Goal: Task Accomplishment & Management: Complete application form

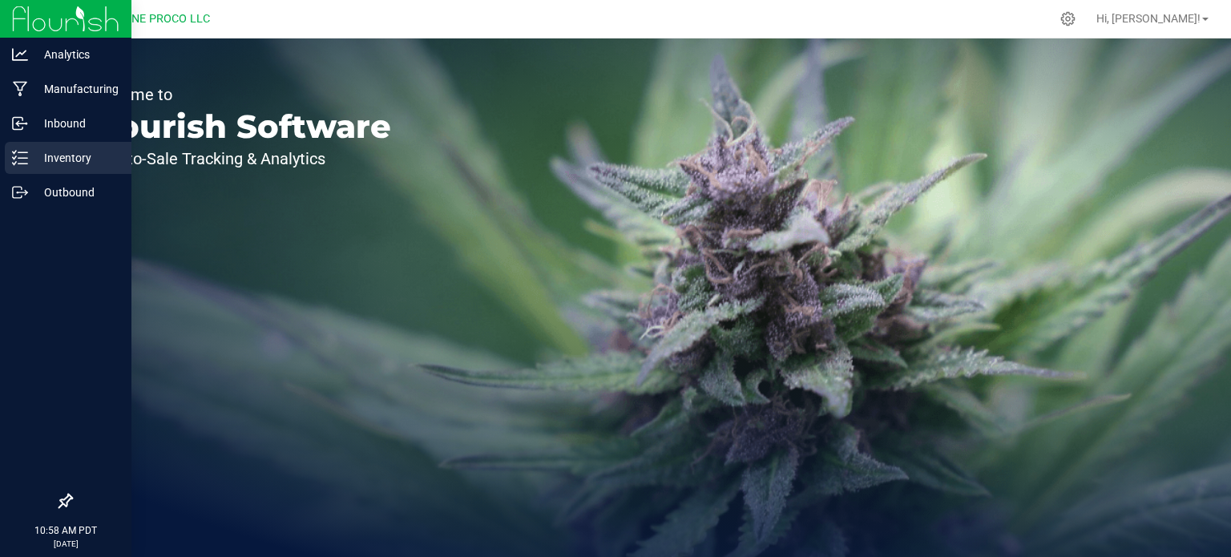
click at [29, 158] on p "Inventory" at bounding box center [76, 157] width 96 height 19
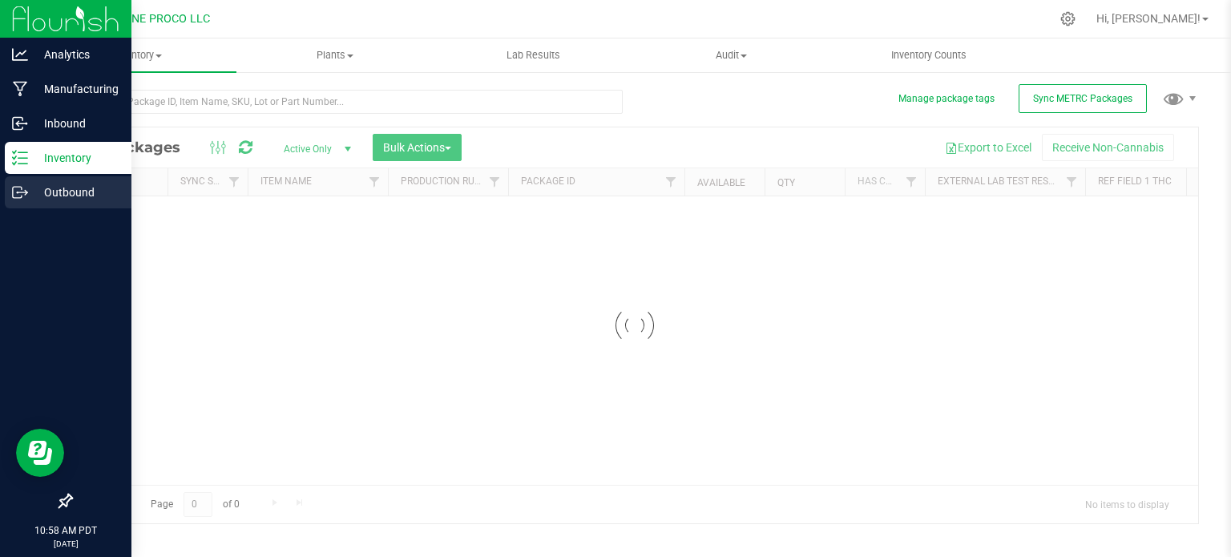
click at [58, 199] on p "Outbound" at bounding box center [76, 192] width 96 height 19
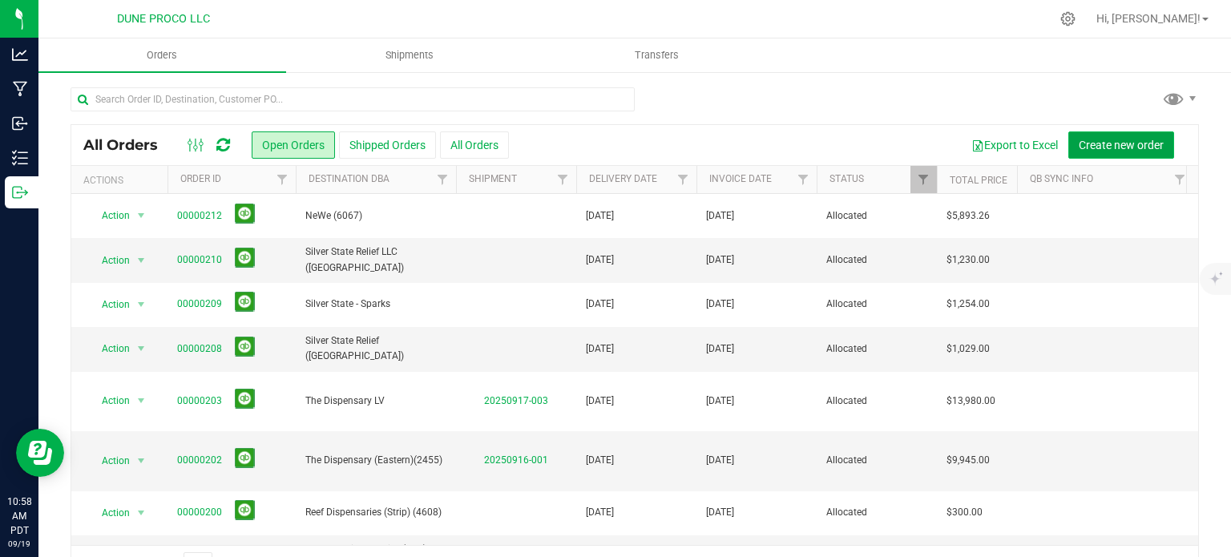
click at [1084, 135] on button "Create new order" at bounding box center [1121, 144] width 106 height 27
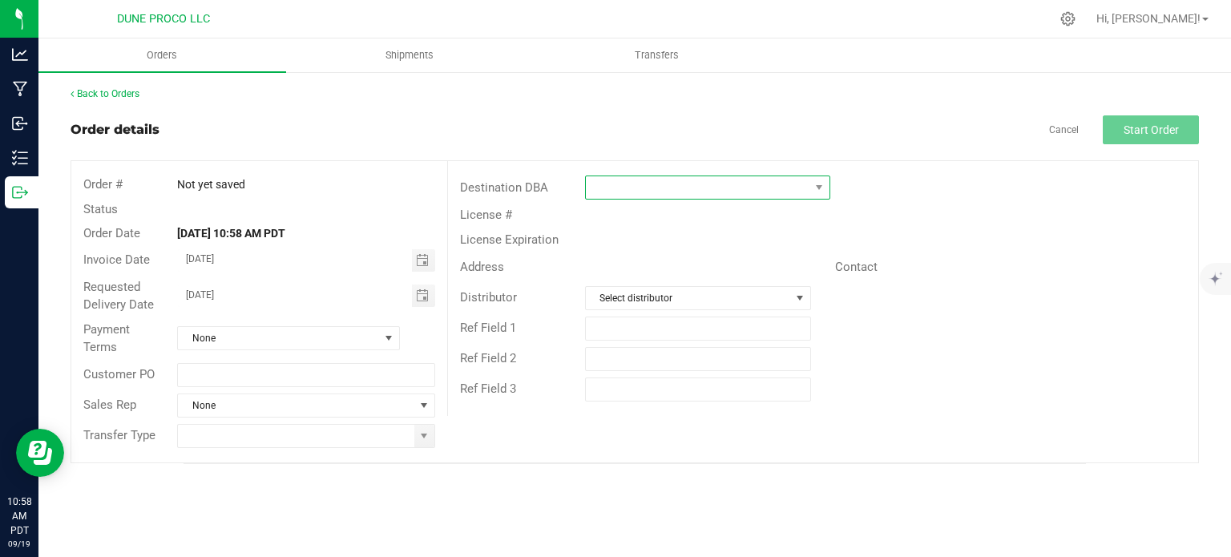
click at [628, 194] on span at bounding box center [698, 187] width 224 height 22
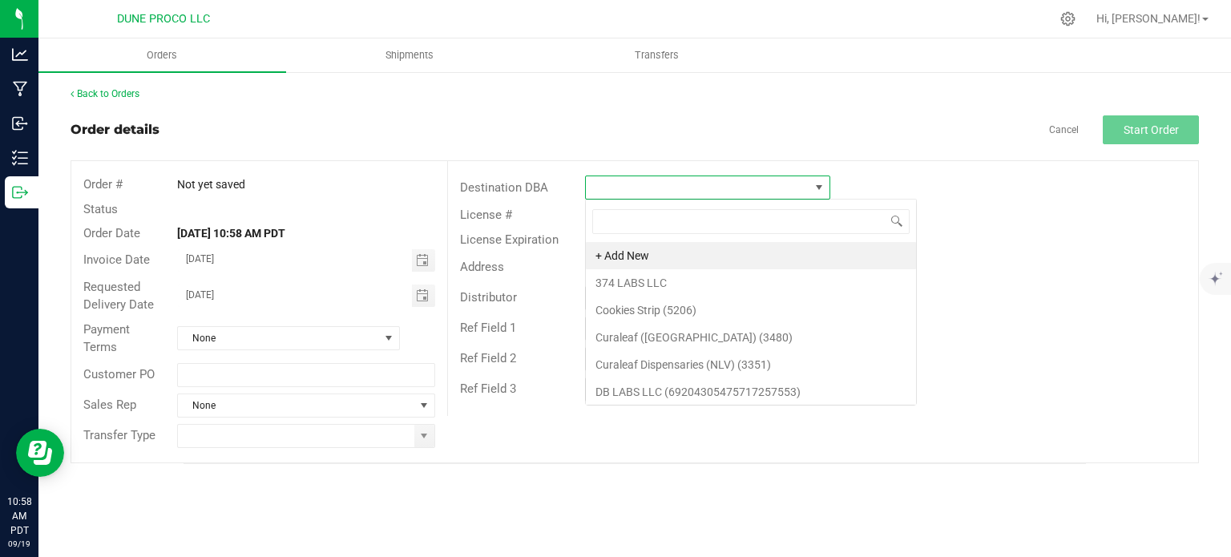
scroll to position [23, 245]
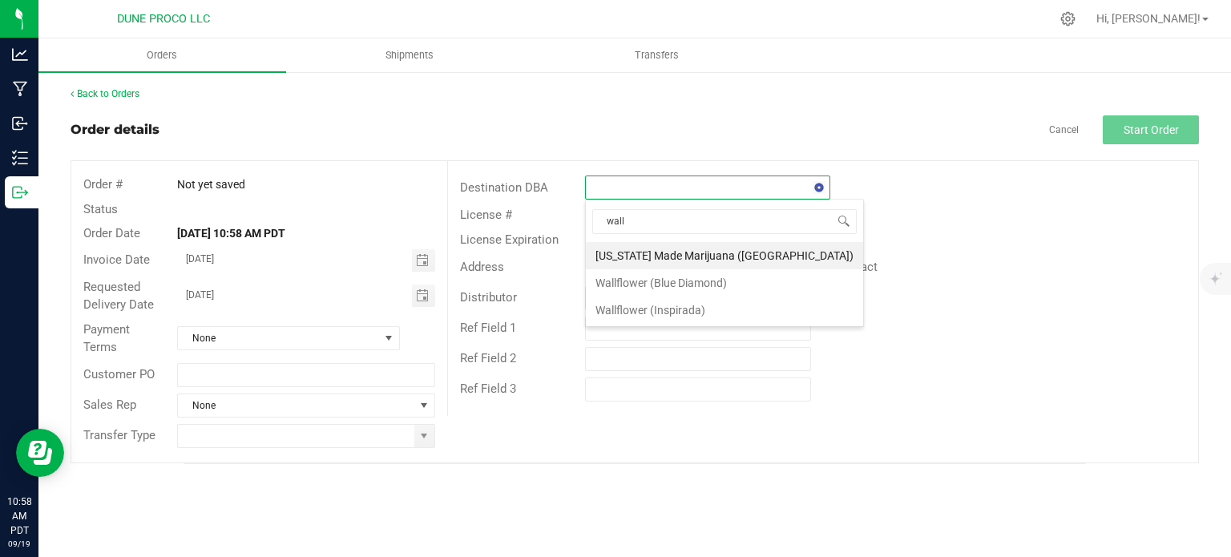
type input "wallf"
click at [663, 248] on li "Wallflower (Blue Diamond)" at bounding box center [708, 255] width 244 height 27
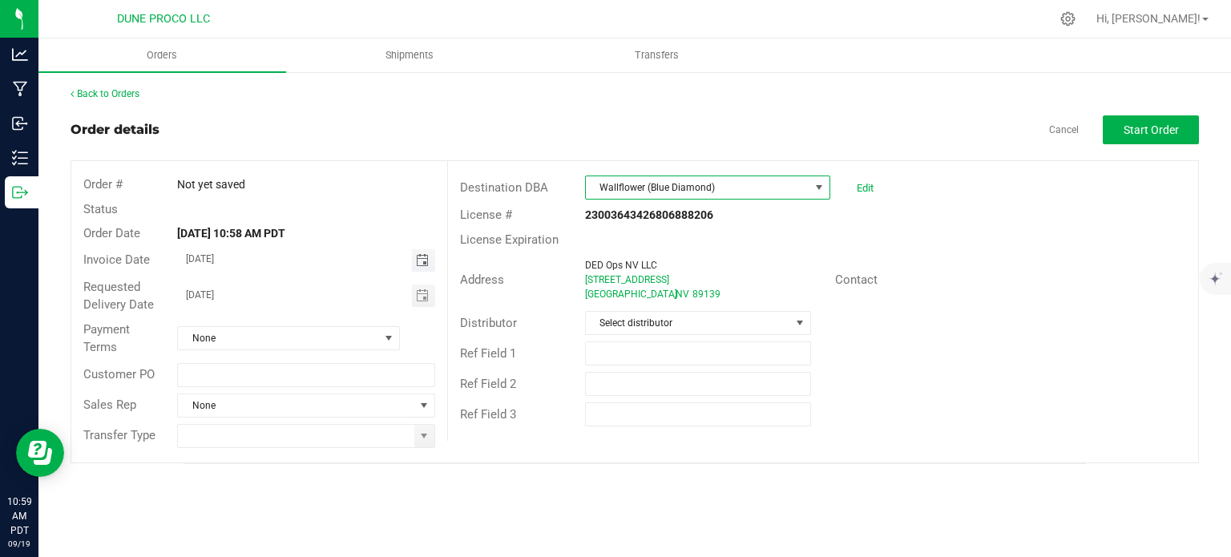
click at [425, 256] on span "Toggle calendar" at bounding box center [422, 260] width 13 height 13
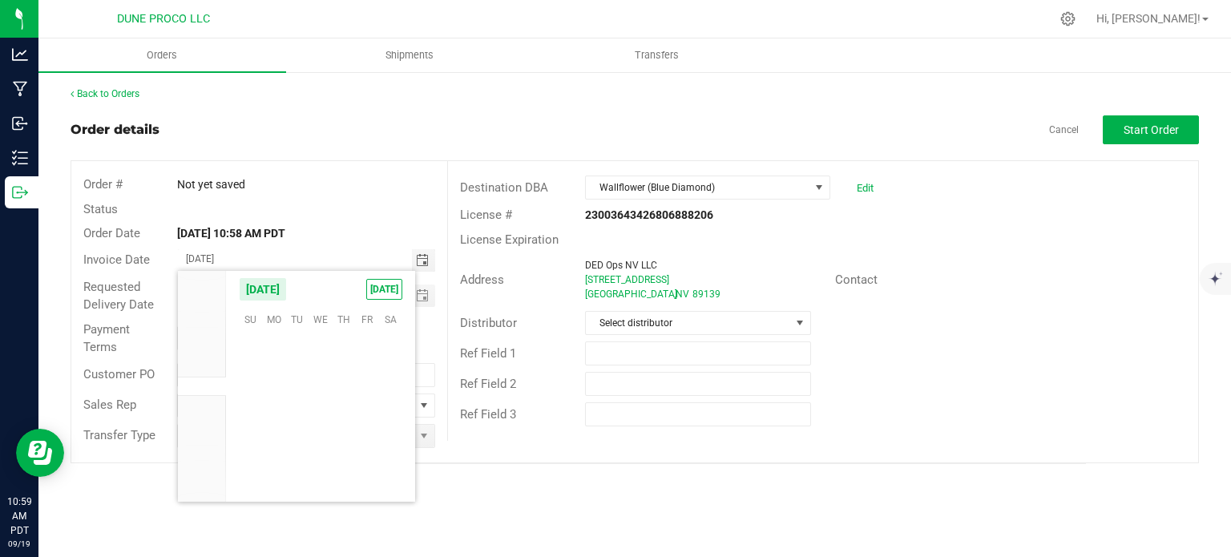
scroll to position [259871, 0]
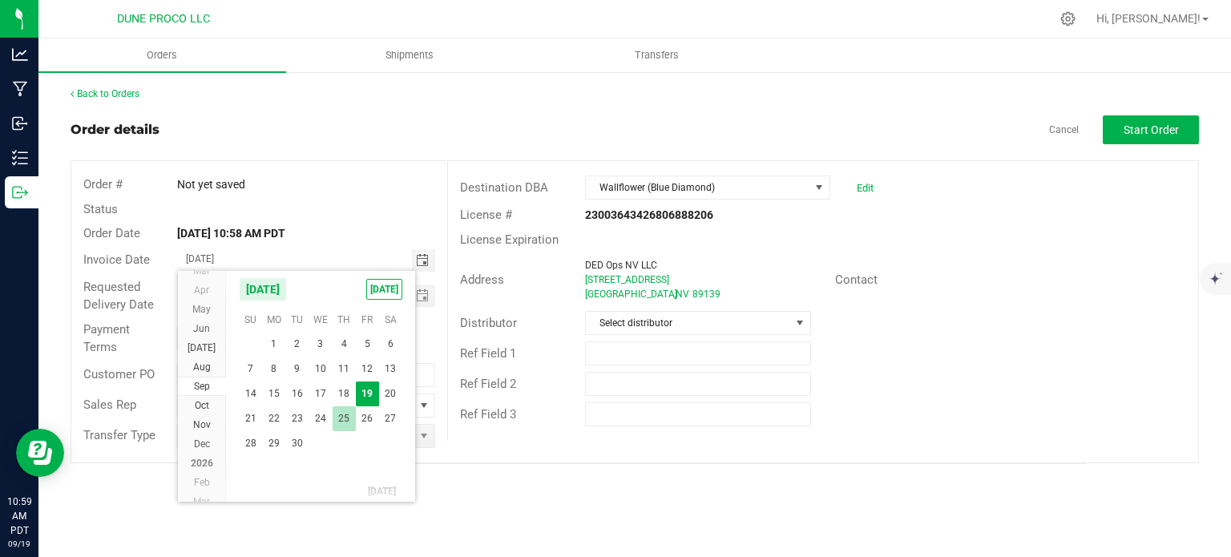
click at [342, 419] on span "25" at bounding box center [343, 418] width 23 height 25
type input "[DATE]"
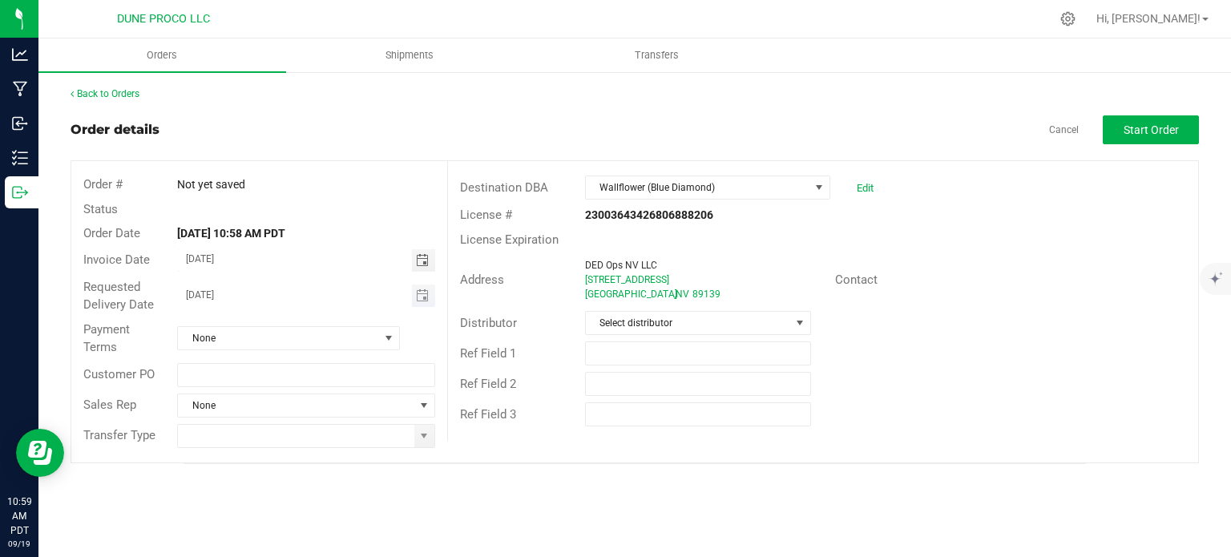
click at [414, 296] on span "Toggle calendar" at bounding box center [423, 295] width 23 height 22
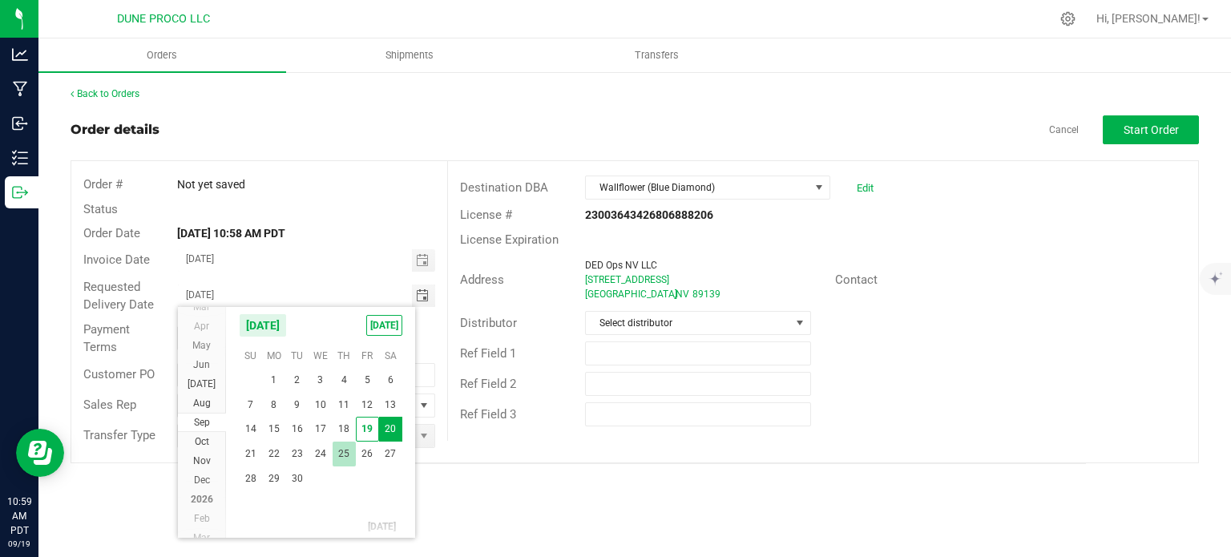
click at [349, 451] on span "25" at bounding box center [343, 453] width 23 height 25
type input "[DATE]"
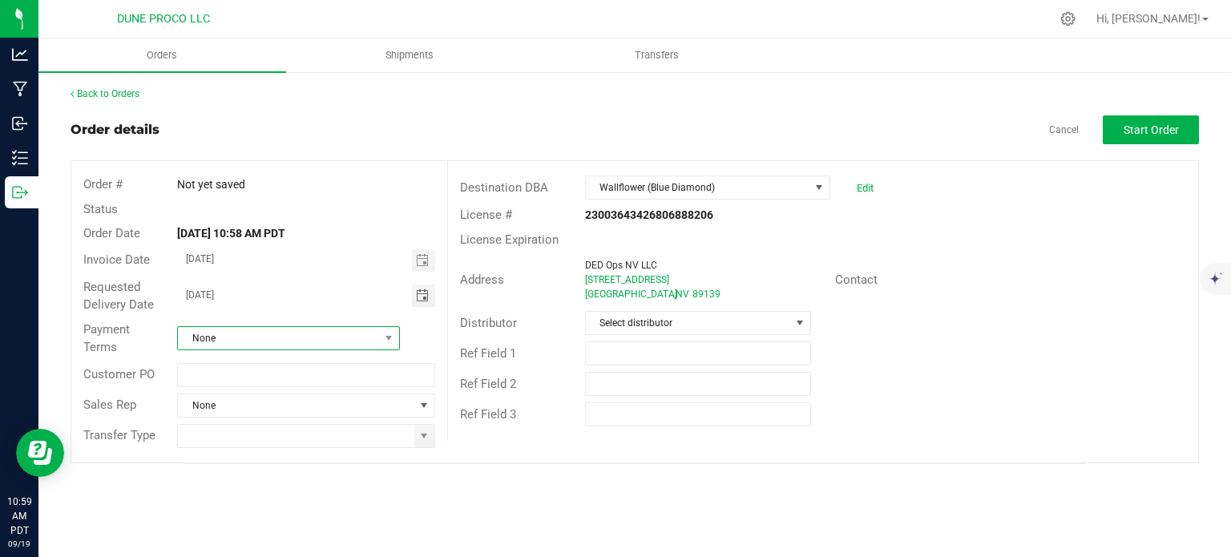
click at [374, 335] on span "None" at bounding box center [278, 338] width 201 height 22
click at [254, 429] on li "Net 30" at bounding box center [288, 434] width 221 height 27
click at [420, 409] on span "NO DATA FOUND" at bounding box center [423, 405] width 13 height 13
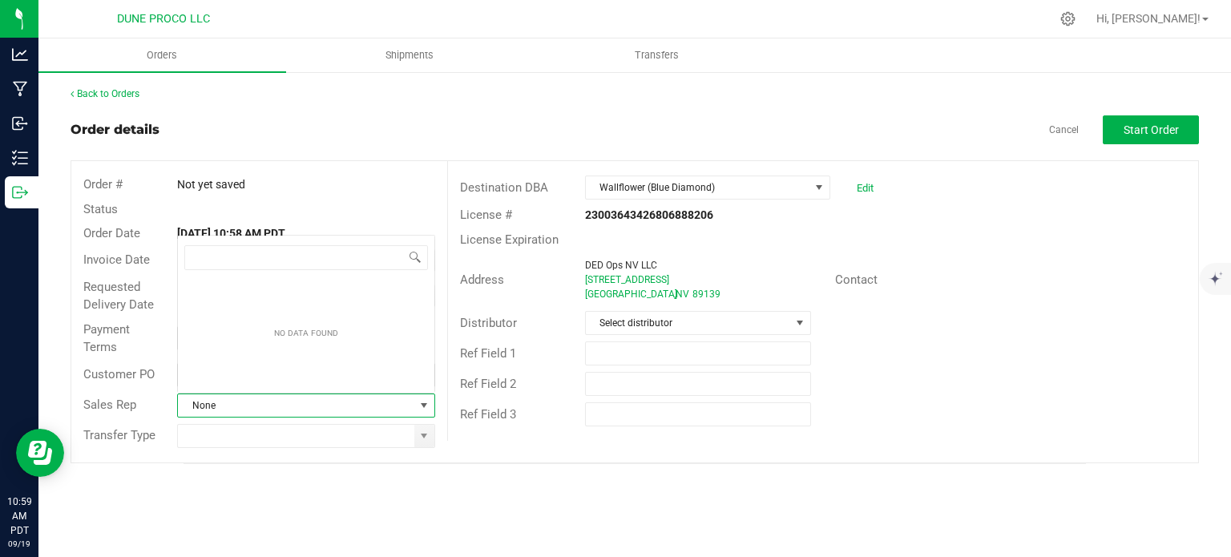
scroll to position [23, 254]
click at [419, 435] on span at bounding box center [423, 435] width 13 height 13
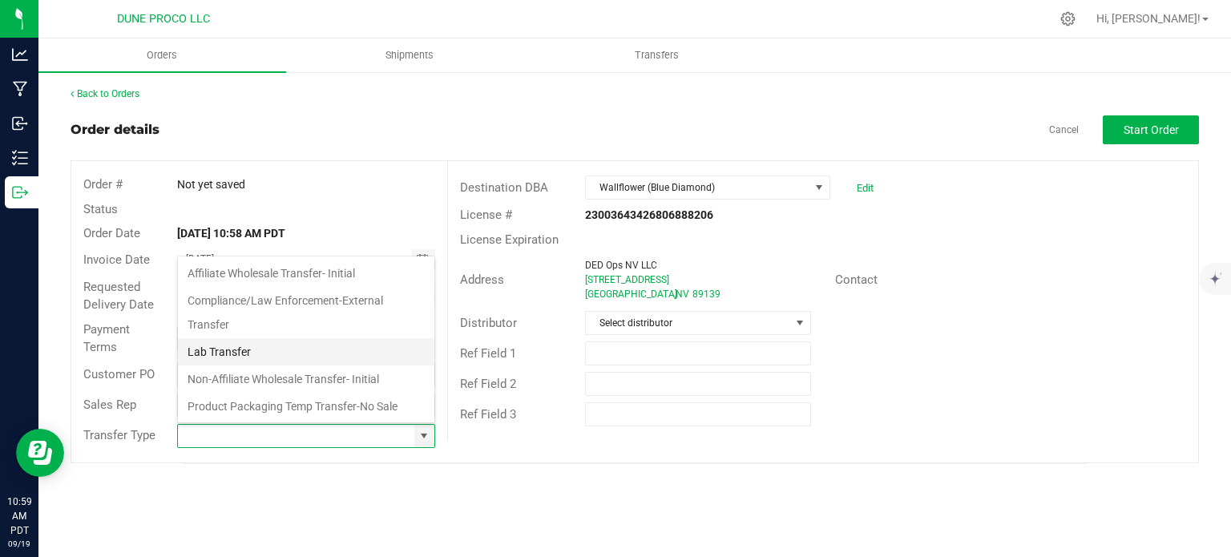
scroll to position [106, 0]
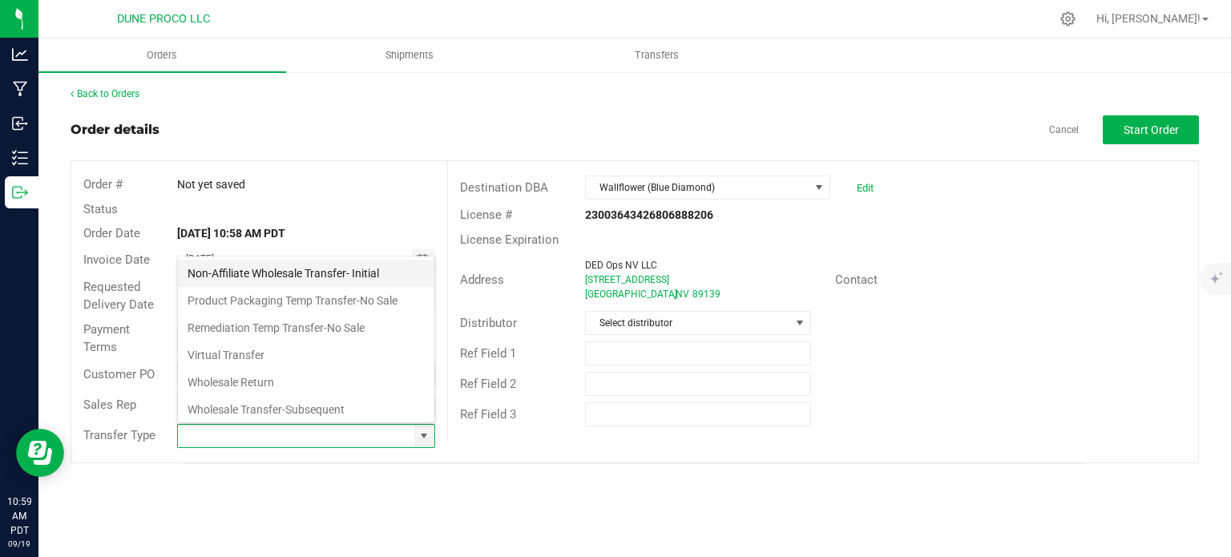
click at [315, 271] on li "Non-Affiliate Wholesale Transfer- Initial" at bounding box center [306, 273] width 256 height 27
type input "Non-Affiliate Wholesale Transfer- Initial"
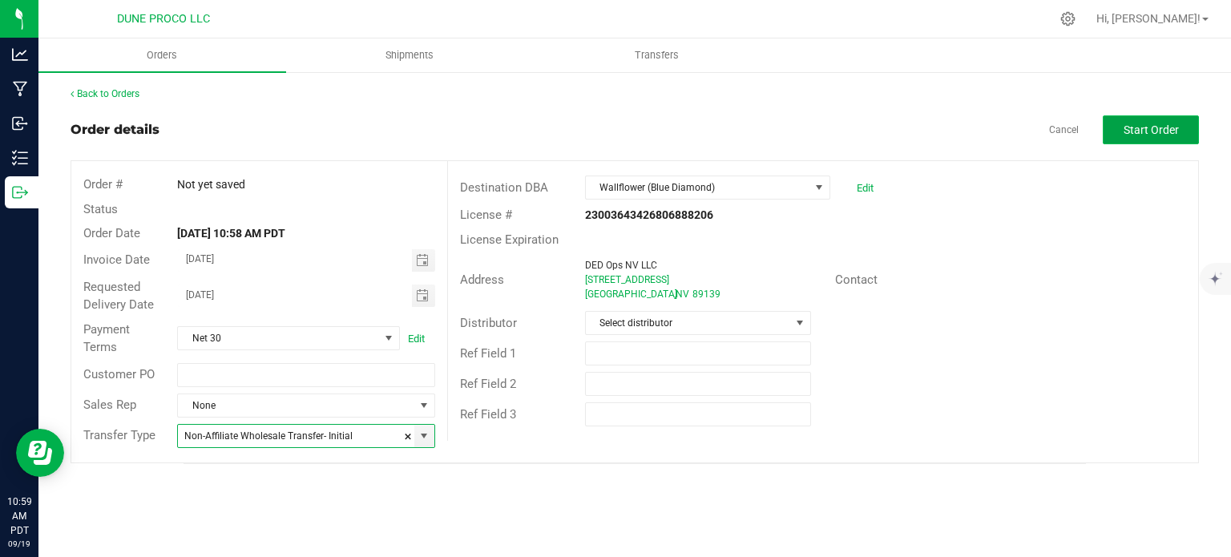
click at [1124, 126] on span "Start Order" at bounding box center [1150, 129] width 55 height 13
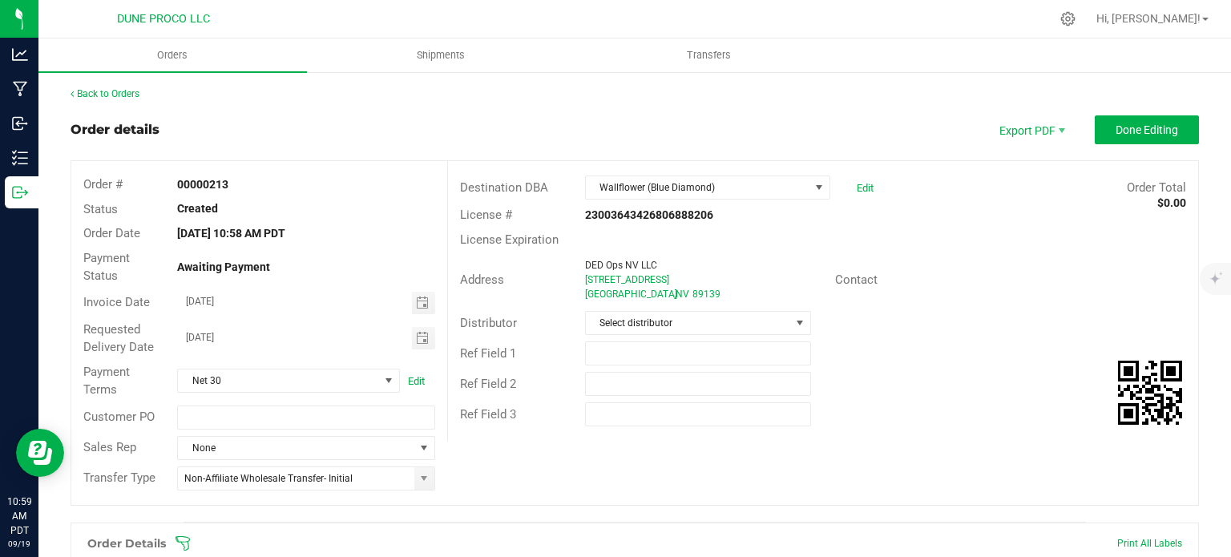
click at [660, 483] on div "Order # 00000213 Status Created Order Date [DATE] 10:58 AM PDT Payment Status A…" at bounding box center [634, 333] width 1126 height 344
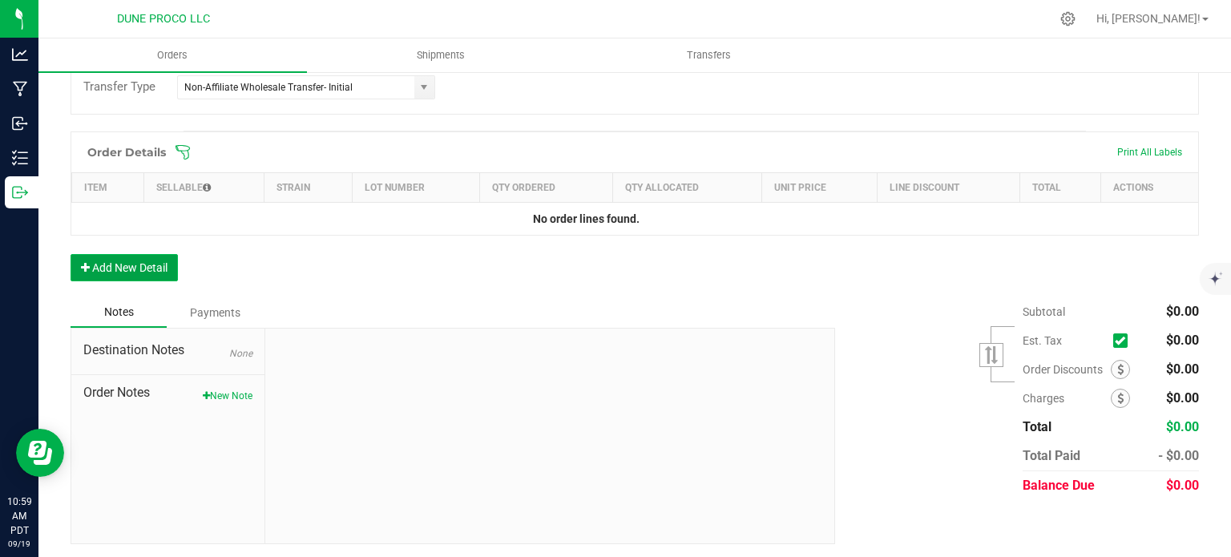
click at [149, 256] on button "Add New Detail" at bounding box center [124, 267] width 107 height 27
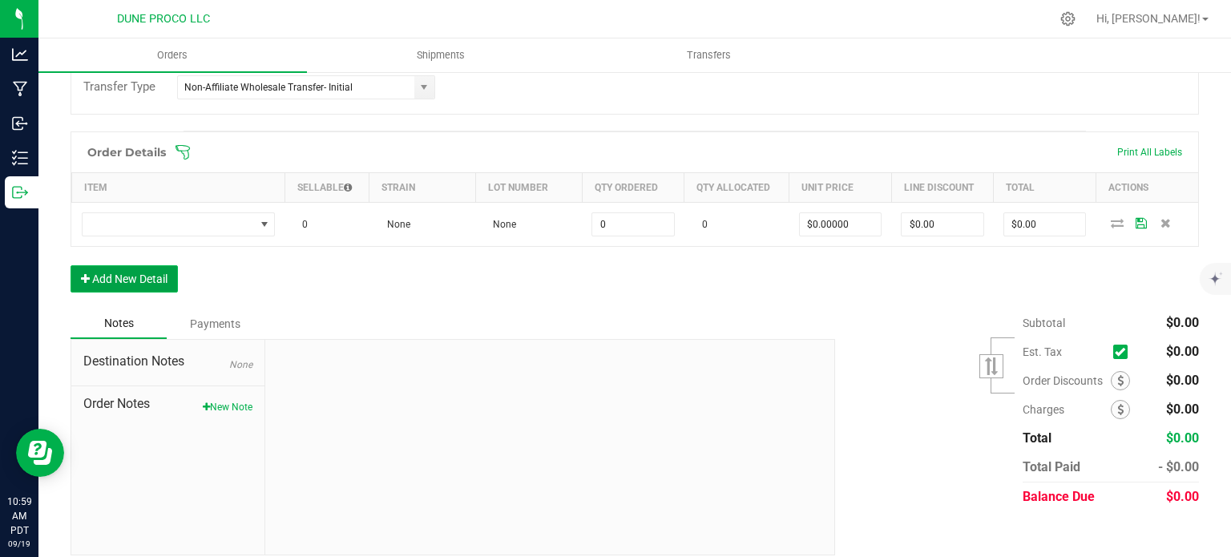
click at [144, 285] on button "Add New Detail" at bounding box center [124, 278] width 107 height 27
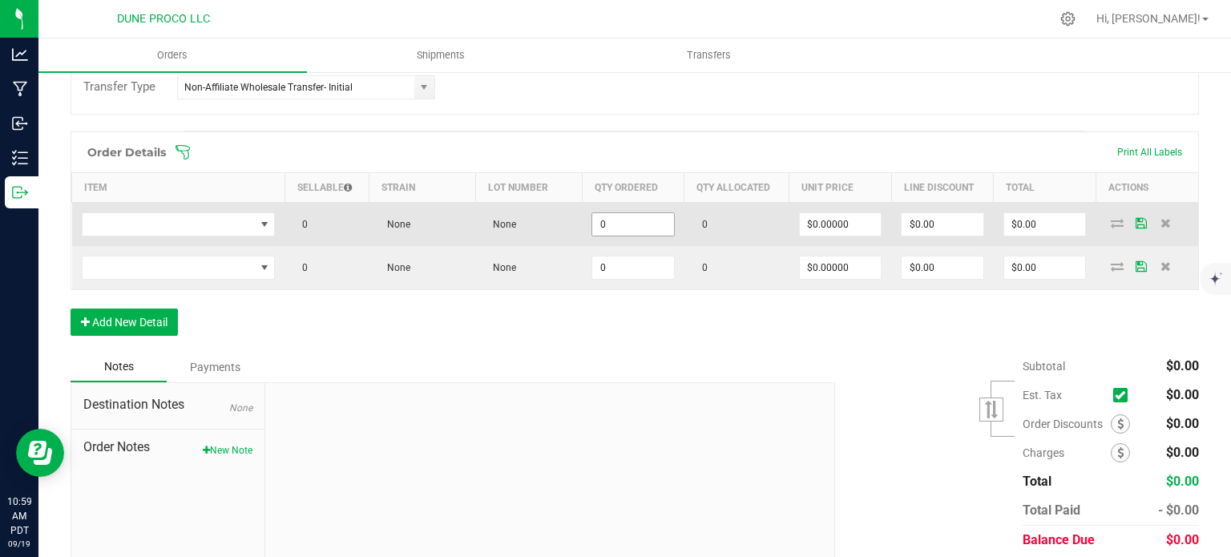
click at [651, 220] on input "0" at bounding box center [633, 224] width 82 height 22
paste input "10"
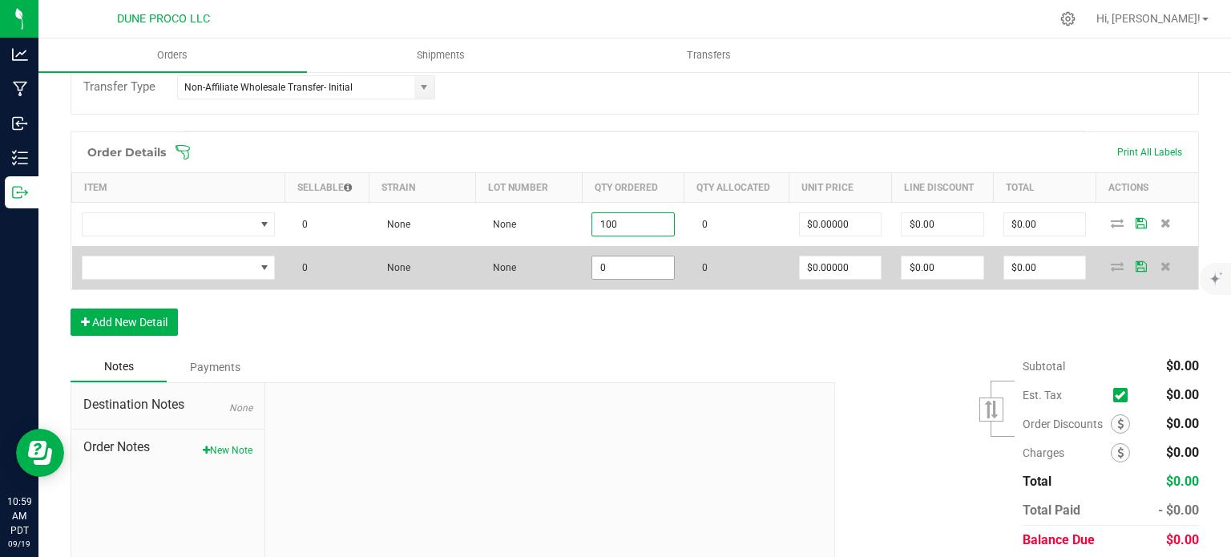
type input "100"
click at [647, 263] on input "0" at bounding box center [633, 267] width 82 height 22
paste input "10"
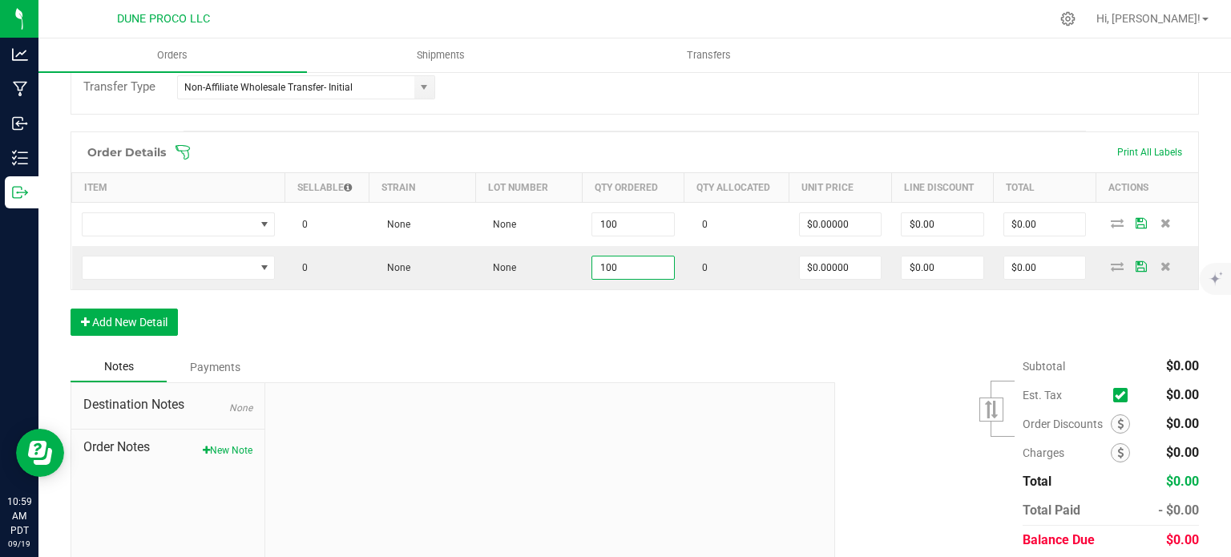
type input "100"
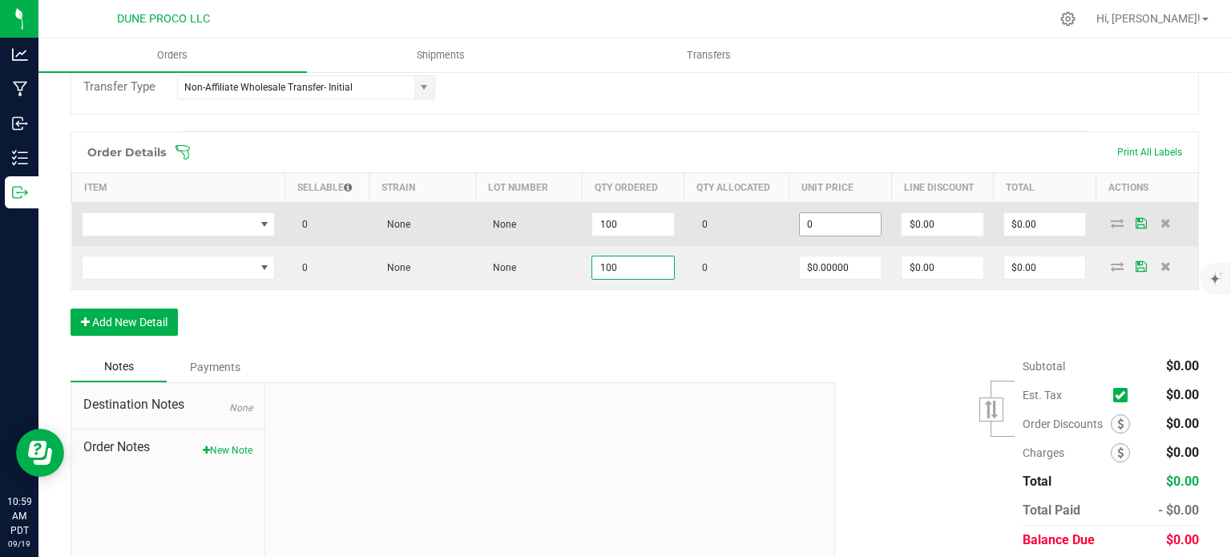
click at [832, 228] on input "0" at bounding box center [841, 224] width 82 height 22
paste input "3"
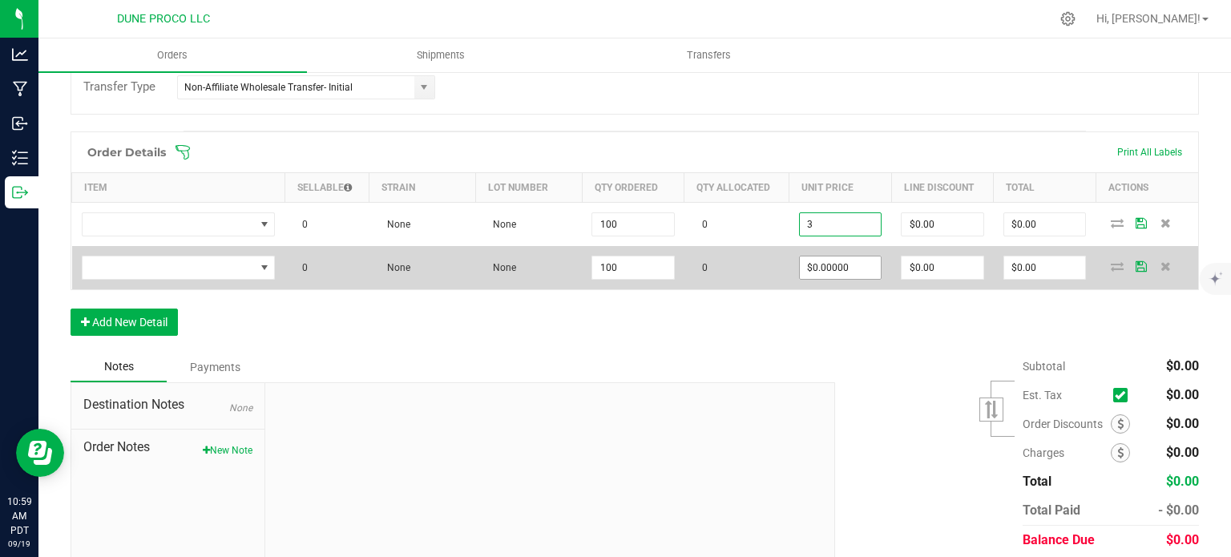
type input "$3.00000"
type input "$300.00"
click at [833, 276] on span "$0.00000" at bounding box center [840, 268] width 83 height 24
click at [834, 272] on input "0" at bounding box center [841, 267] width 82 height 22
paste input "3"
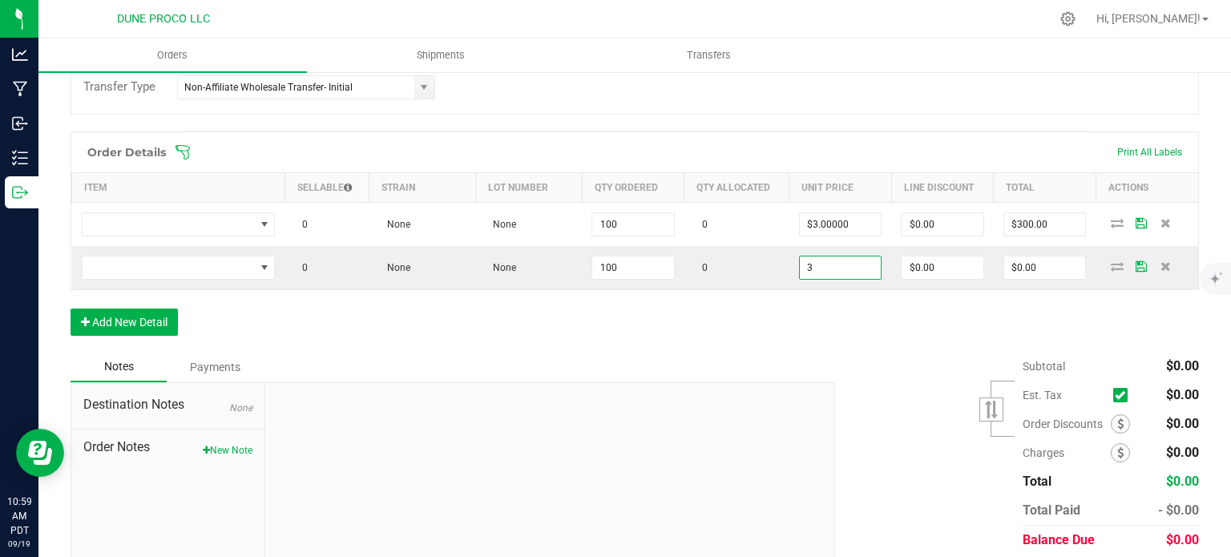
type input "$3.00000"
type input "$300.00"
click at [748, 330] on div "Order Details Print All Labels Item Sellable Strain Lot Number Qty Ordered Qty …" at bounding box center [635, 241] width 1128 height 220
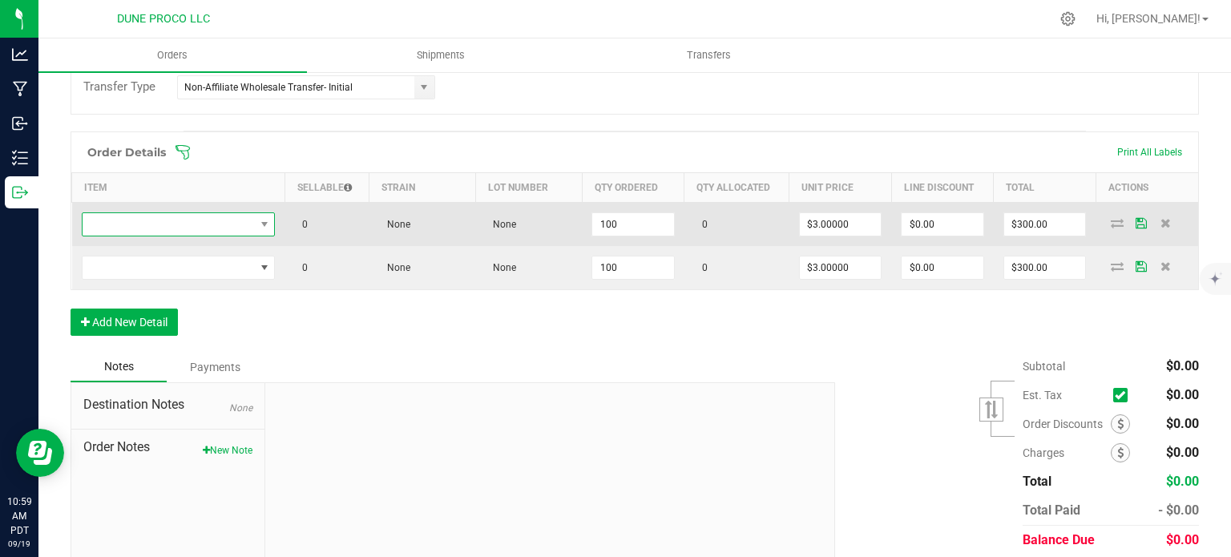
click at [226, 223] on span "NO DATA FOUND" at bounding box center [169, 224] width 172 height 22
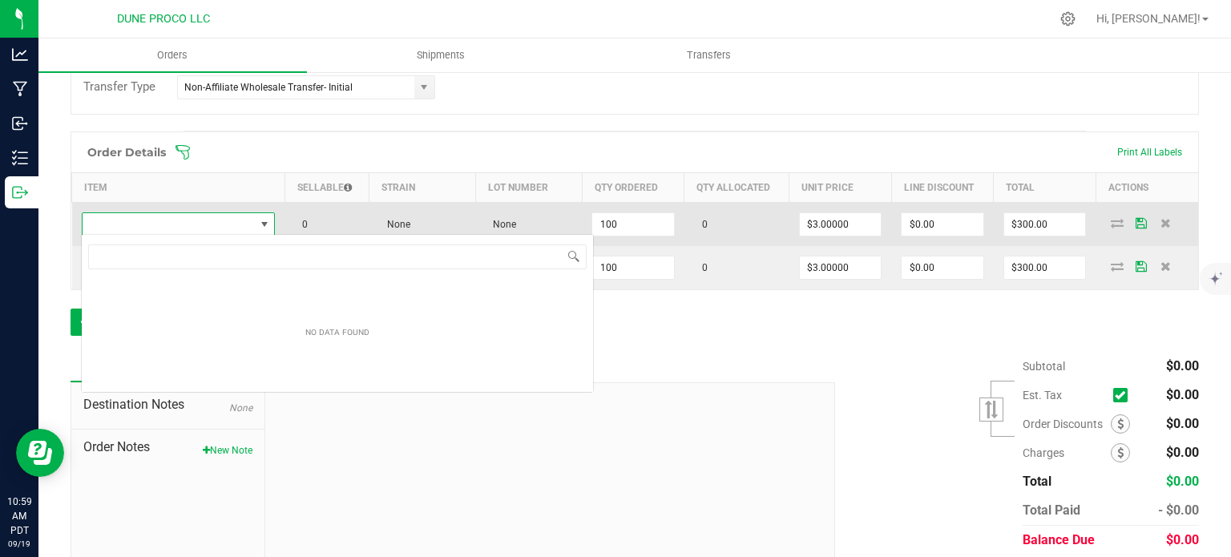
scroll to position [23, 191]
type input "[PERSON_NAME]-Infused Preroll-Baja Blast-1.0g"
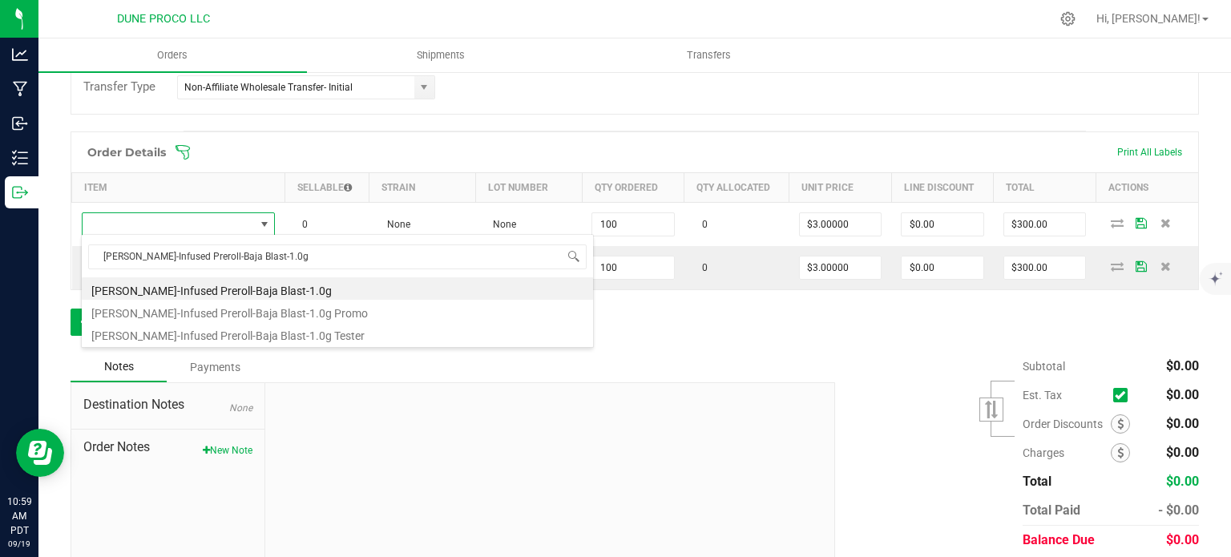
click at [221, 288] on li "[PERSON_NAME]-Infused Preroll-Baja Blast-1.0g" at bounding box center [337, 288] width 511 height 22
type input "100 ea"
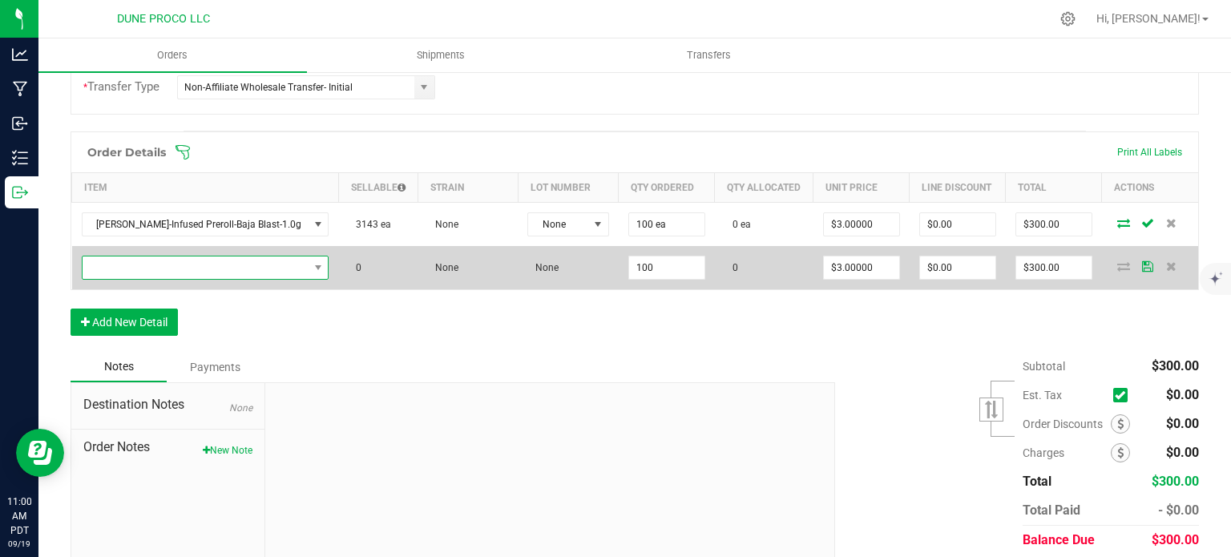
click at [212, 256] on span "NO DATA FOUND" at bounding box center [196, 267] width 226 height 22
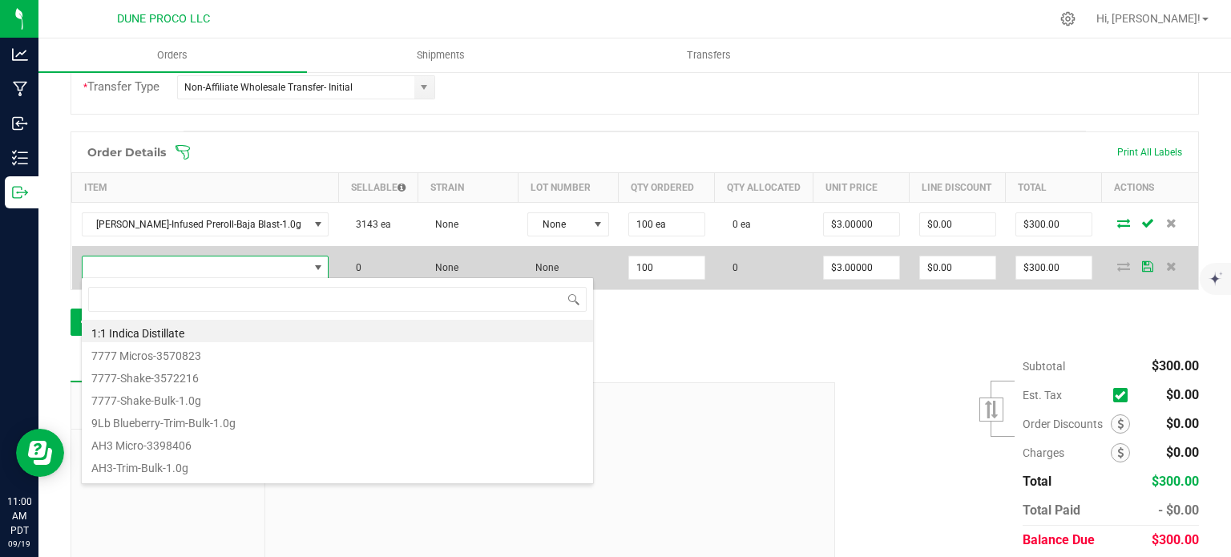
scroll to position [23, 202]
type input "[PERSON_NAME]-Infused Preroll-Blue [PERSON_NAME] Muffins-1.0g"
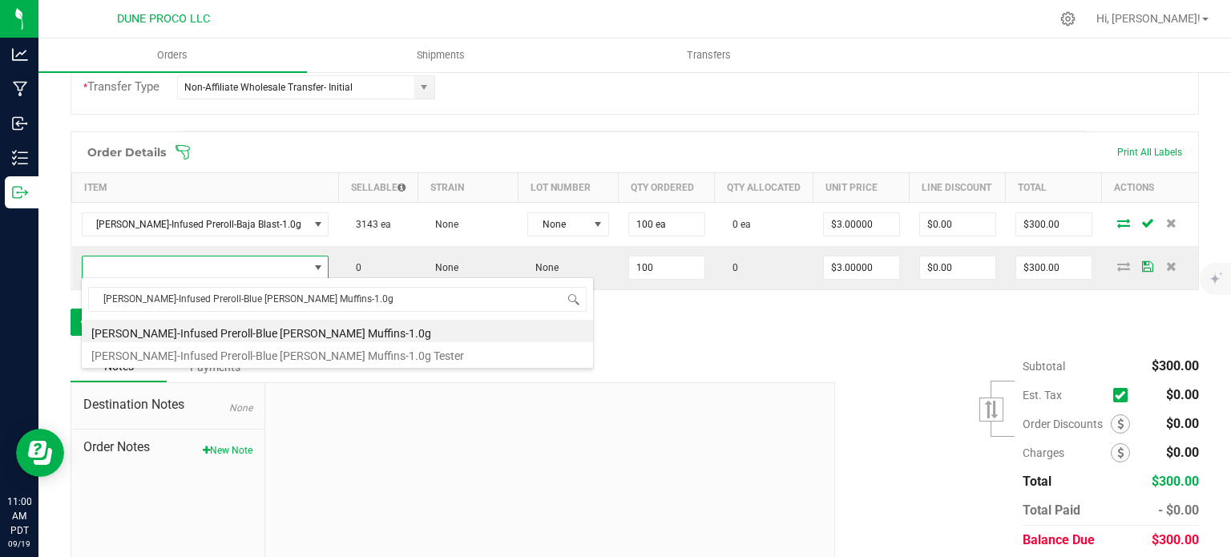
click at [216, 332] on li "[PERSON_NAME]-Infused Preroll-Blue [PERSON_NAME] Muffins-1.0g" at bounding box center [337, 331] width 511 height 22
type input "100 ea"
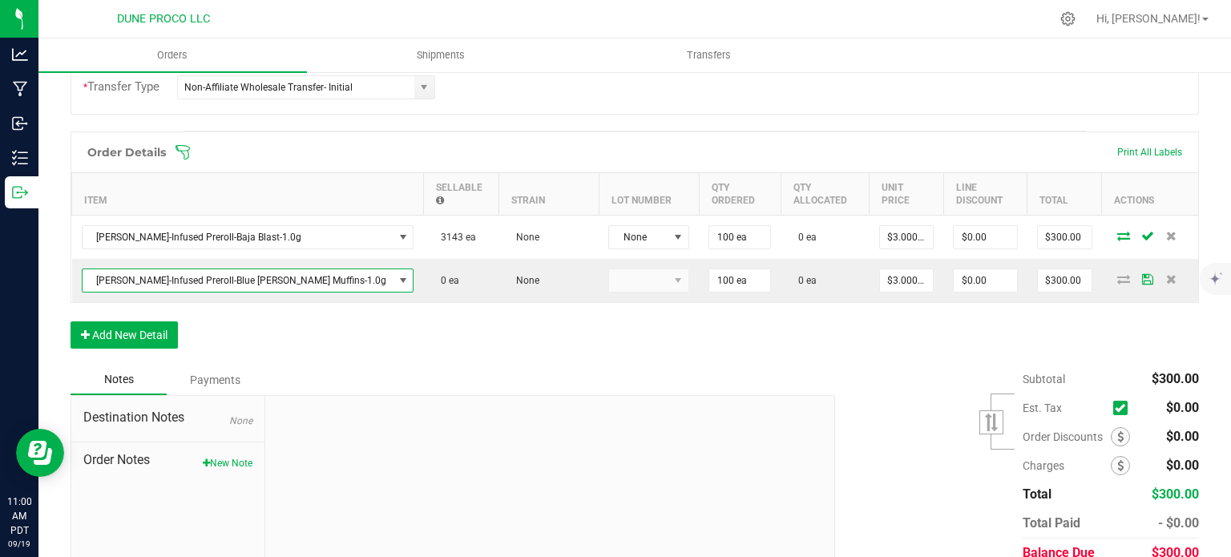
click at [316, 325] on div "Order Details Print All Labels Item Sellable Strain Lot Number Qty Ordered Qty …" at bounding box center [635, 247] width 1128 height 233
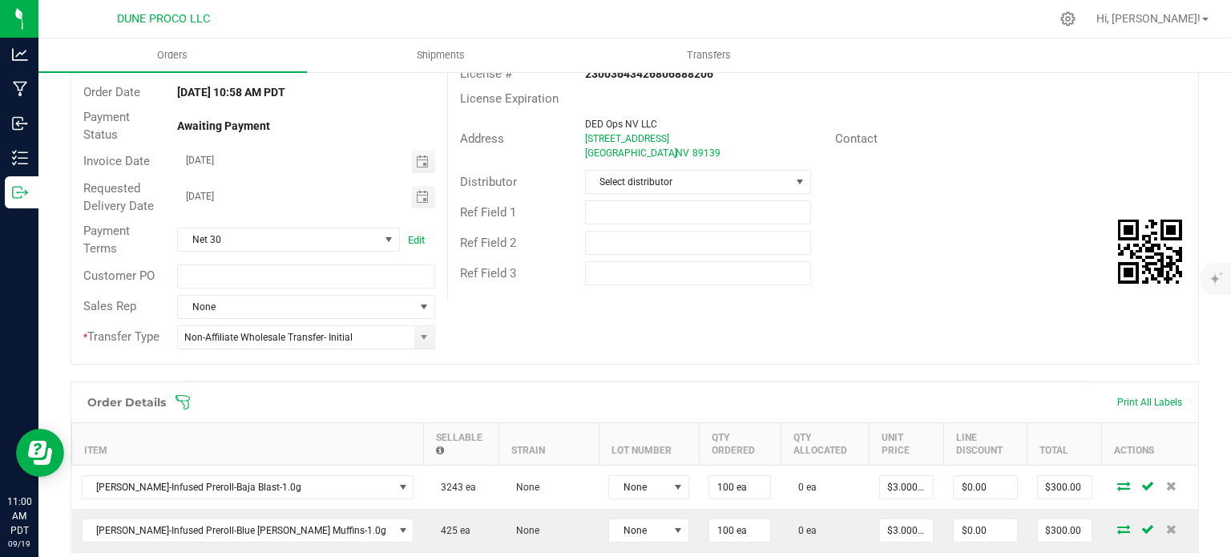
scroll to position [320, 0]
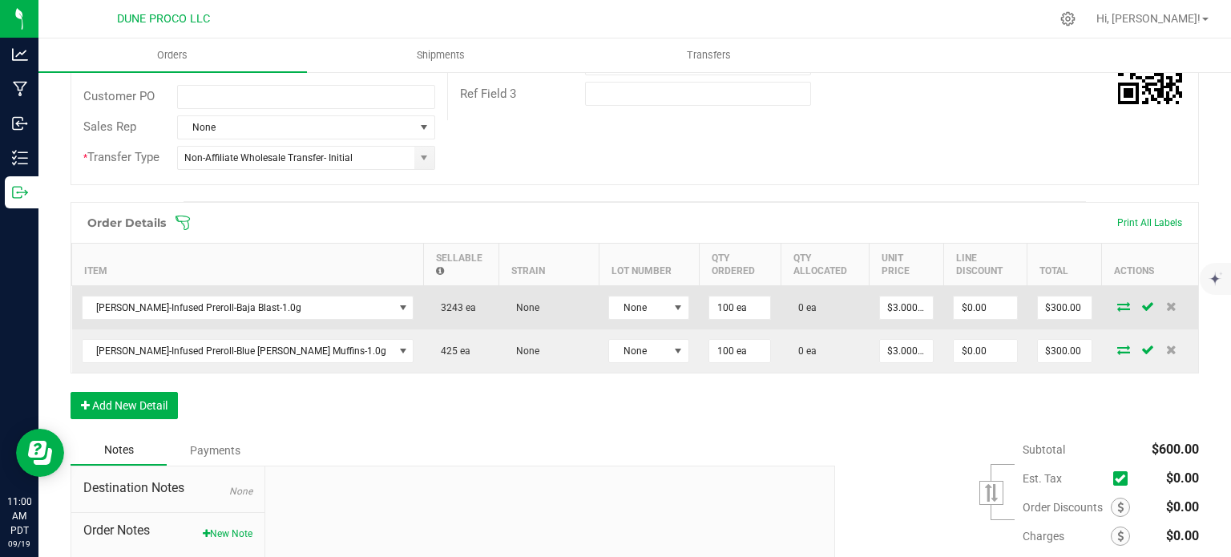
click at [1117, 301] on icon at bounding box center [1123, 306] width 13 height 10
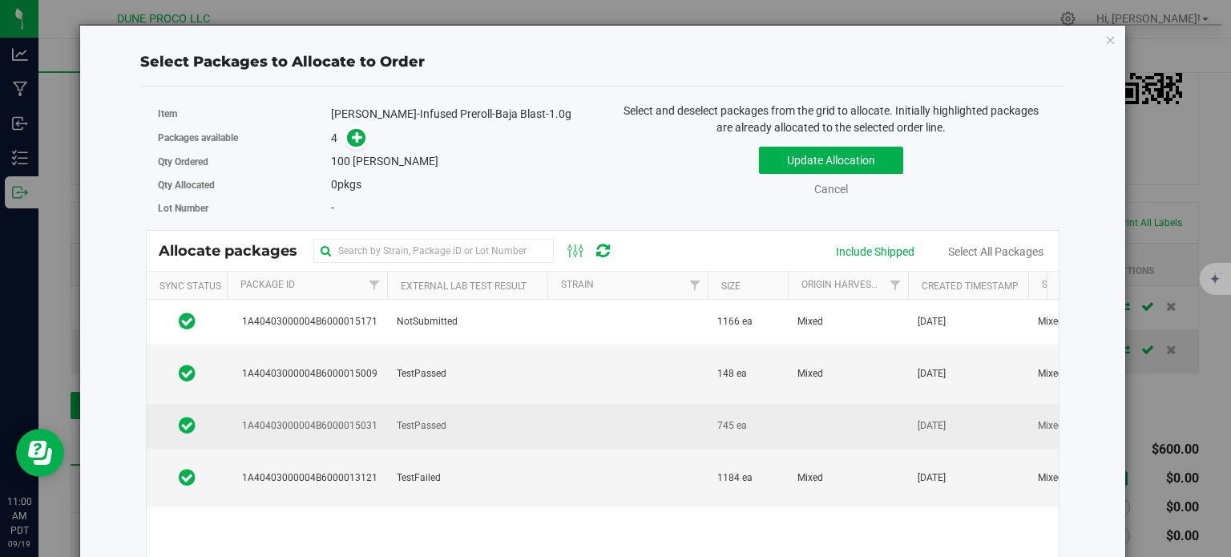
click at [403, 431] on span "TestPassed" at bounding box center [422, 425] width 50 height 15
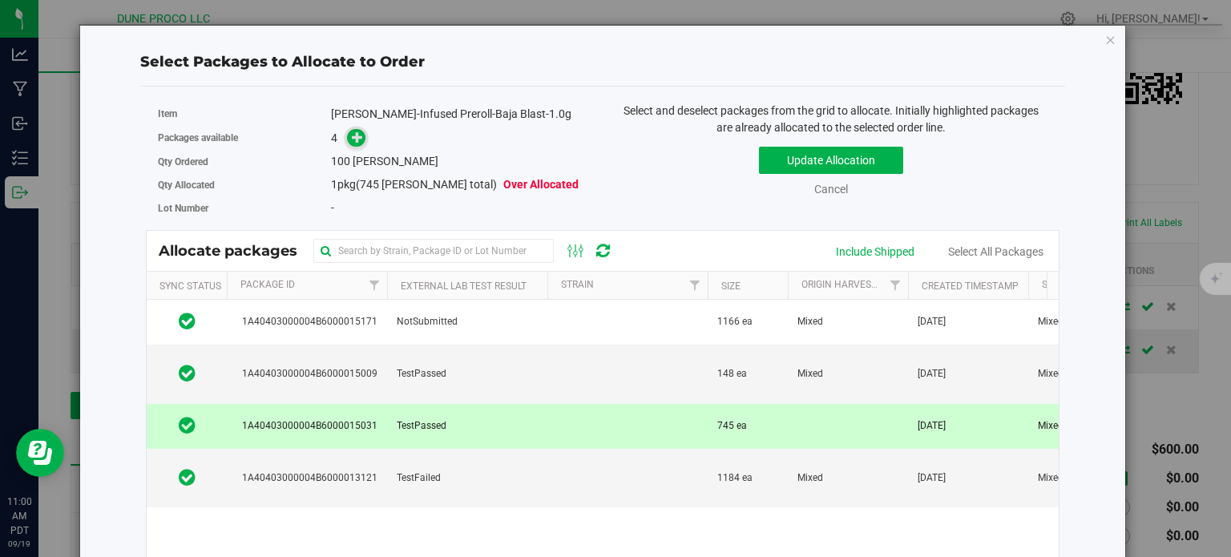
click at [353, 139] on icon at bounding box center [357, 136] width 11 height 11
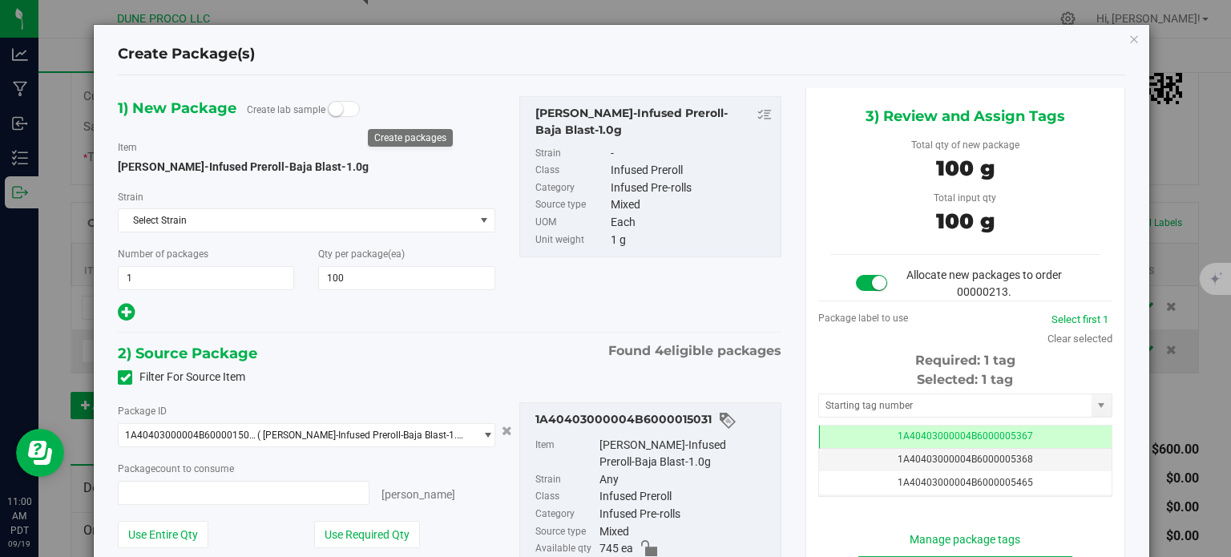
type input "100 ea"
click at [837, 425] on td "1A40403000004B6000005367" at bounding box center [965, 436] width 292 height 23
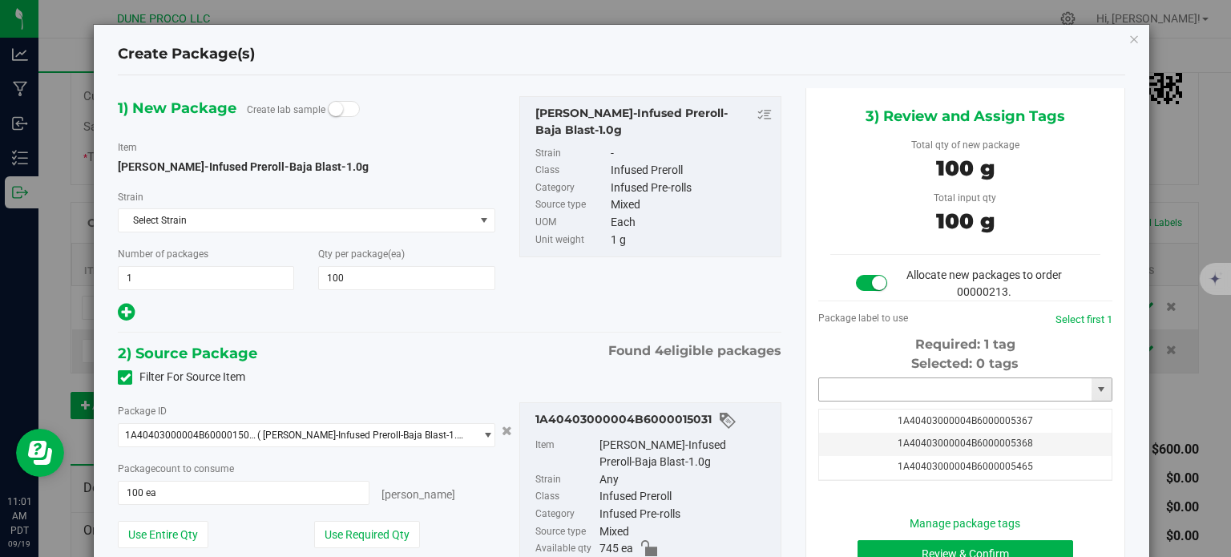
click at [836, 385] on input "text" at bounding box center [955, 389] width 272 height 22
click at [852, 409] on li "1A40403000004B6000014304" at bounding box center [955, 417] width 289 height 24
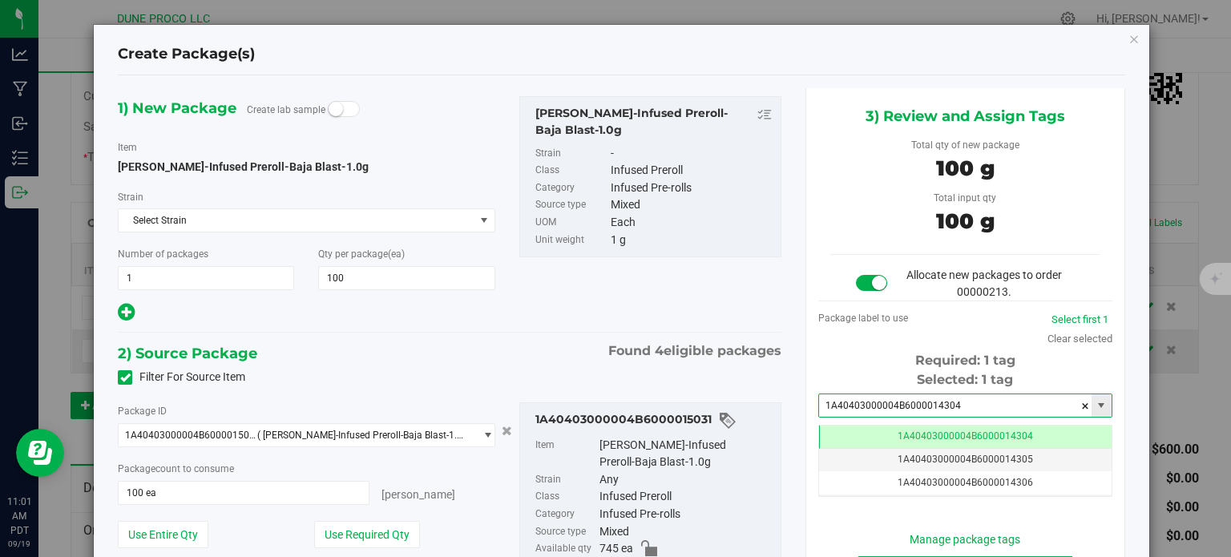
type input "1A40403000004B6000014304"
click at [779, 368] on div "Filter For Source Item" at bounding box center [449, 377] width 687 height 24
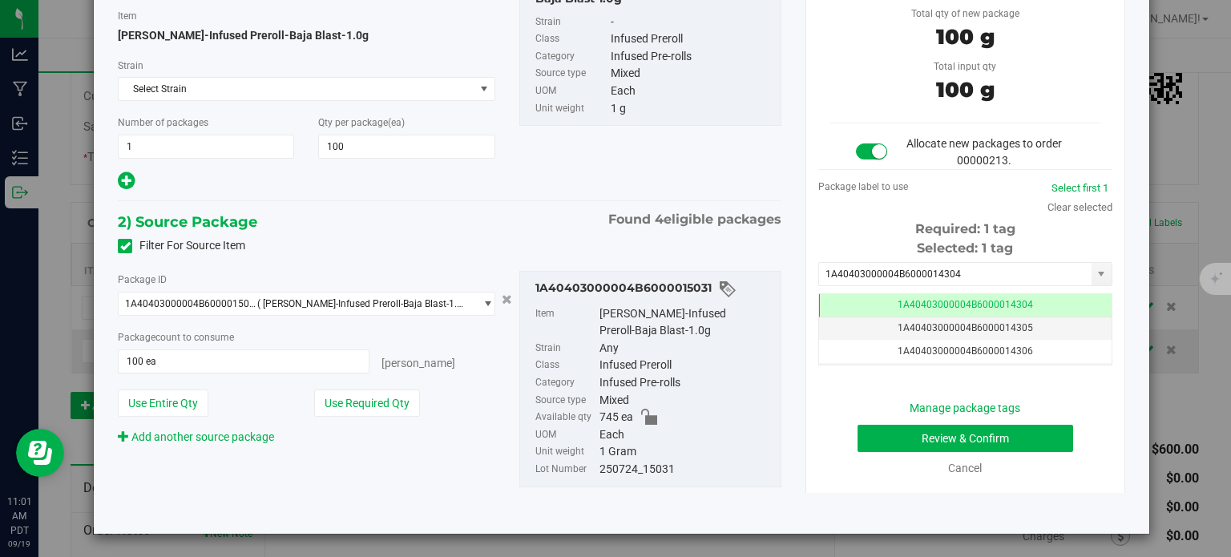
click at [870, 421] on div "Manage package tags Review & Confirm Cancel" at bounding box center [965, 438] width 270 height 77
click at [872, 427] on button "Review & Confirm" at bounding box center [965, 438] width 216 height 27
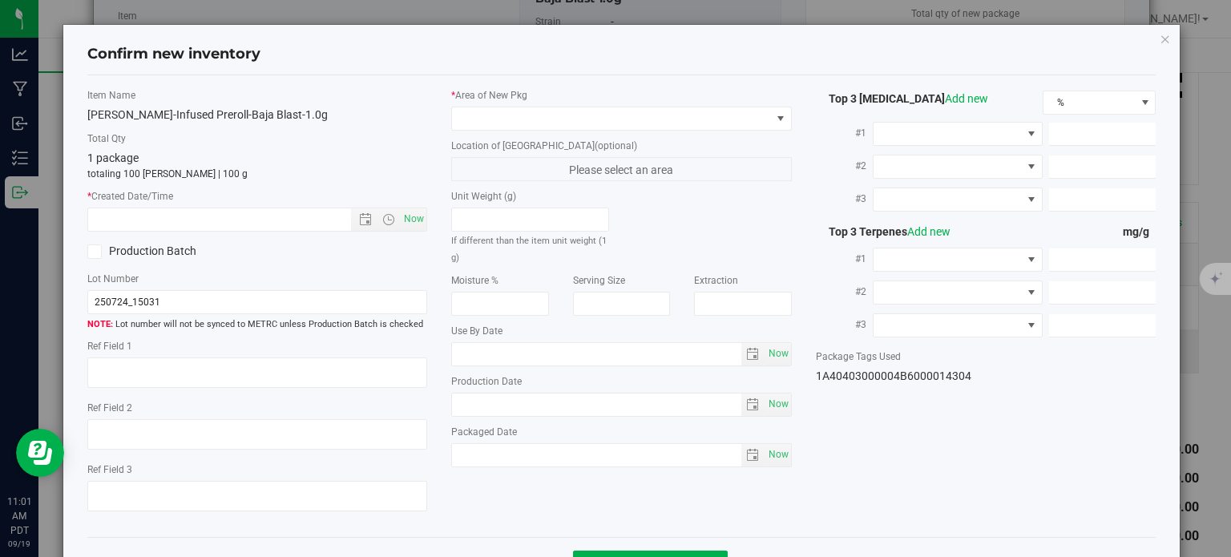
type textarea "27.6711%"
type textarea "Baja Blast"
type textarea "<LOQ"
type input "152.5240"
type input "141.6040"
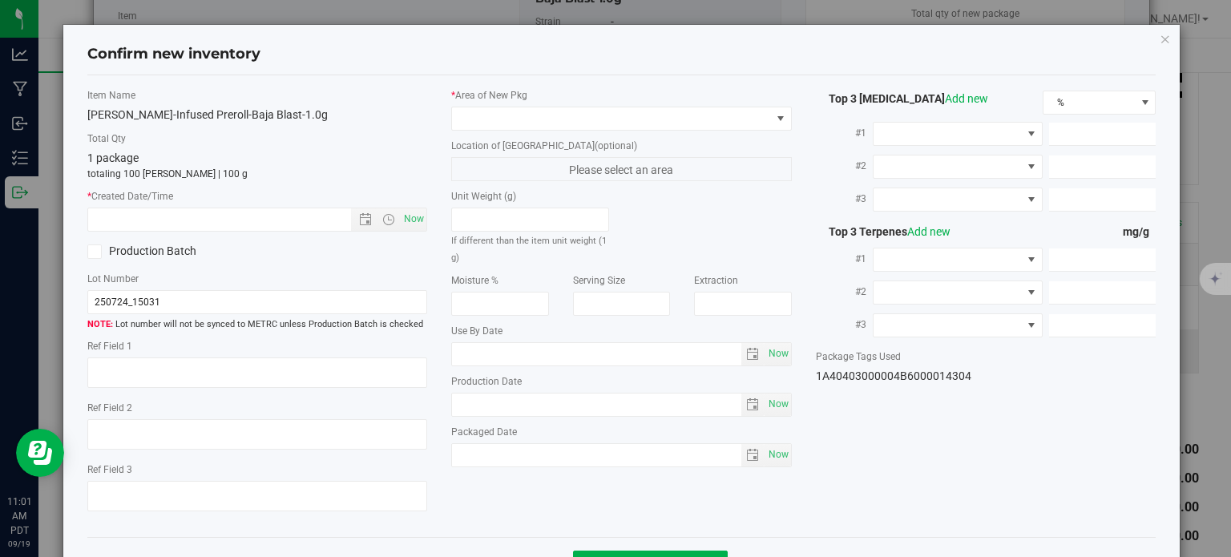
type input "8.5030"
type input "4.5340"
type input "1.7340"
type input "1.7330"
type input "[DATE]"
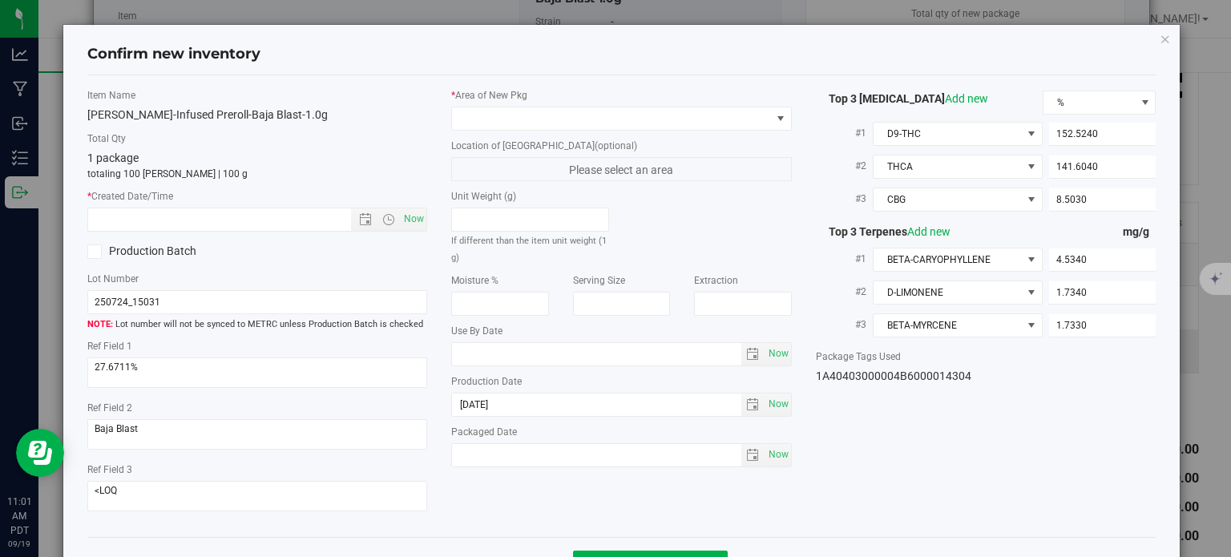
click at [613, 105] on div "* Area of [GEOGRAPHIC_DATA]" at bounding box center [621, 109] width 340 height 42
click at [566, 111] on span at bounding box center [611, 118] width 319 height 22
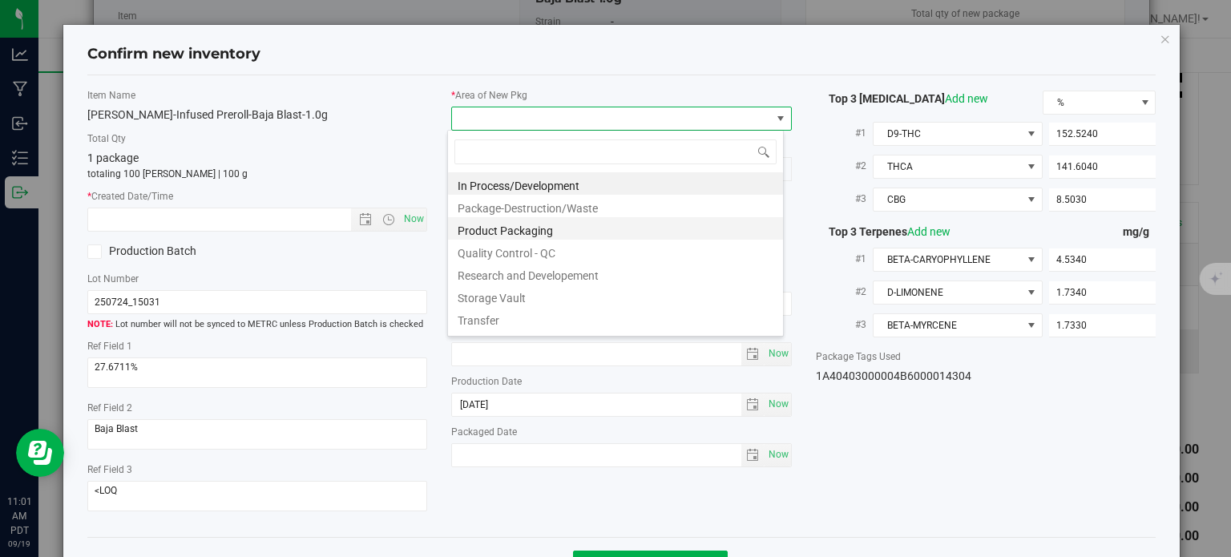
click at [526, 232] on li "Product Packaging" at bounding box center [615, 228] width 335 height 22
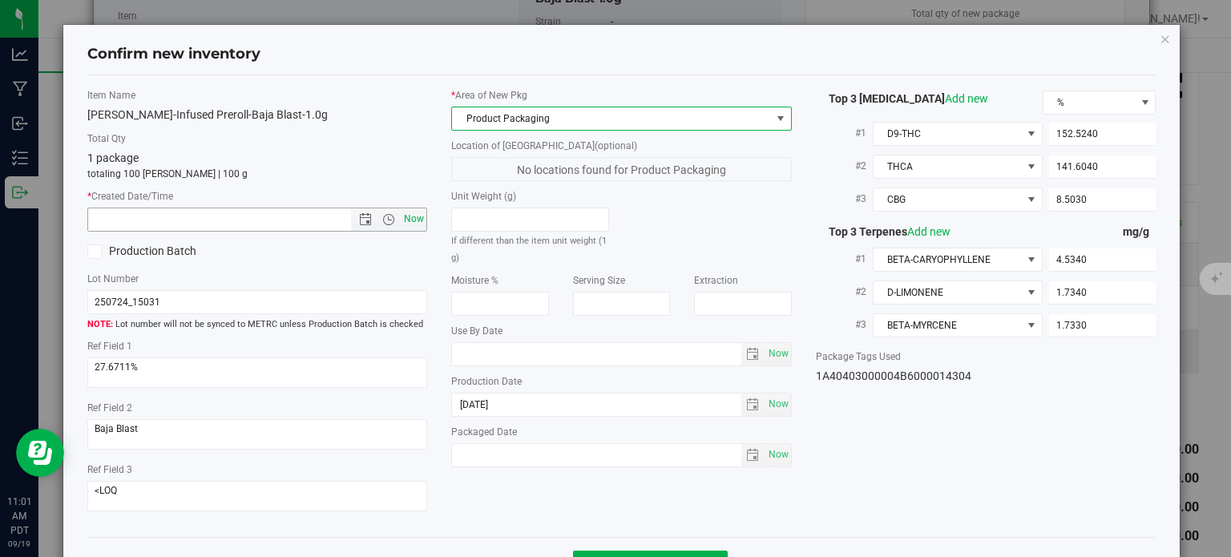
click at [410, 223] on span "Now" at bounding box center [414, 218] width 27 height 23
type input "[DATE] 11:01 AM"
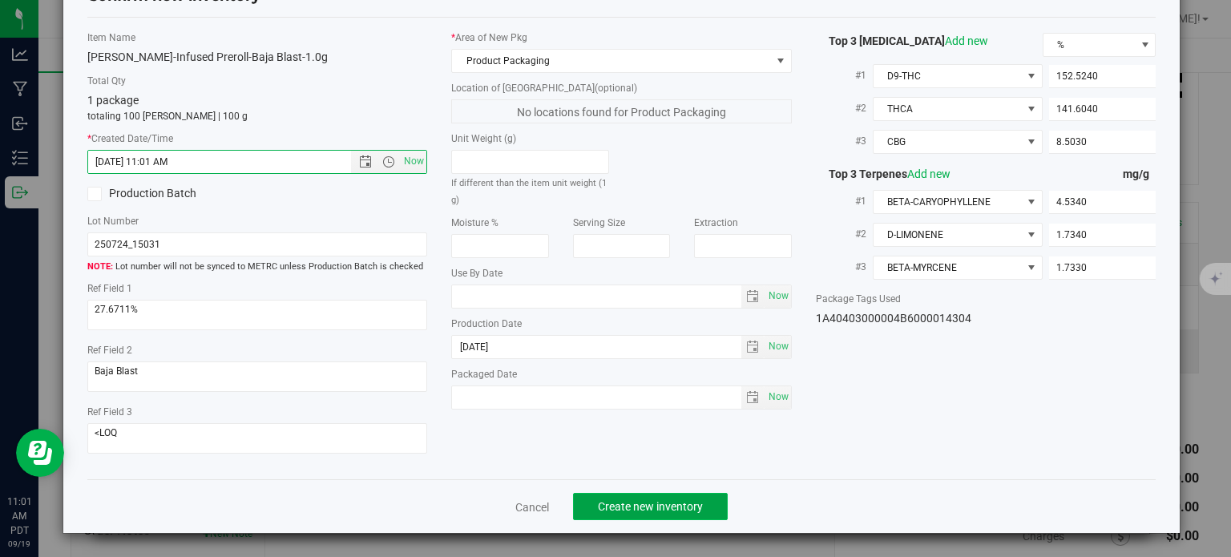
click at [599, 508] on span "Create new inventory" at bounding box center [650, 506] width 105 height 13
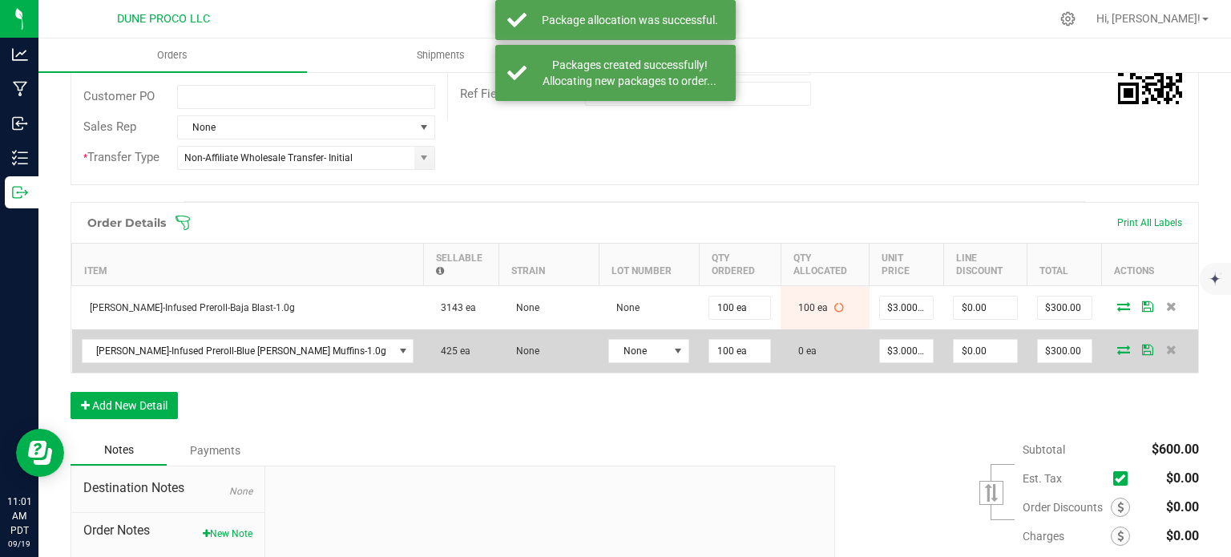
click at [1117, 344] on icon at bounding box center [1123, 349] width 13 height 10
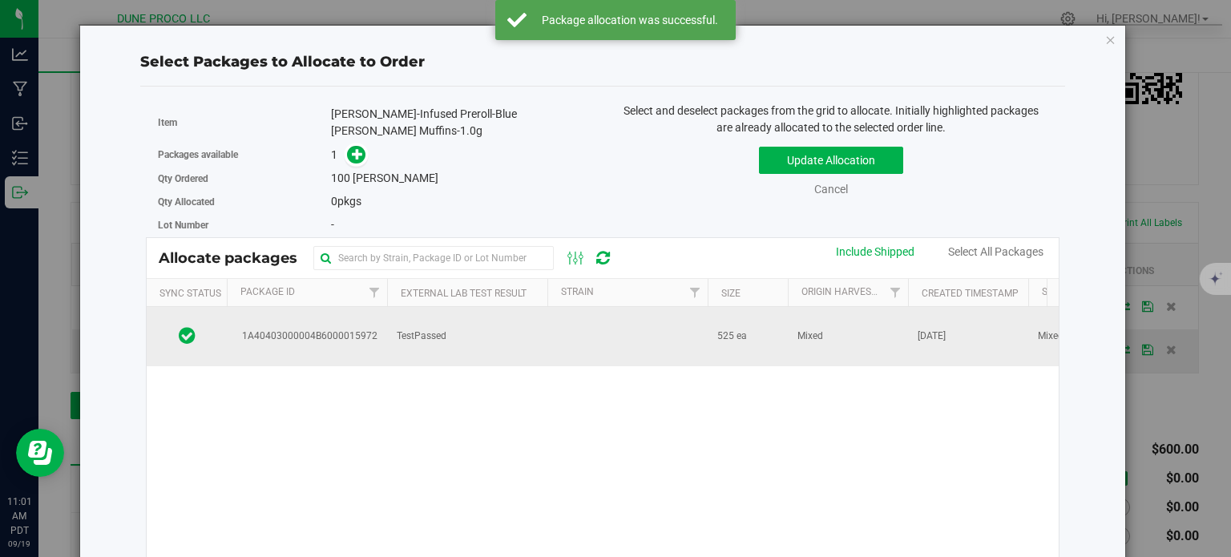
click at [335, 328] on span "1A40403000004B6000015972" at bounding box center [306, 335] width 141 height 15
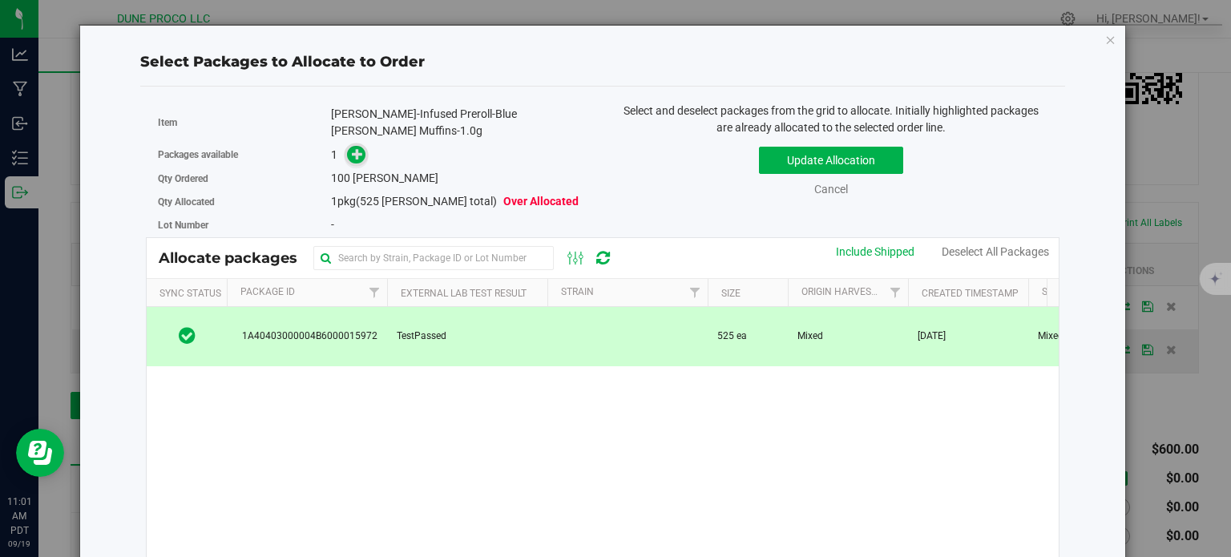
click at [352, 147] on icon at bounding box center [358, 153] width 12 height 12
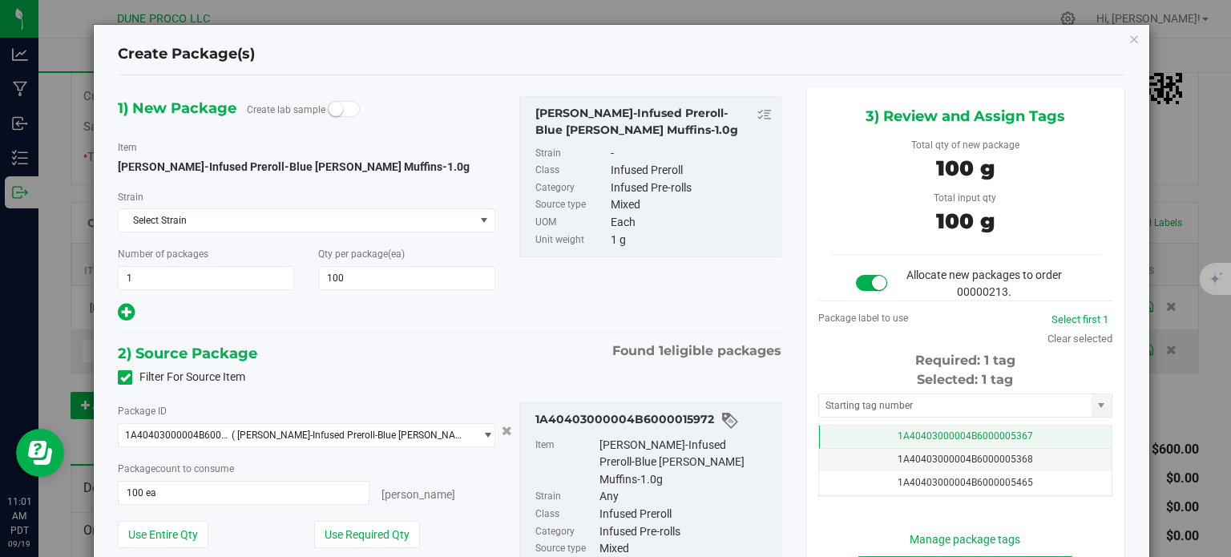
click at [860, 430] on td "1A40403000004B6000005367" at bounding box center [965, 436] width 292 height 23
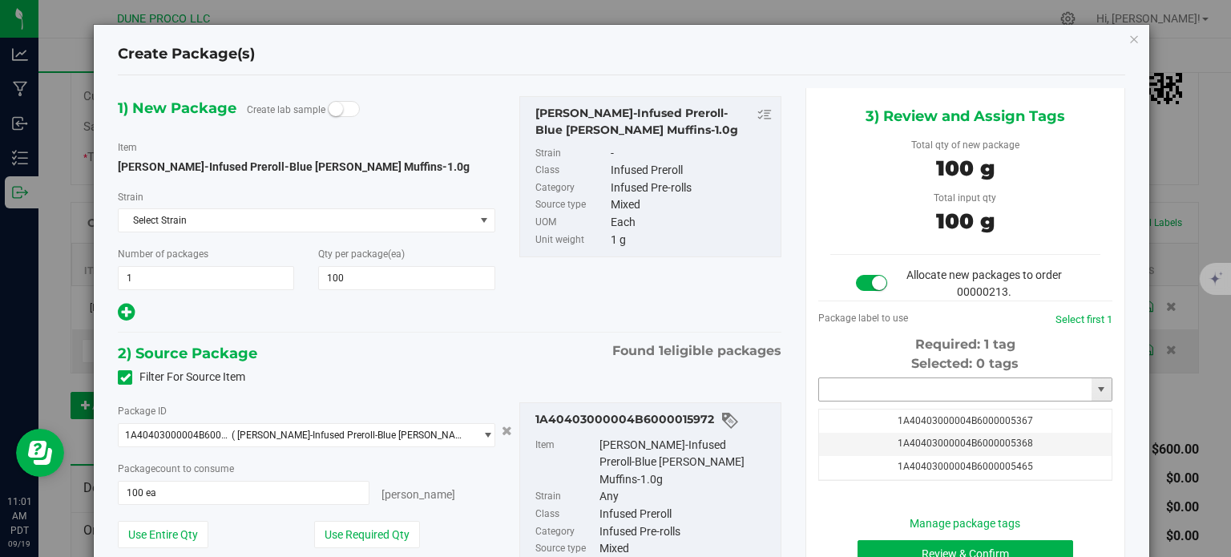
click at [860, 392] on input "text" at bounding box center [955, 389] width 272 height 22
paste input "[PERSON_NAME]-Infused Preroll-Blue [PERSON_NAME] Muffins-1.0g"
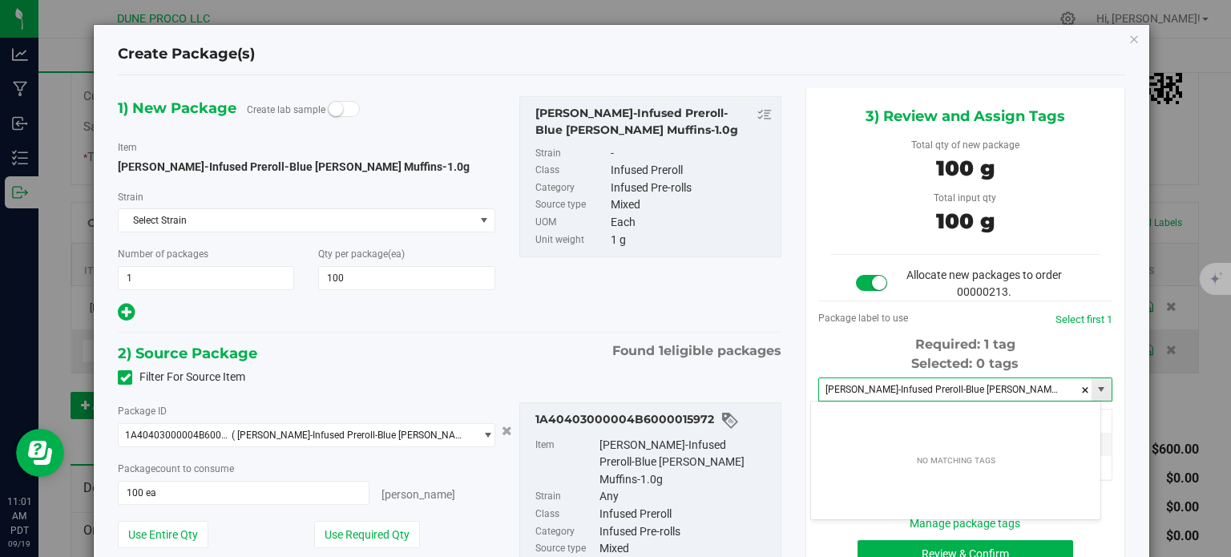
click at [848, 380] on input "[PERSON_NAME]-Infused Preroll-Blue [PERSON_NAME] Muffins-1.0g" at bounding box center [955, 389] width 272 height 22
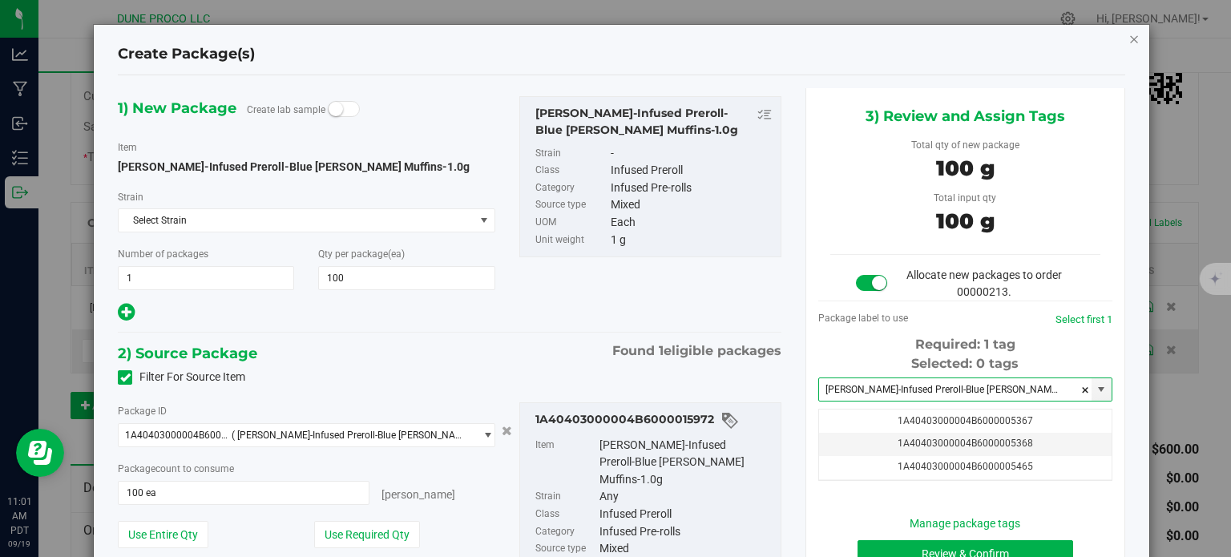
type input "[PERSON_NAME]-Infused Preroll-Blue [PERSON_NAME] Muffins-1.0g"
click at [1128, 38] on icon "button" at bounding box center [1133, 38] width 11 height 19
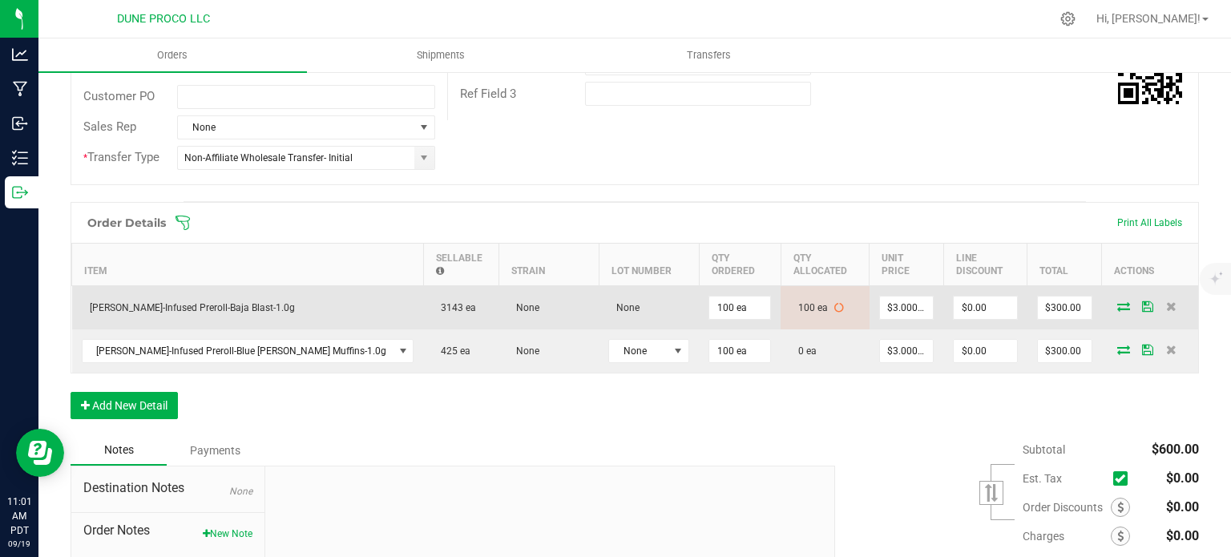
click at [1117, 301] on icon at bounding box center [1123, 306] width 13 height 10
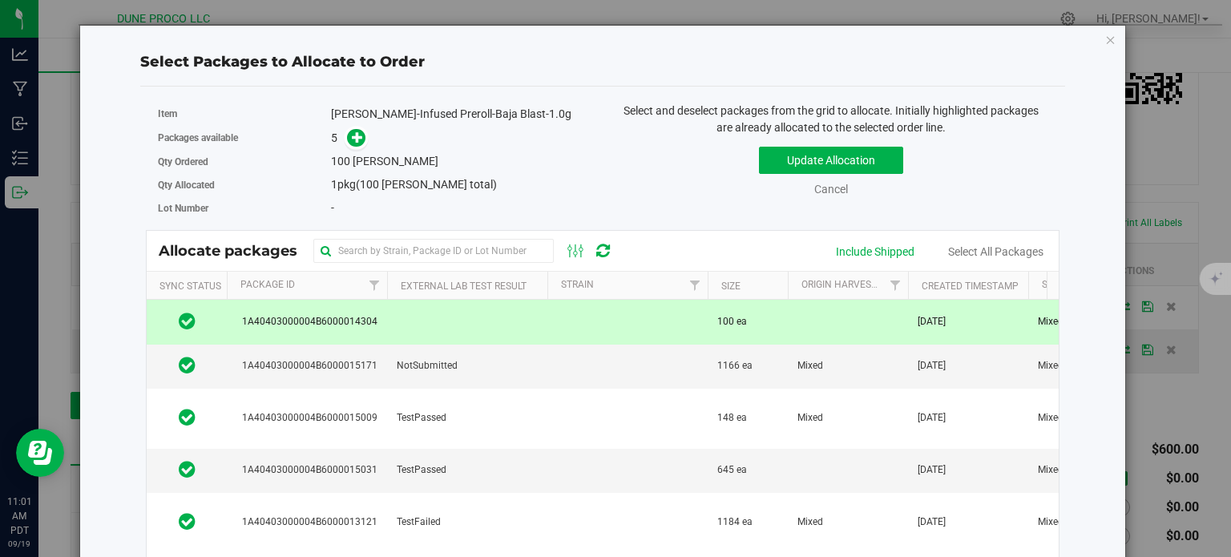
click at [1109, 39] on div "Select Packages to Allocate to Order Item [PERSON_NAME]-Infused Preroll-Baja Bl…" at bounding box center [602, 375] width 1046 height 700
click at [1105, 40] on icon "button" at bounding box center [1110, 39] width 11 height 19
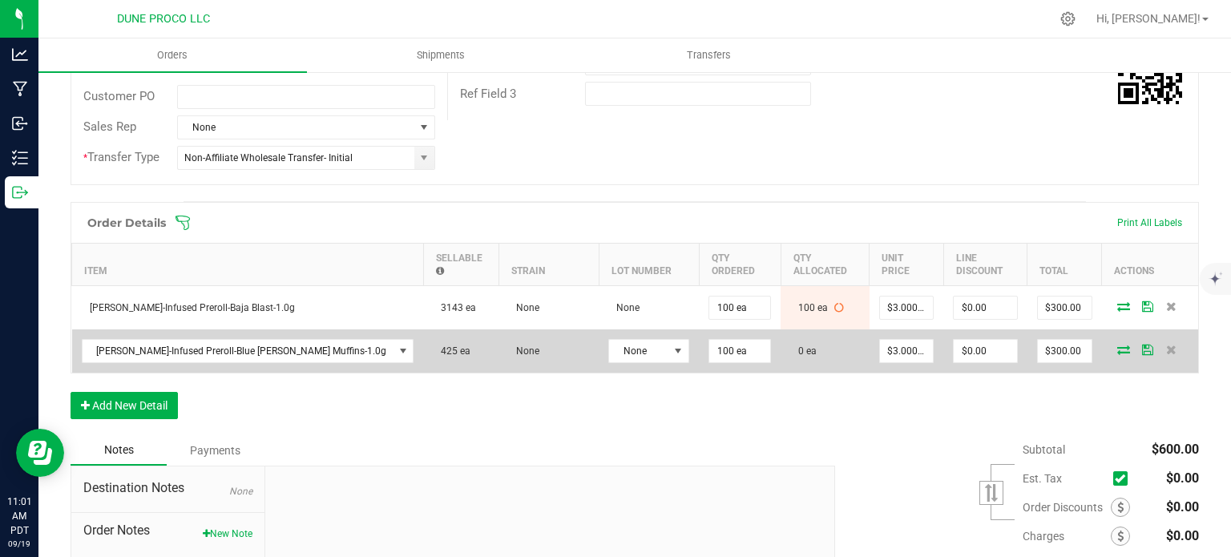
click at [1118, 344] on span at bounding box center [1123, 349] width 24 height 10
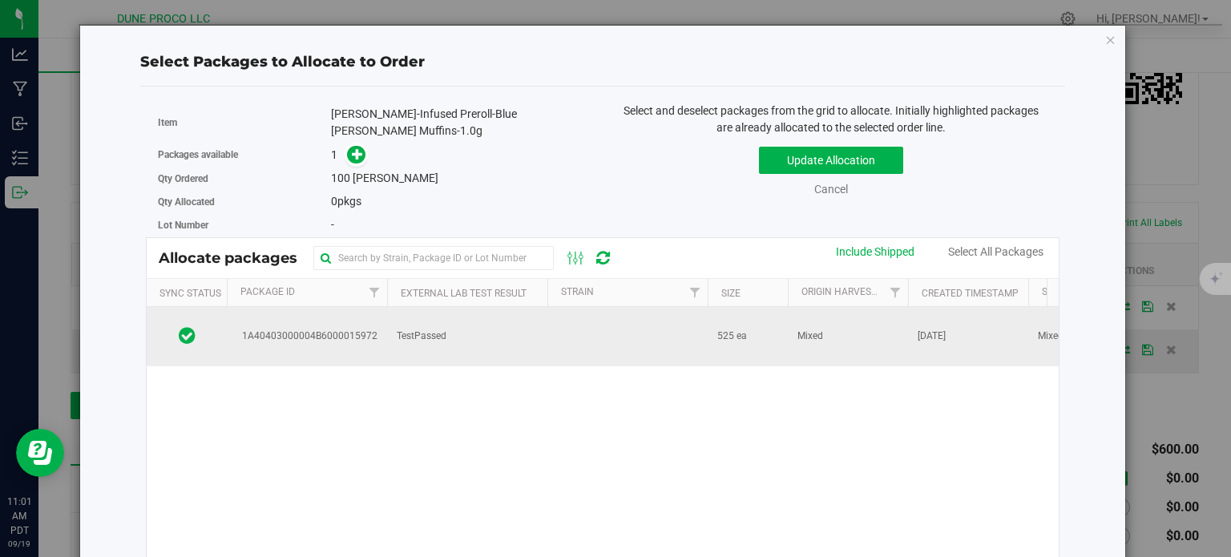
click at [297, 328] on span "1A40403000004B6000015972" at bounding box center [306, 335] width 141 height 15
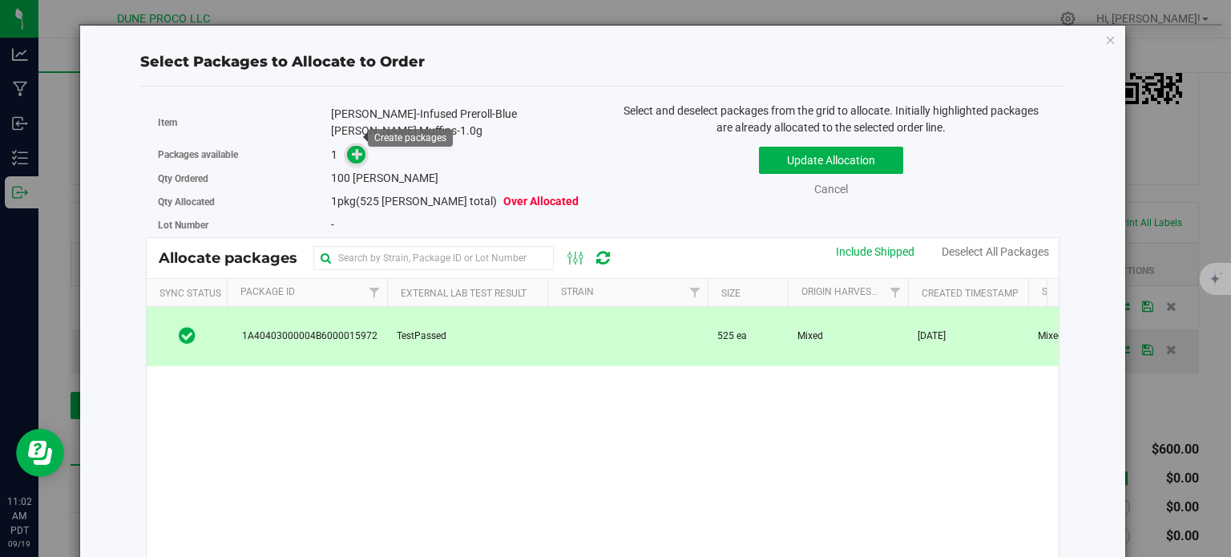
click at [347, 145] on span at bounding box center [356, 154] width 19 height 19
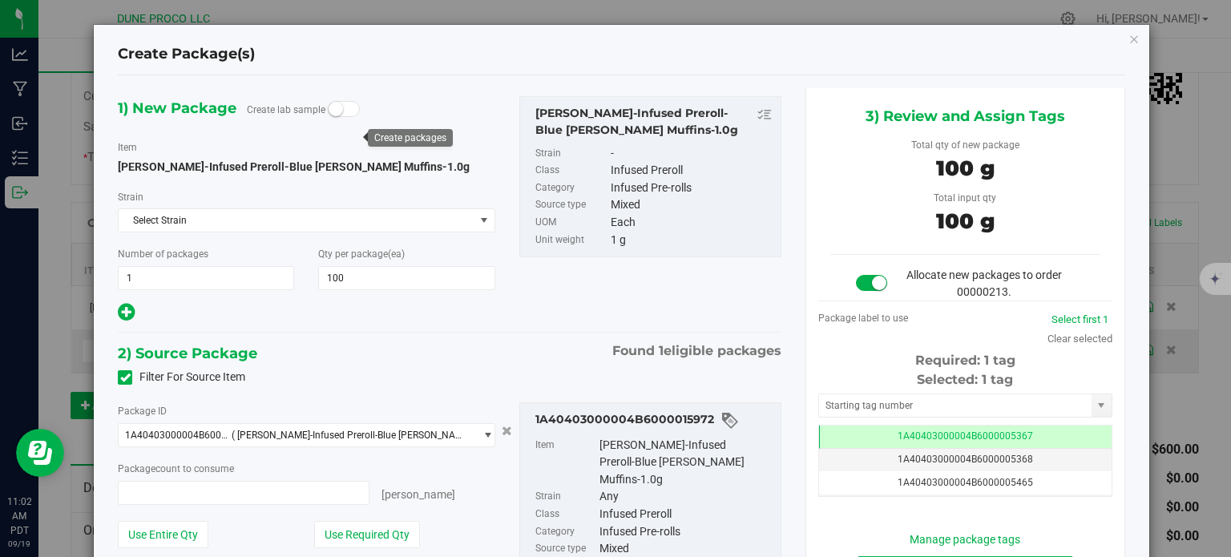
type input "100 ea"
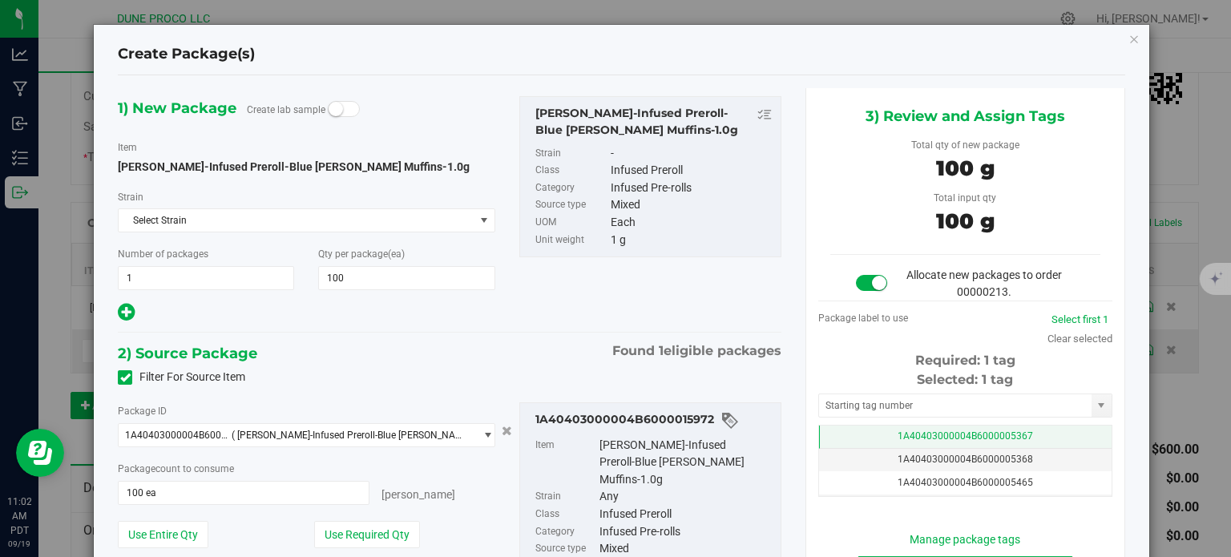
click at [846, 437] on td "1A40403000004B6000005367" at bounding box center [965, 436] width 292 height 23
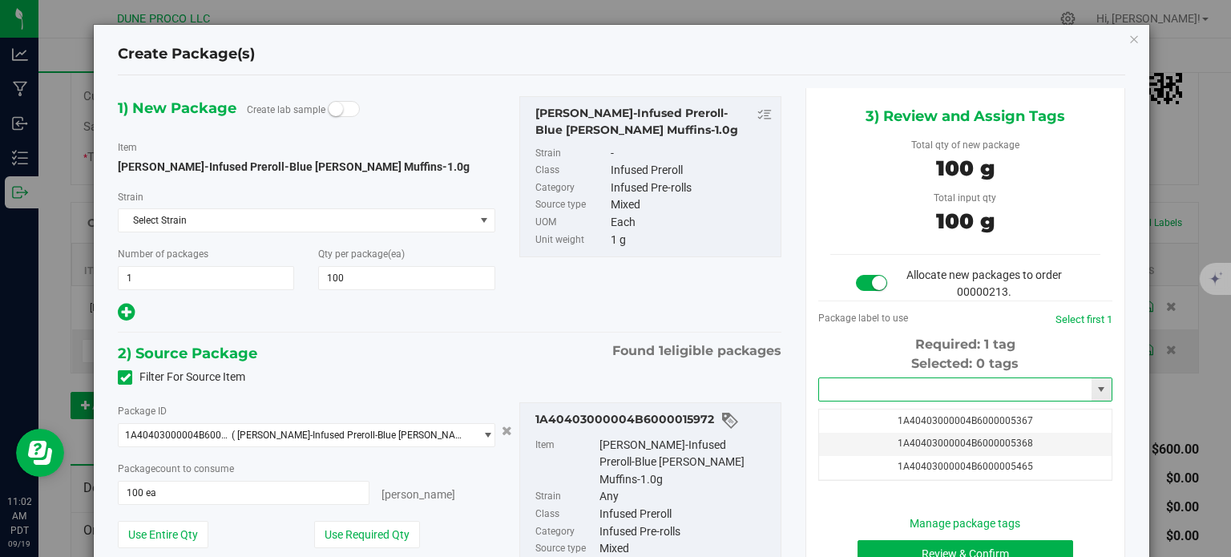
click at [876, 397] on input "text" at bounding box center [955, 389] width 272 height 22
paste input "15972"
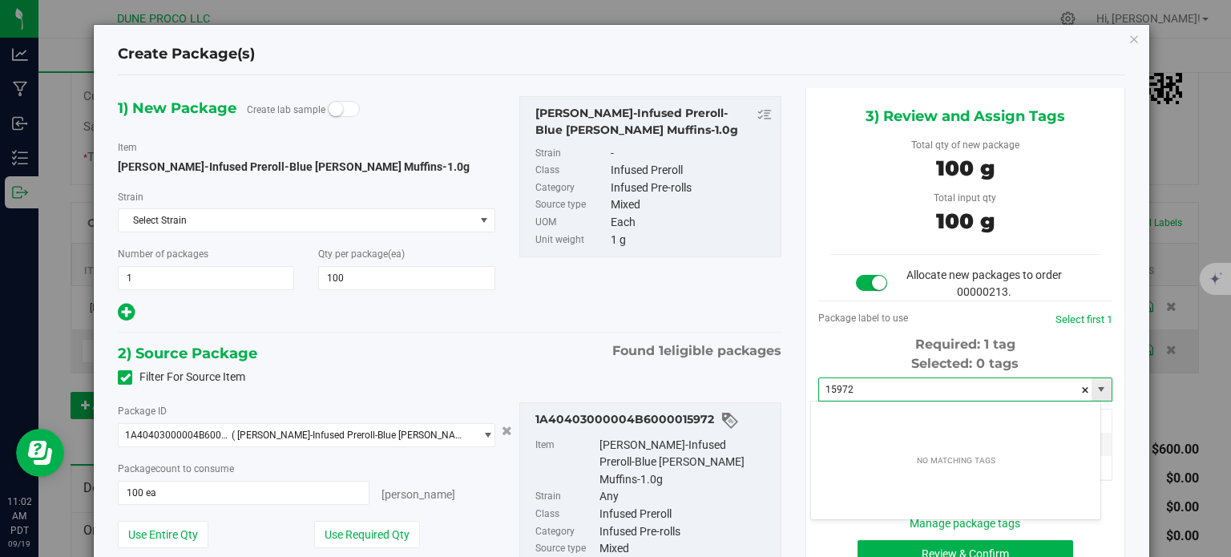
click at [859, 393] on input "15972" at bounding box center [955, 389] width 272 height 22
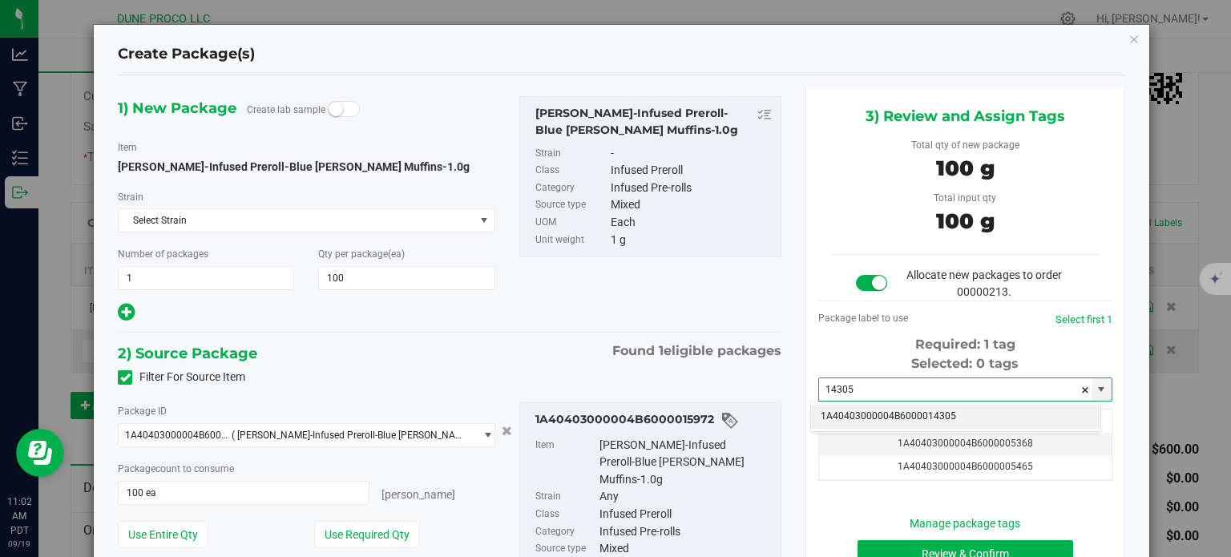
click at [894, 421] on li "1A40403000004B6000014305" at bounding box center [955, 417] width 289 height 24
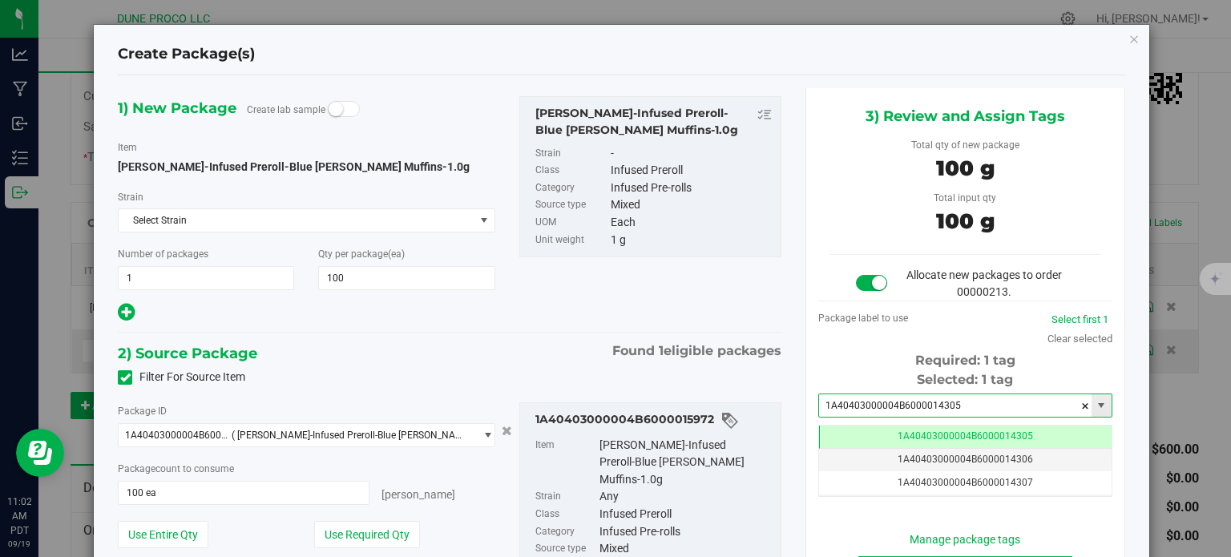
type input "1A40403000004B6000014305"
click at [818, 414] on span "1A40403000004B6000014305" at bounding box center [965, 405] width 294 height 24
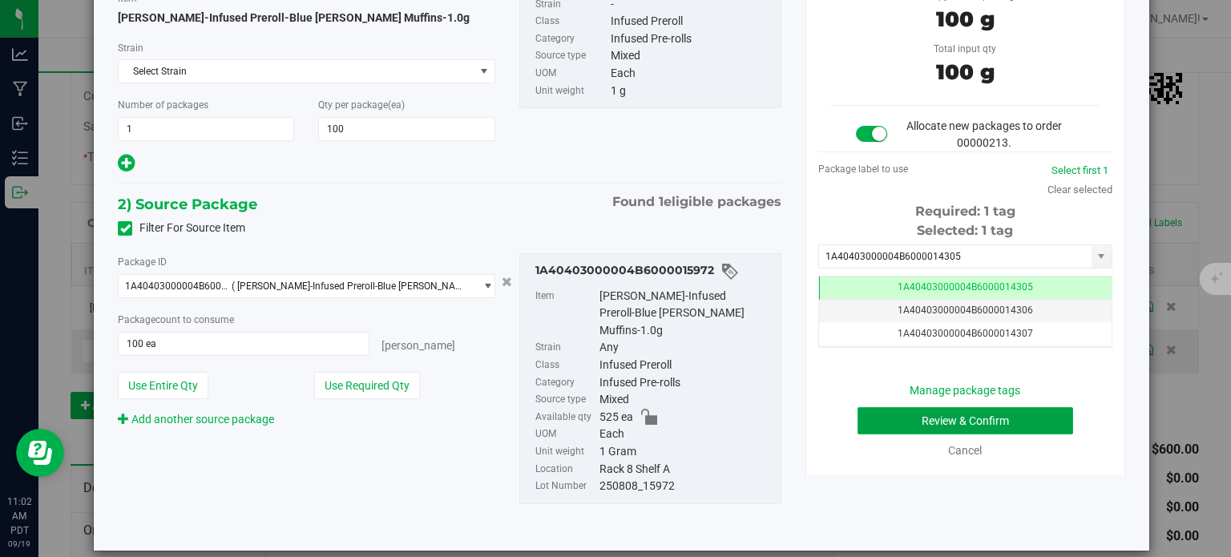
click at [863, 413] on button "Review & Confirm" at bounding box center [965, 420] width 216 height 27
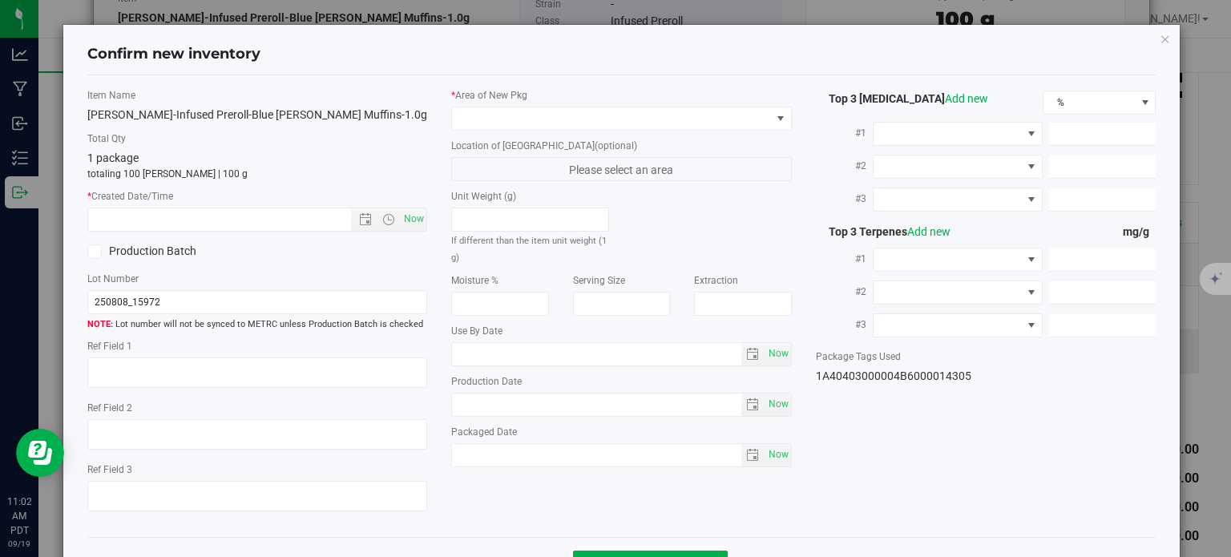
type textarea "27.2752%"
type textarea "0.0560616%"
type input "242.2830"
type input "34.7426"
type input "11.0638"
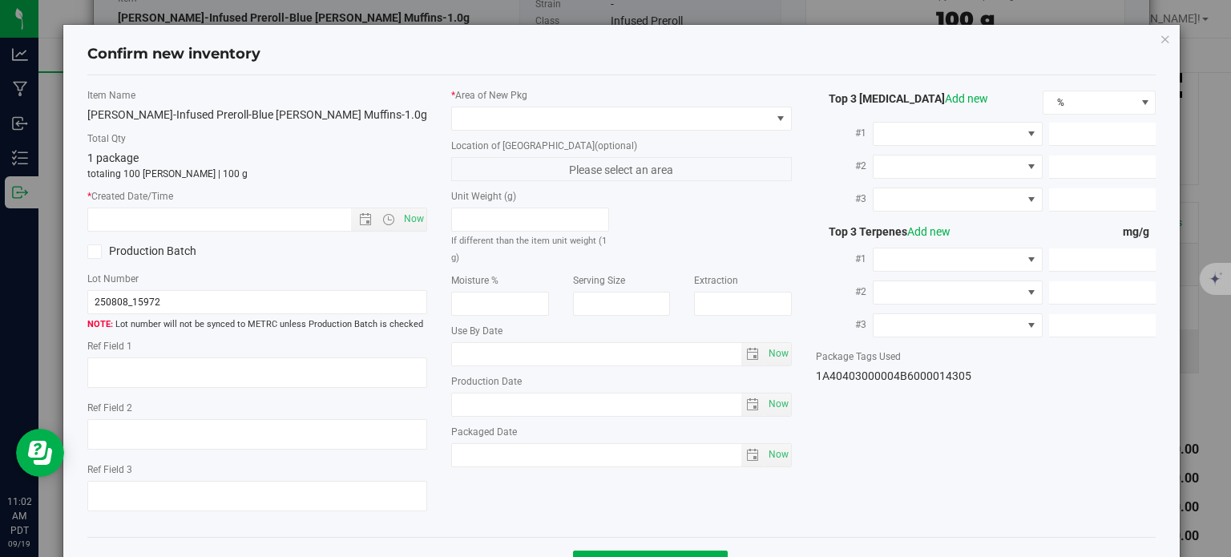
type input "7.1650"
type input "4.4880"
type input "2.6620"
type input "[DATE]"
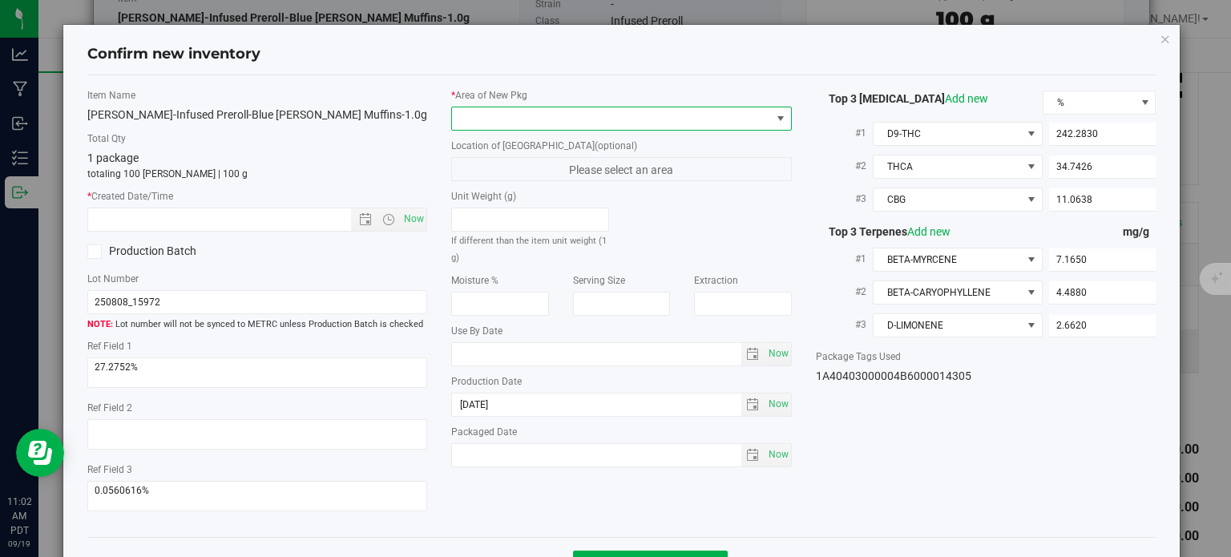
click at [702, 127] on span at bounding box center [611, 118] width 319 height 22
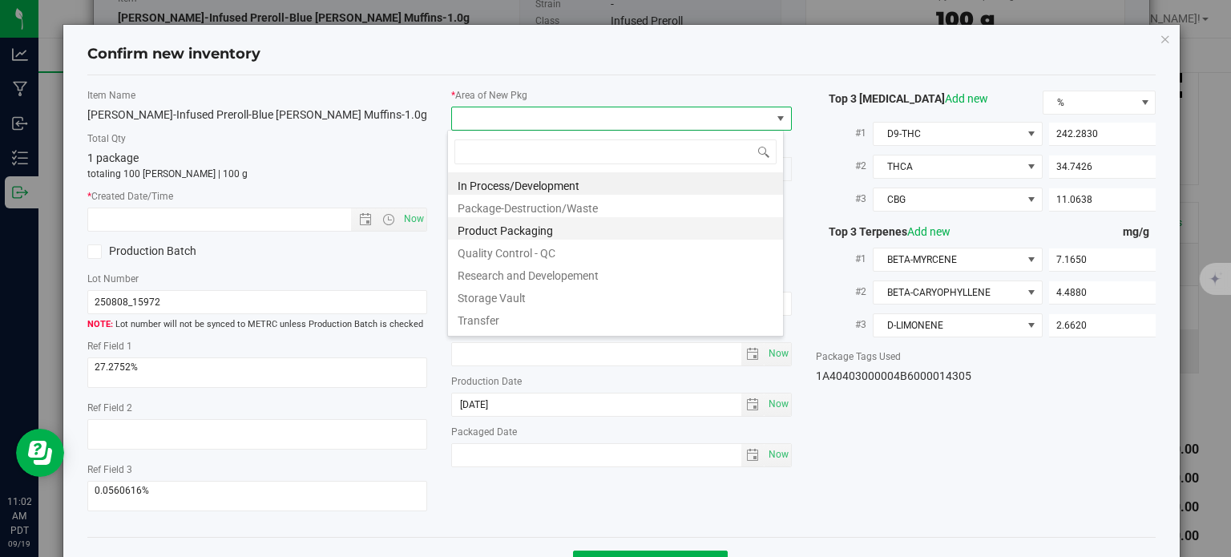
click at [529, 227] on li "Product Packaging" at bounding box center [615, 228] width 335 height 22
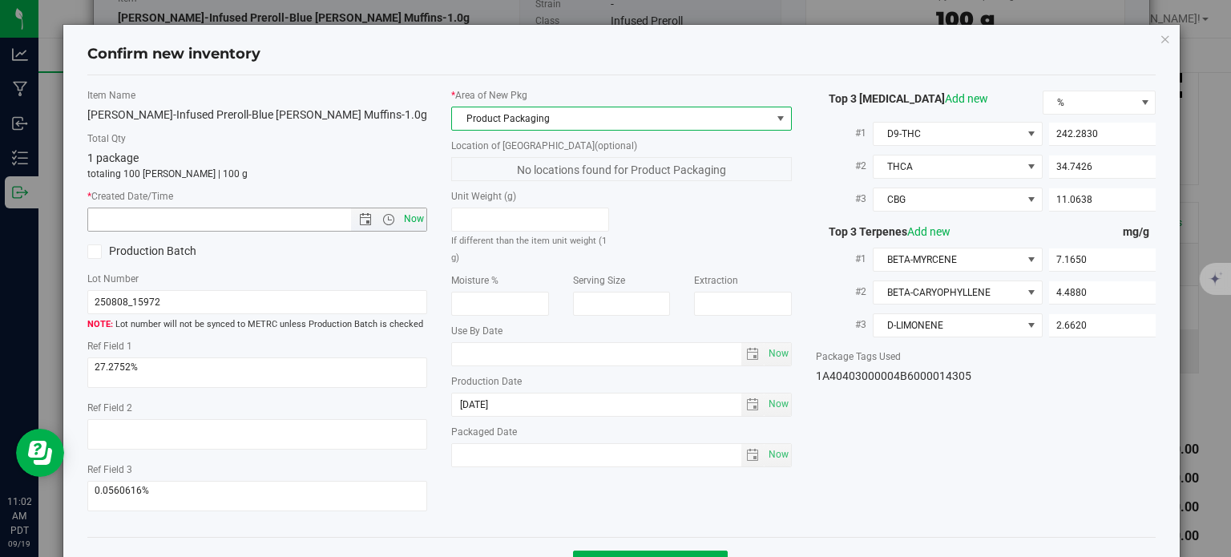
click at [417, 228] on span "Now" at bounding box center [414, 218] width 27 height 23
type input "[DATE] 11:02 AM"
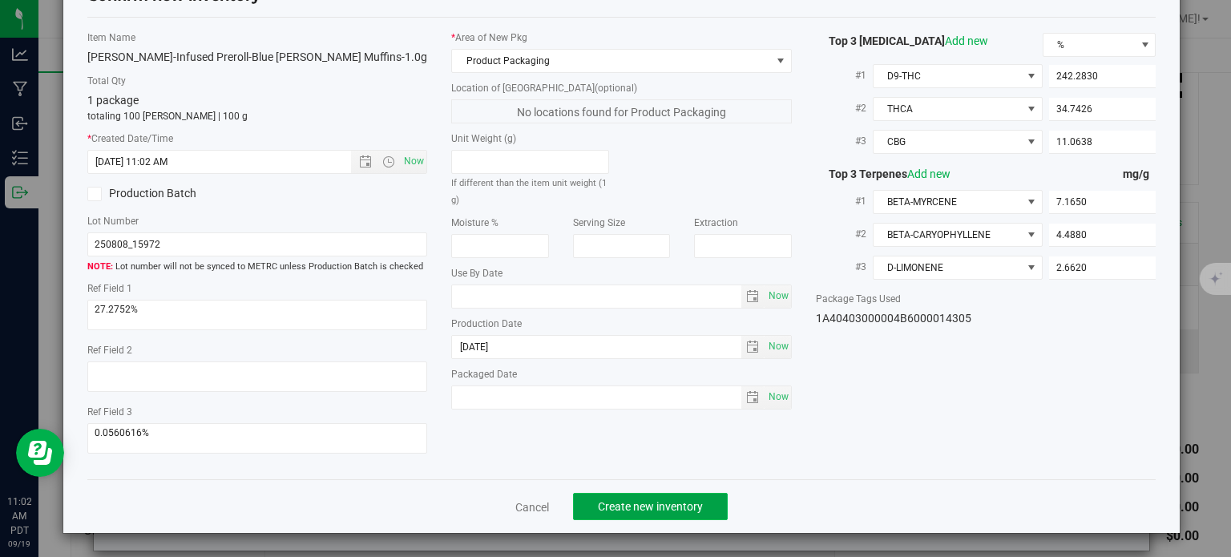
click at [611, 506] on span "Create new inventory" at bounding box center [650, 506] width 105 height 13
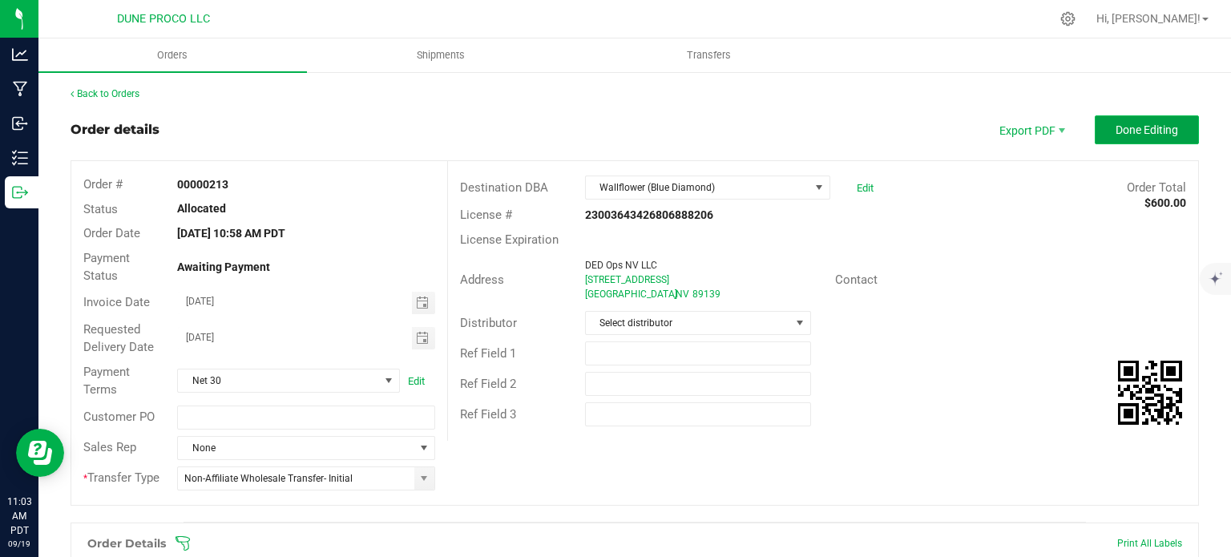
click at [1149, 127] on span "Done Editing" at bounding box center [1146, 129] width 62 height 13
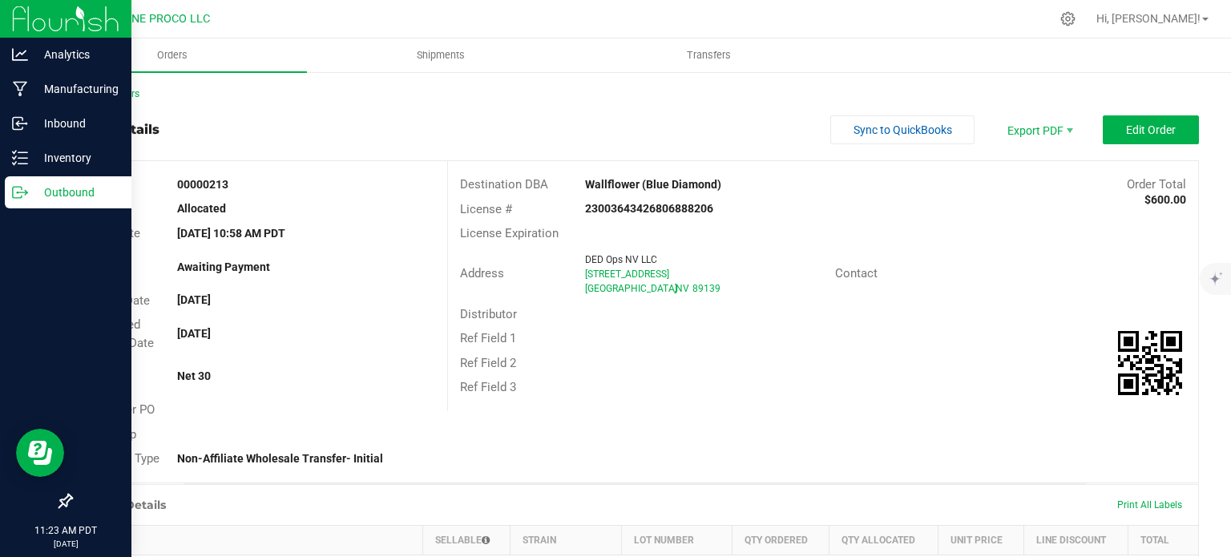
click at [31, 204] on div "Outbound" at bounding box center [68, 192] width 127 height 32
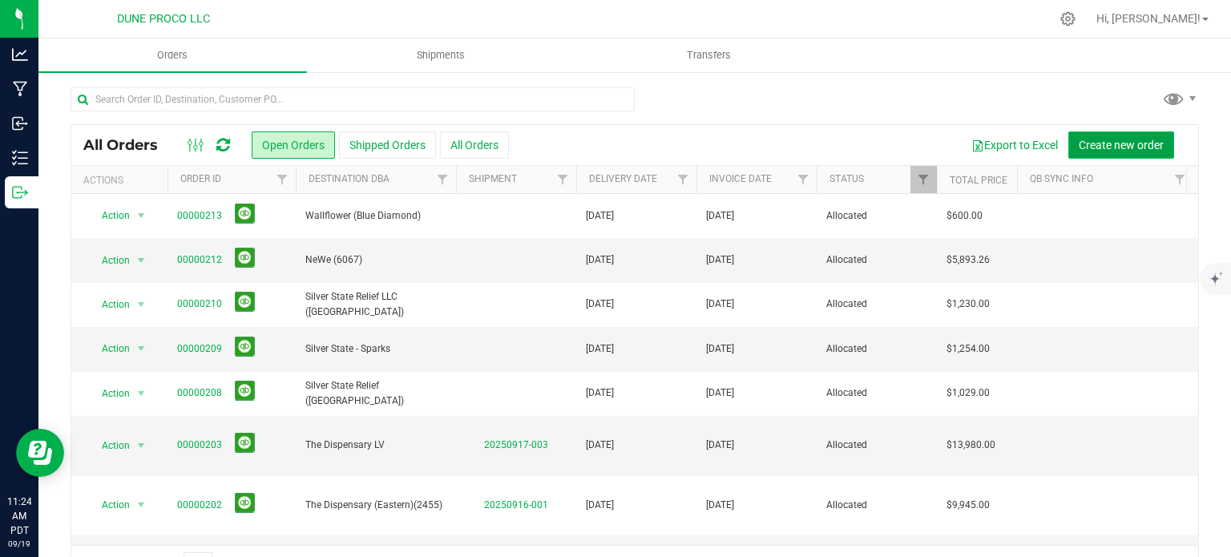
click at [1095, 147] on span "Create new order" at bounding box center [1120, 145] width 85 height 13
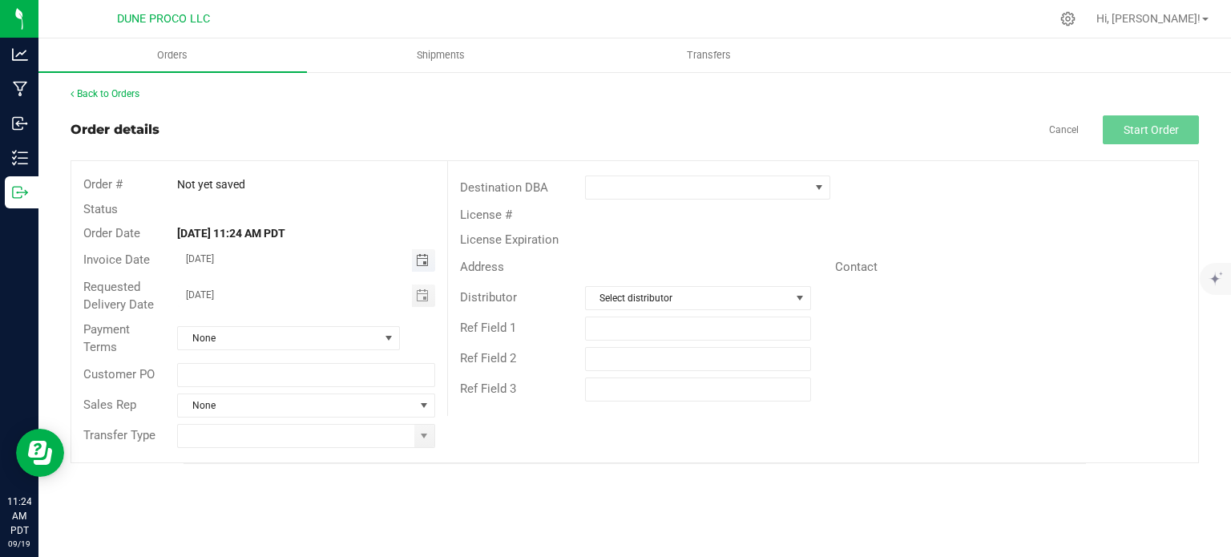
click at [420, 260] on span "Toggle calendar" at bounding box center [422, 260] width 13 height 13
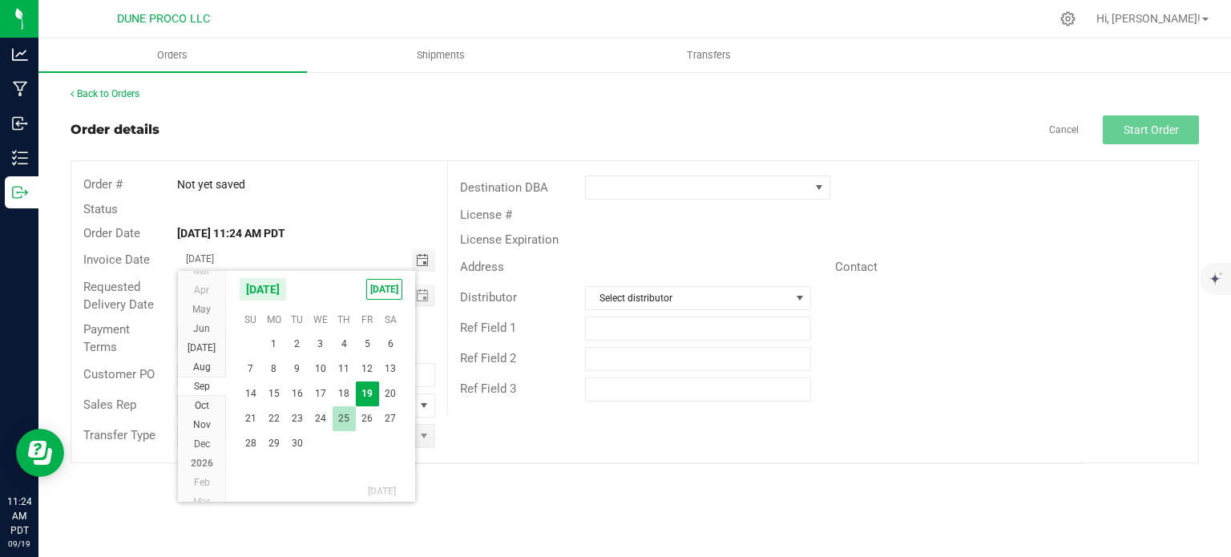
click at [353, 412] on span "25" at bounding box center [343, 418] width 23 height 25
type input "[DATE]"
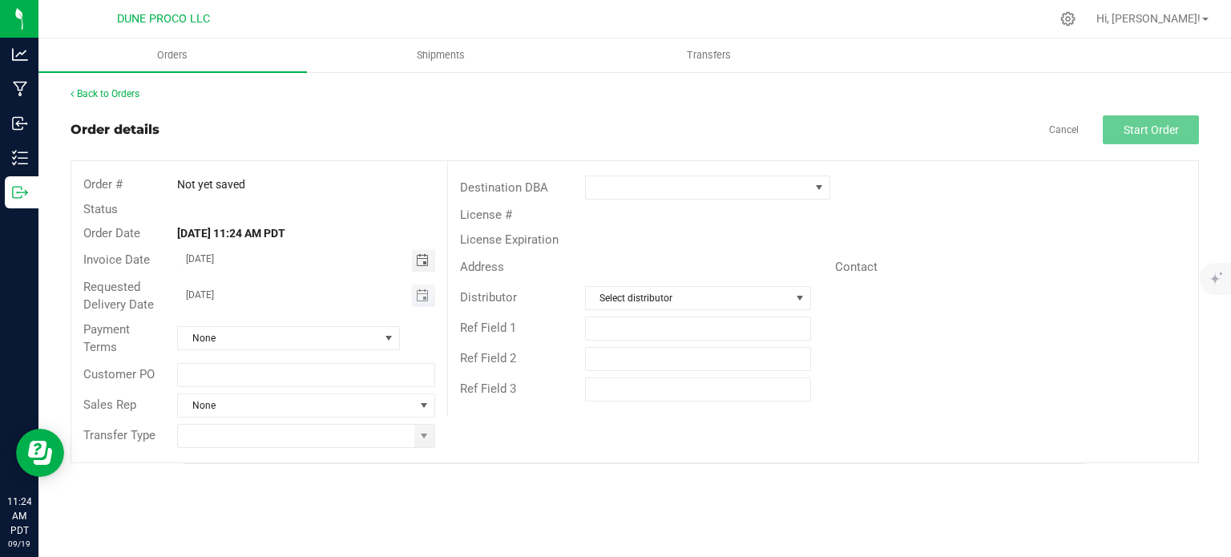
click at [421, 304] on span "Toggle calendar" at bounding box center [423, 295] width 23 height 22
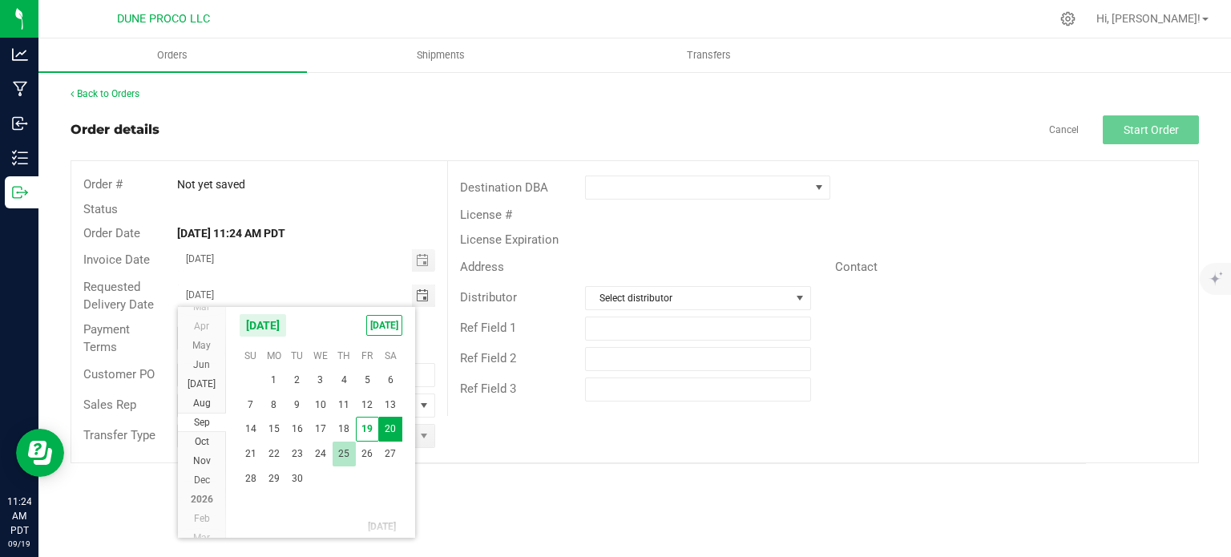
click at [343, 454] on span "25" at bounding box center [343, 453] width 23 height 25
type input "[DATE]"
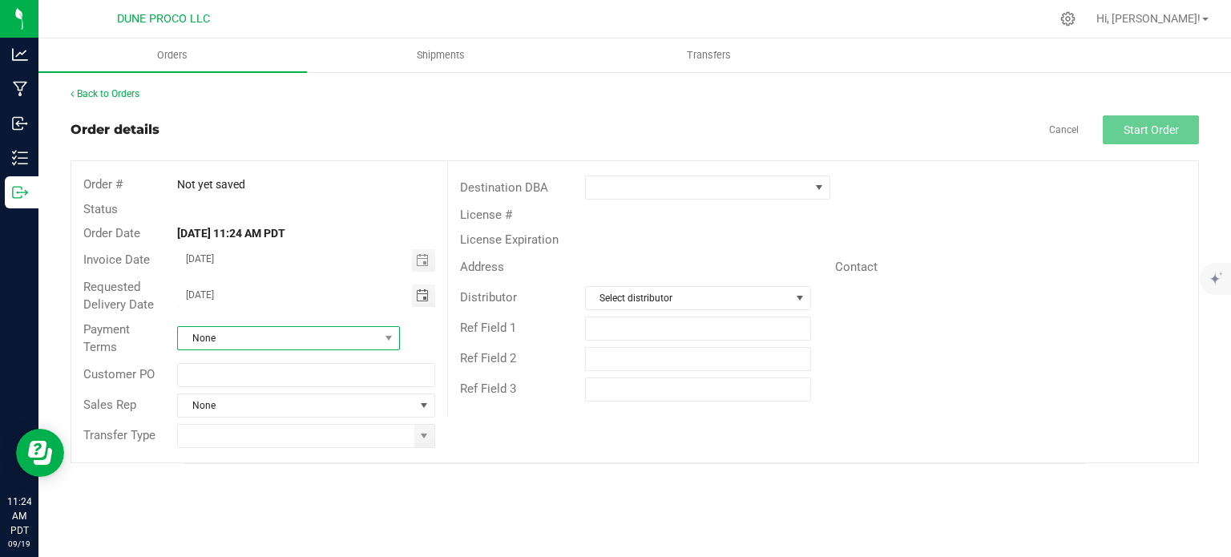
click at [373, 340] on span "None" at bounding box center [278, 338] width 201 height 22
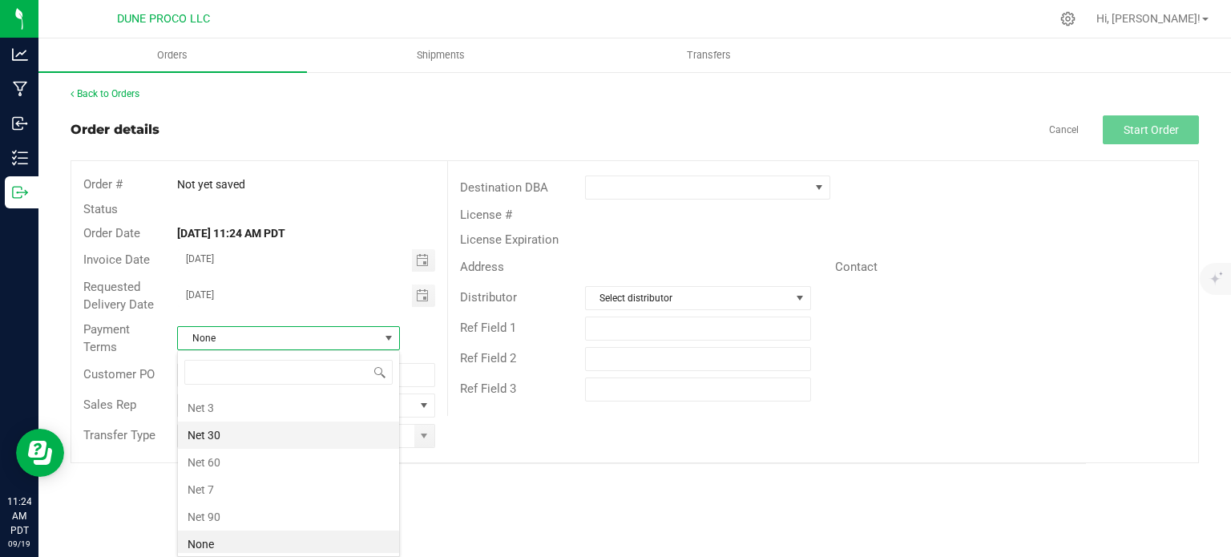
click at [311, 424] on li "Net 30" at bounding box center [288, 434] width 221 height 27
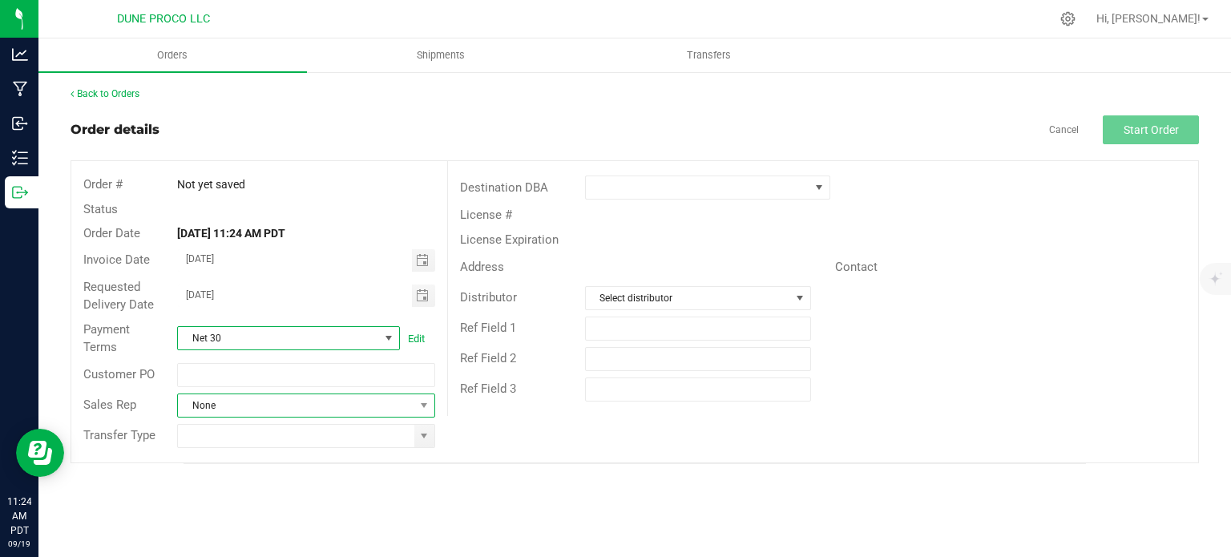
click at [404, 407] on span "None" at bounding box center [296, 405] width 236 height 22
click at [496, 431] on div "Order # Not yet saved Status Order Date [DATE] 11:24 AM PDT Invoice Date [DATE]…" at bounding box center [634, 311] width 1126 height 301
click at [436, 436] on div at bounding box center [305, 436] width 281 height 24
click at [427, 436] on span at bounding box center [423, 435] width 13 height 13
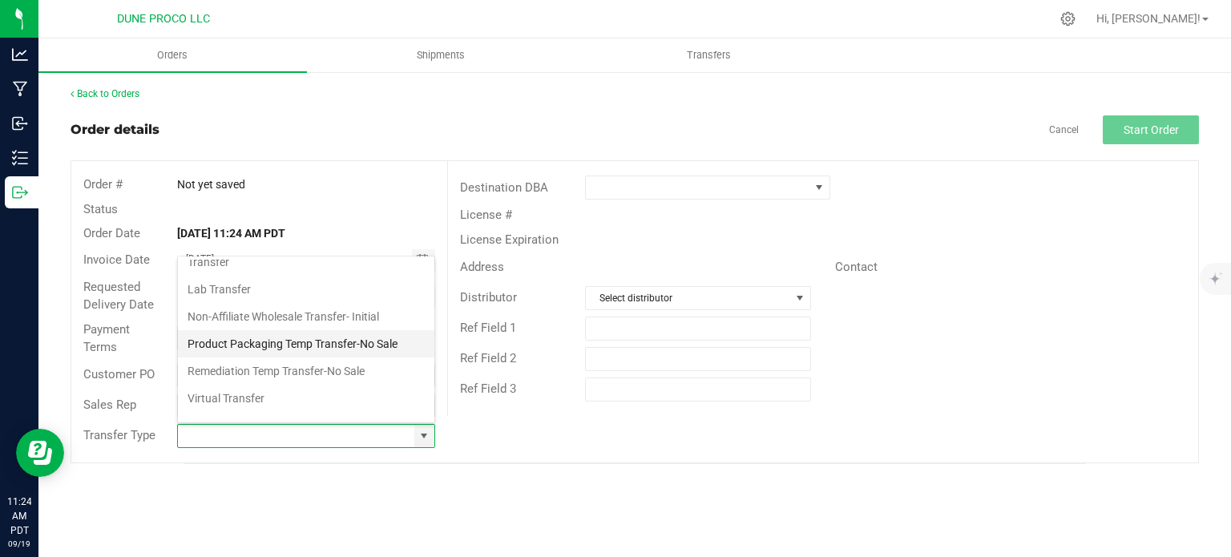
scroll to position [106, 0]
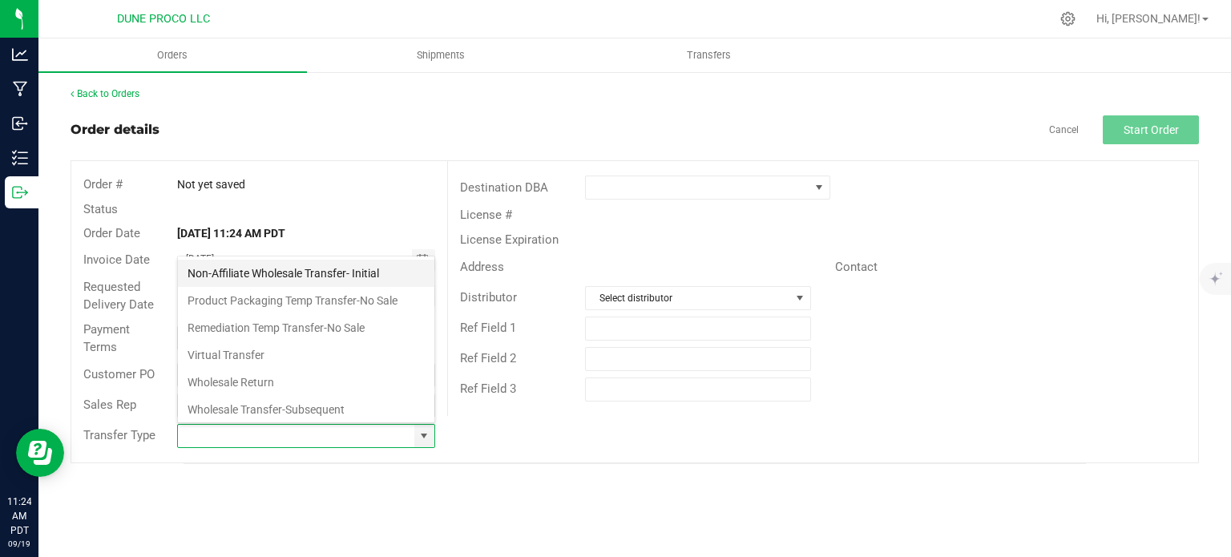
click at [323, 276] on li "Non-Affiliate Wholesale Transfer- Initial" at bounding box center [306, 273] width 256 height 27
type input "Non-Affiliate Wholesale Transfer- Initial"
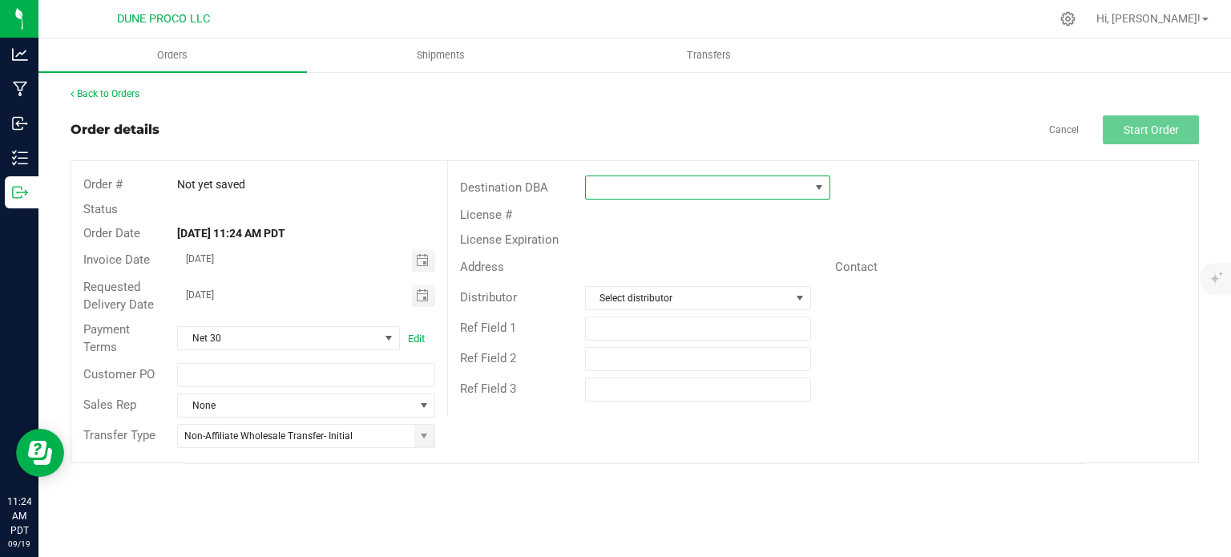
click at [826, 191] on span at bounding box center [819, 187] width 20 height 22
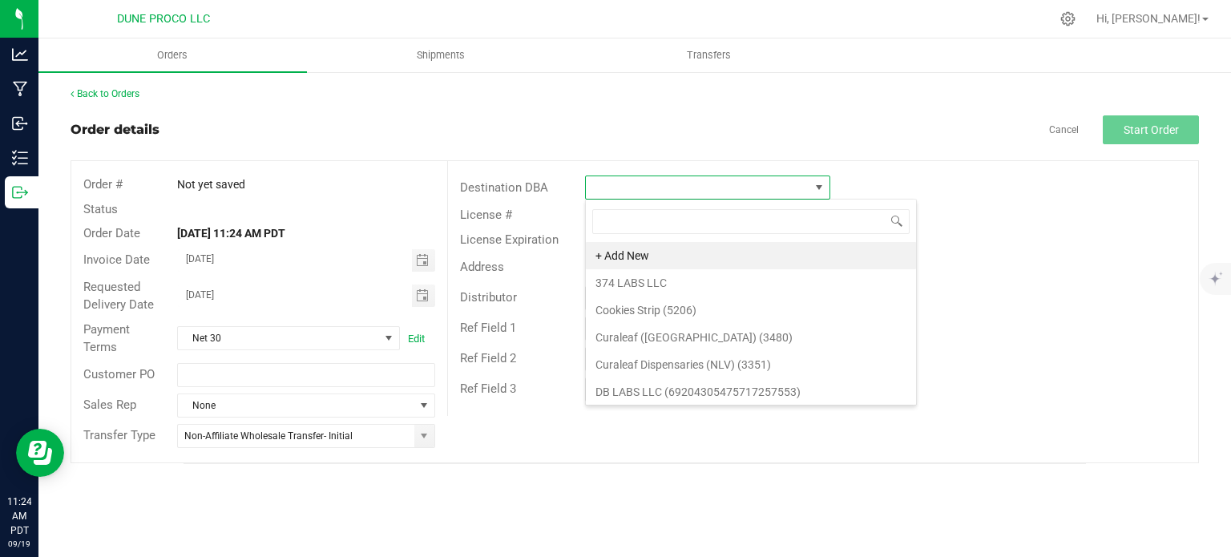
scroll to position [23, 245]
type input "wallflower"
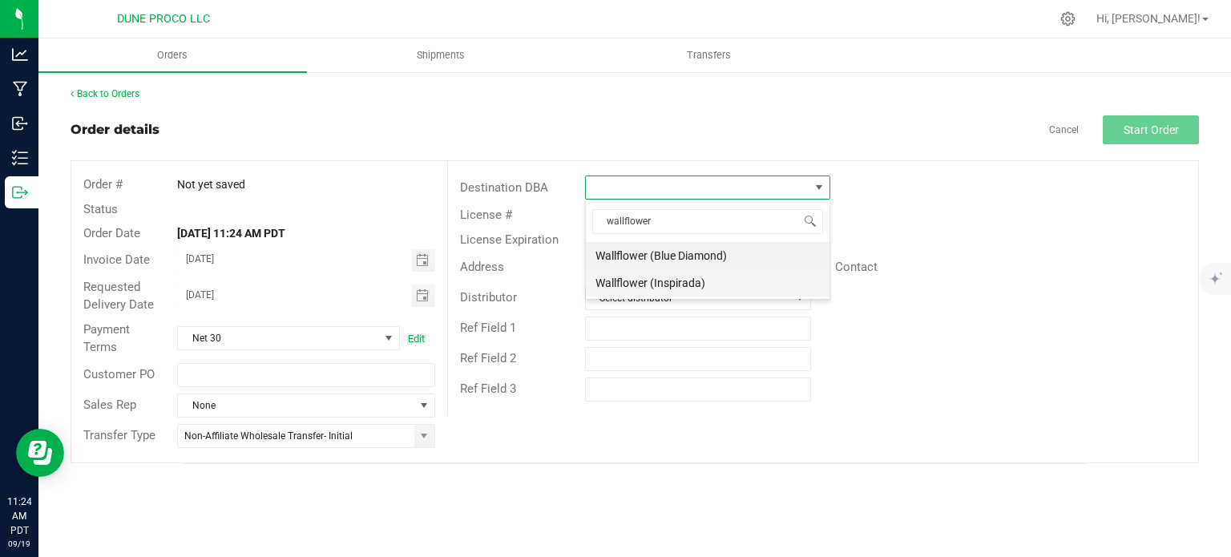
click at [736, 288] on li "Wallflower (Inspirada)" at bounding box center [708, 282] width 244 height 27
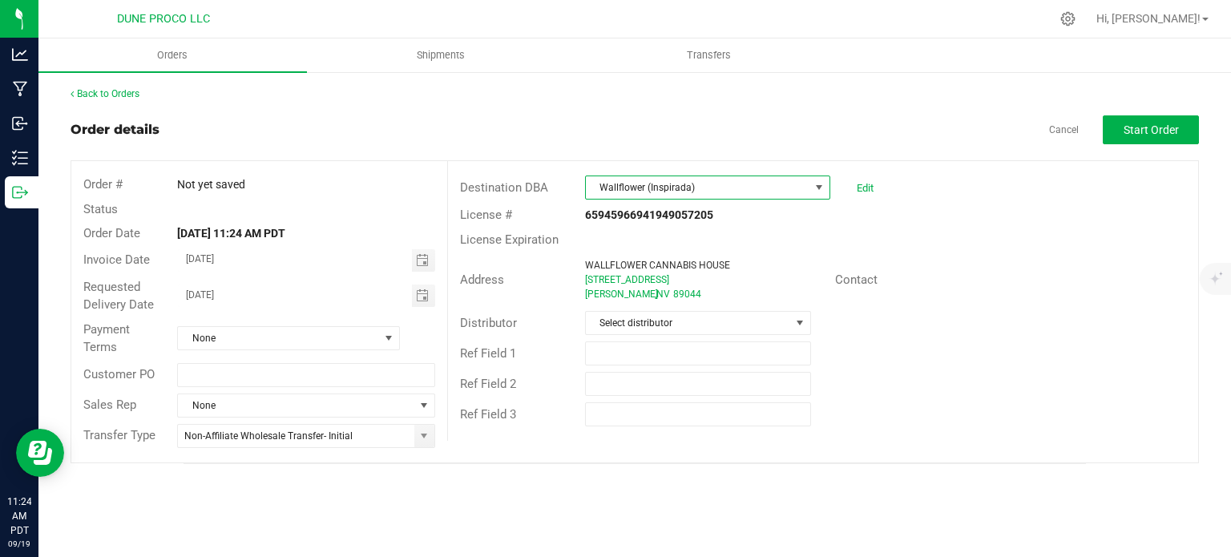
click at [256, 353] on div "Payment Terms None" at bounding box center [259, 338] width 376 height 42
click at [266, 346] on span "None" at bounding box center [278, 338] width 201 height 22
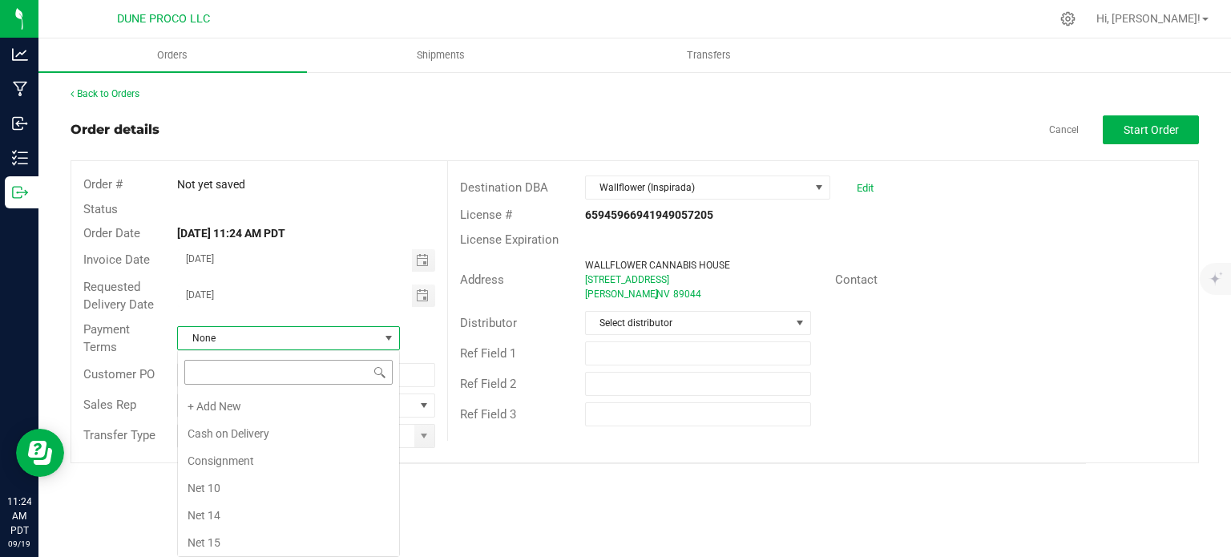
scroll to position [189, 0]
click at [237, 429] on li "Net 30" at bounding box center [288, 434] width 221 height 27
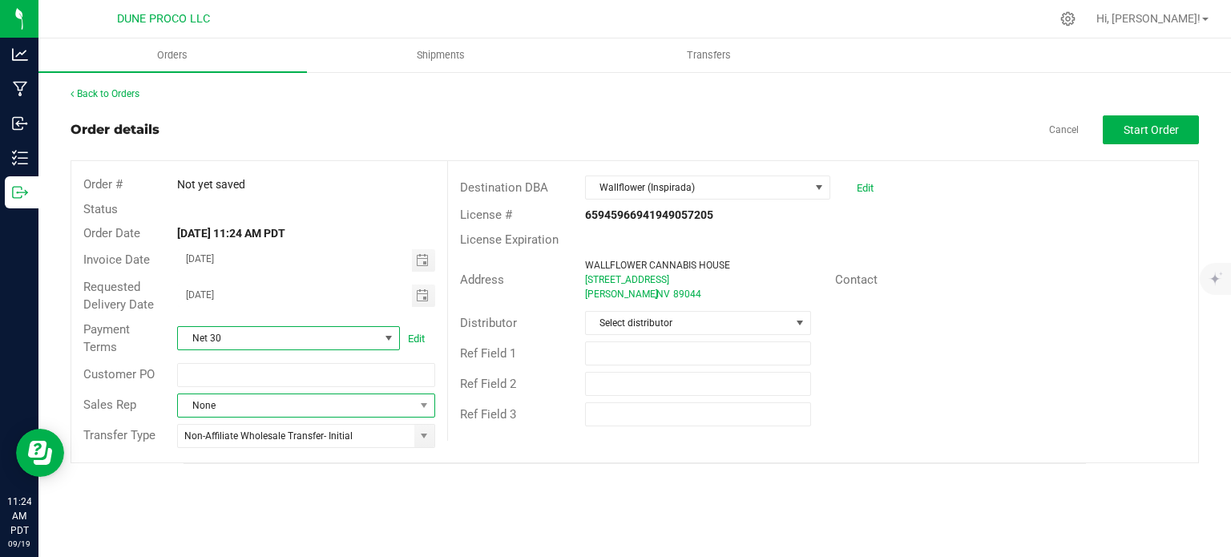
click at [275, 400] on span "None" at bounding box center [296, 405] width 236 height 22
click at [395, 499] on div "Orders Shipments Transfers Back to Orders Order details Cancel Start Order Orde…" at bounding box center [634, 297] width 1192 height 518
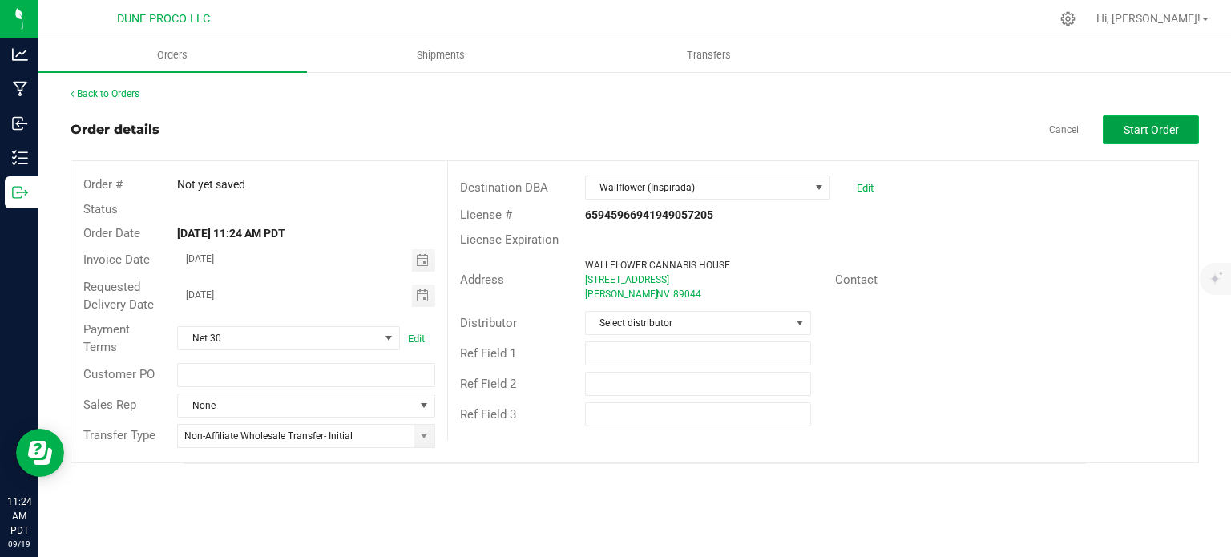
click at [1150, 129] on span "Start Order" at bounding box center [1150, 129] width 55 height 13
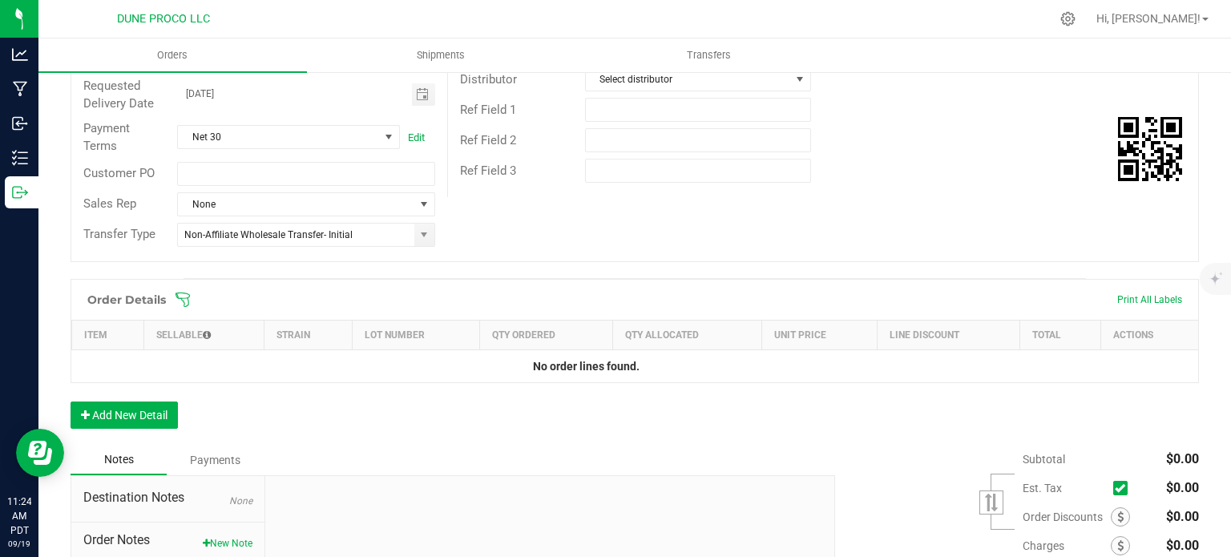
scroll to position [391, 0]
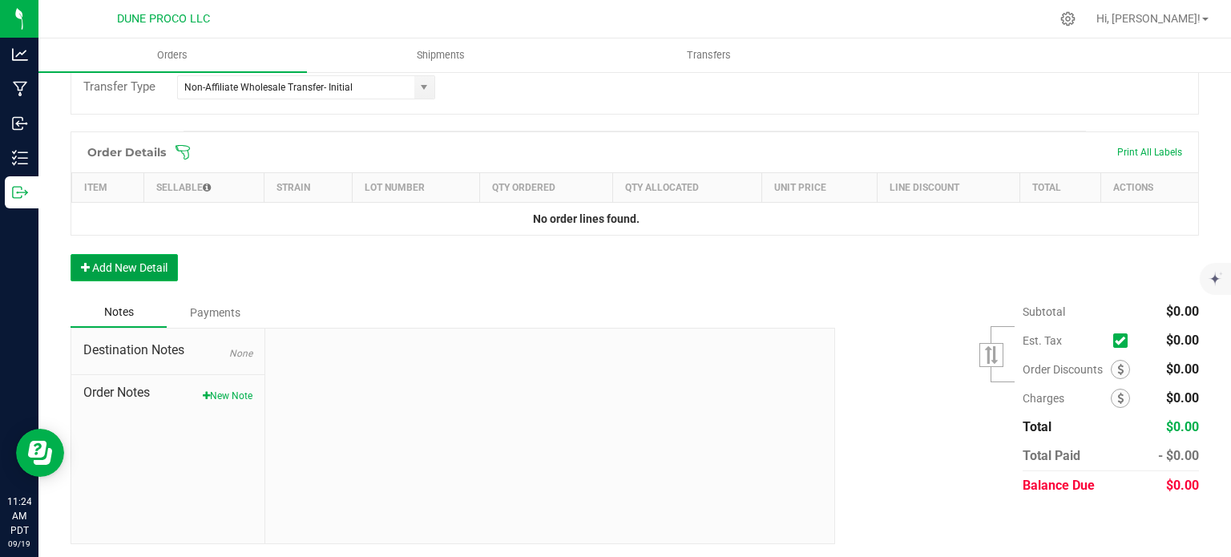
click at [135, 276] on button "Add New Detail" at bounding box center [124, 267] width 107 height 27
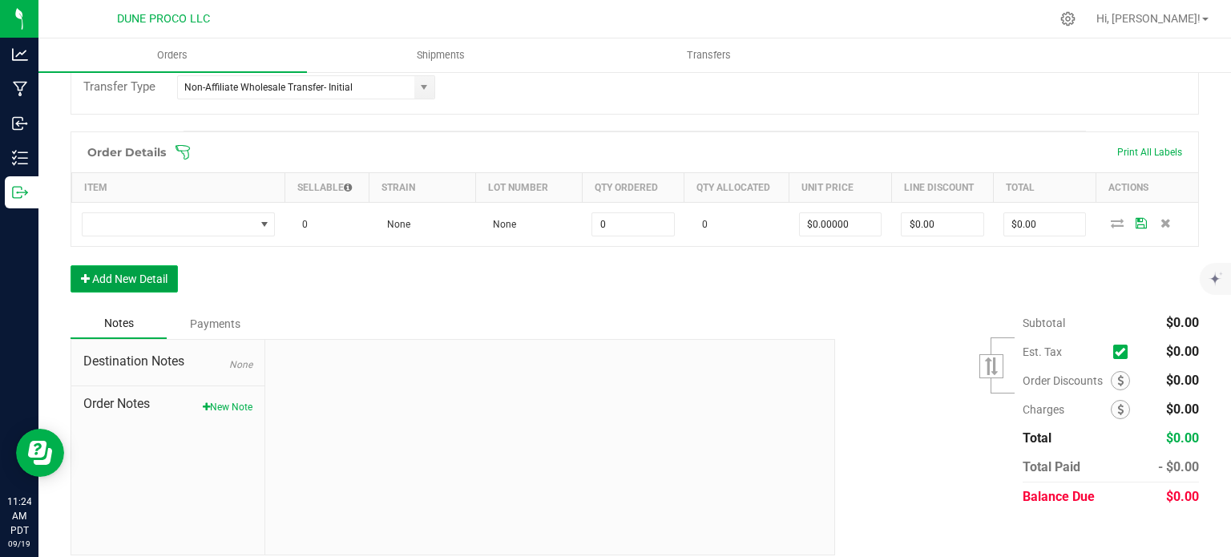
click at [151, 275] on button "Add New Detail" at bounding box center [124, 278] width 107 height 27
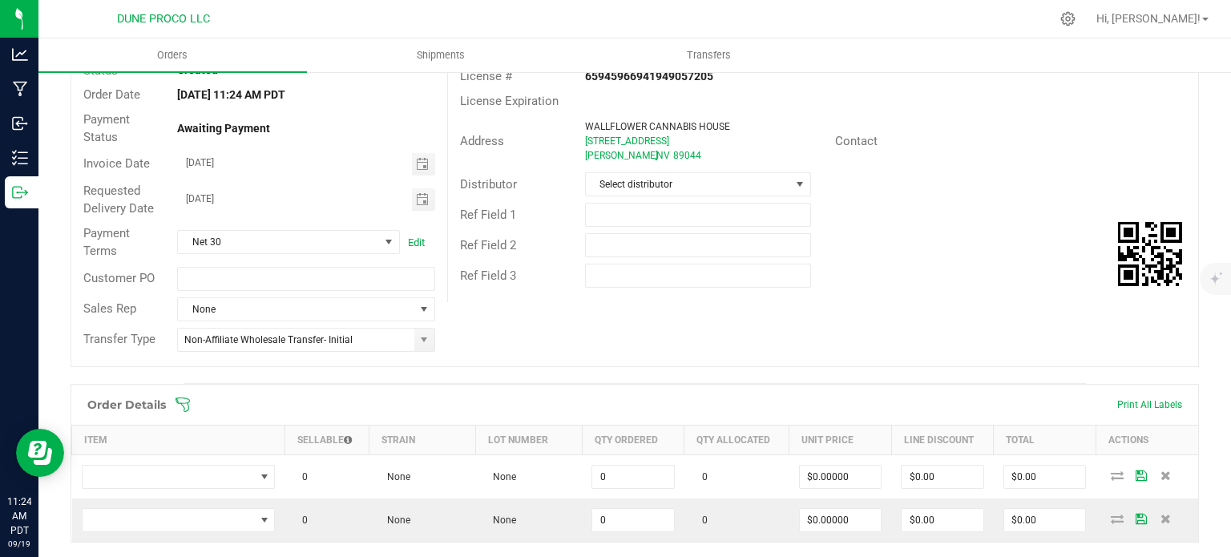
scroll to position [240, 0]
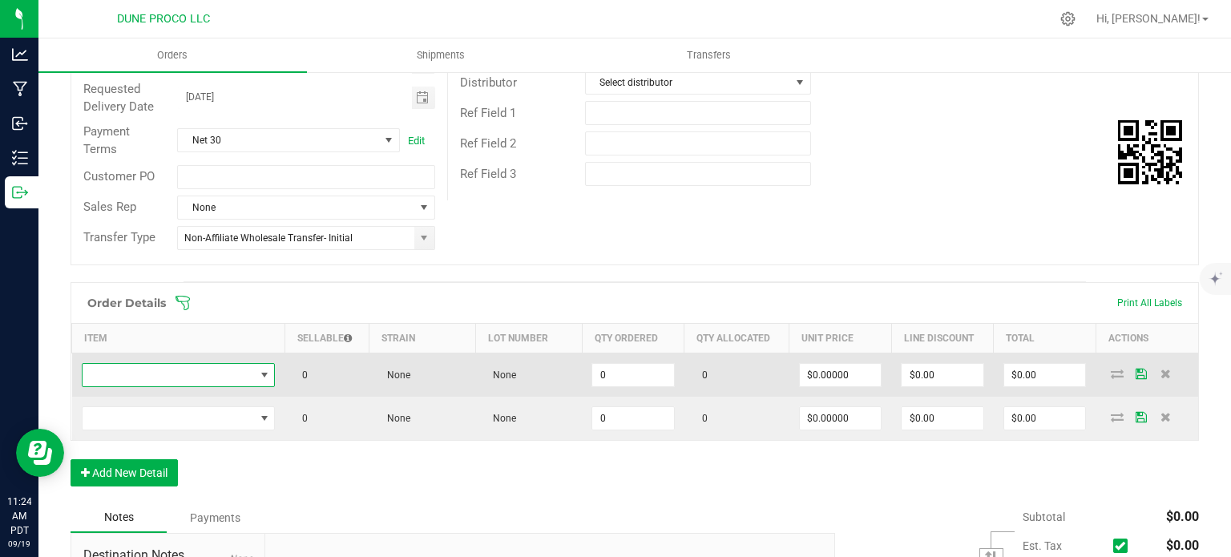
click at [219, 381] on span "NO DATA FOUND" at bounding box center [169, 375] width 172 height 22
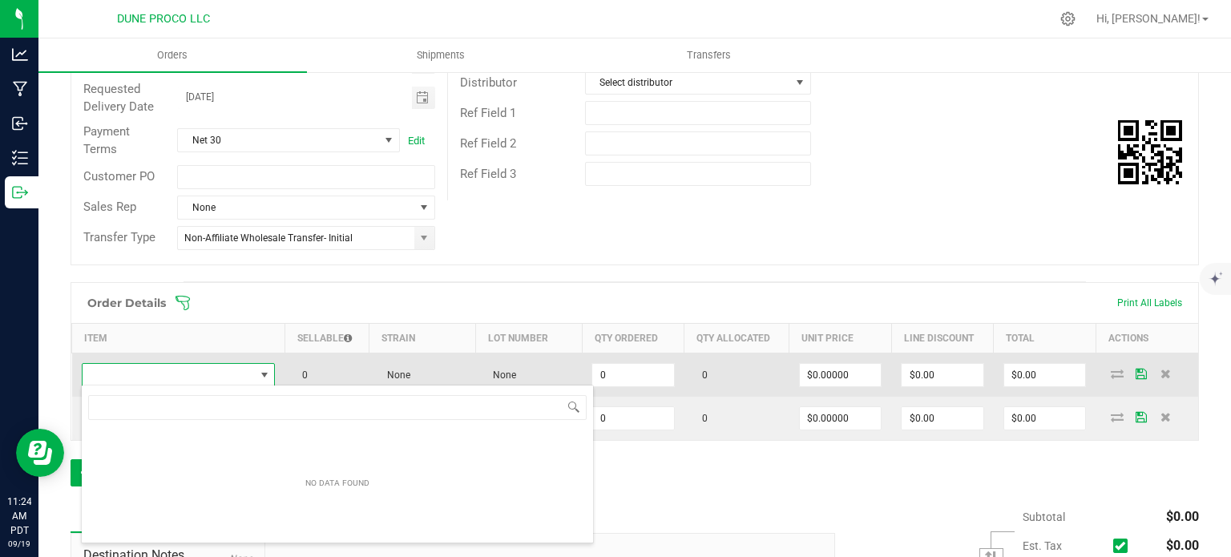
type input "[PERSON_NAME]-Infused Preroll-Baja Blast-1.0g"
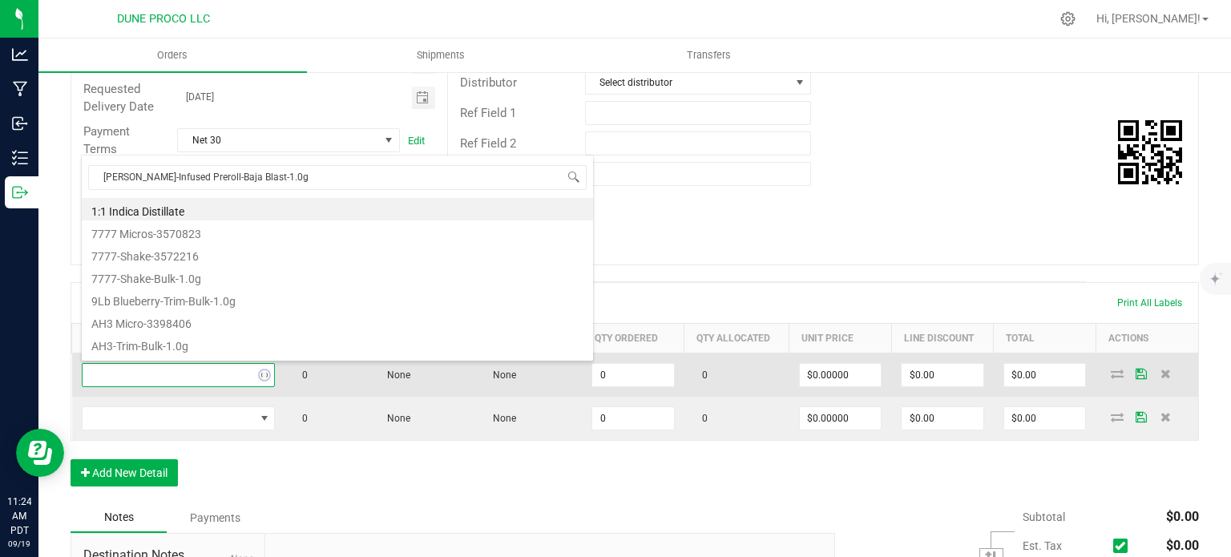
scroll to position [0, 0]
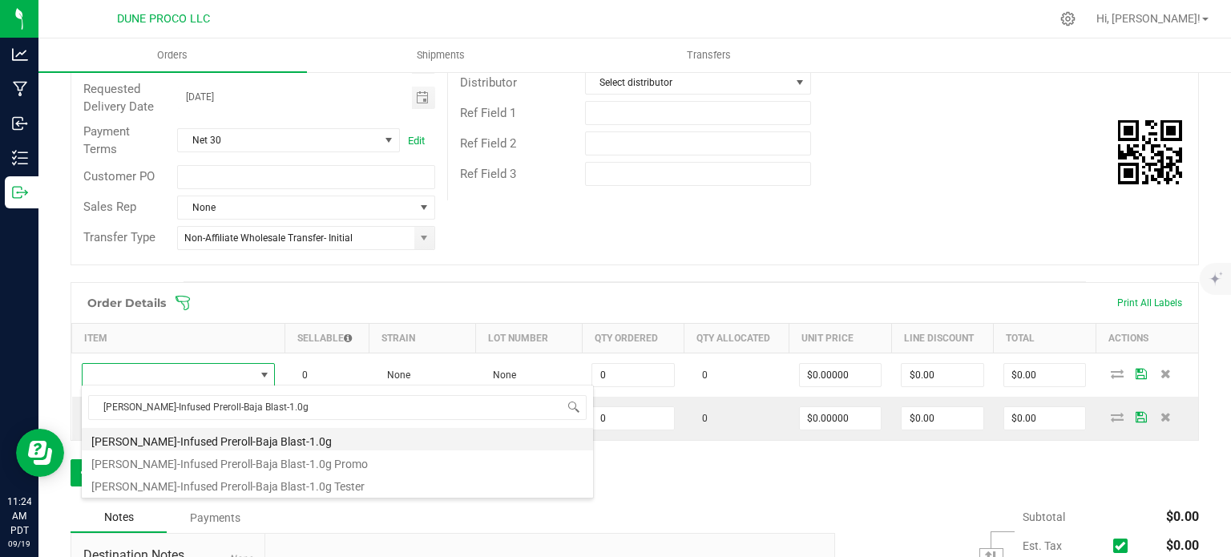
click at [217, 443] on li "[PERSON_NAME]-Infused Preroll-Baja Blast-1.0g" at bounding box center [337, 439] width 511 height 22
type input "0 ea"
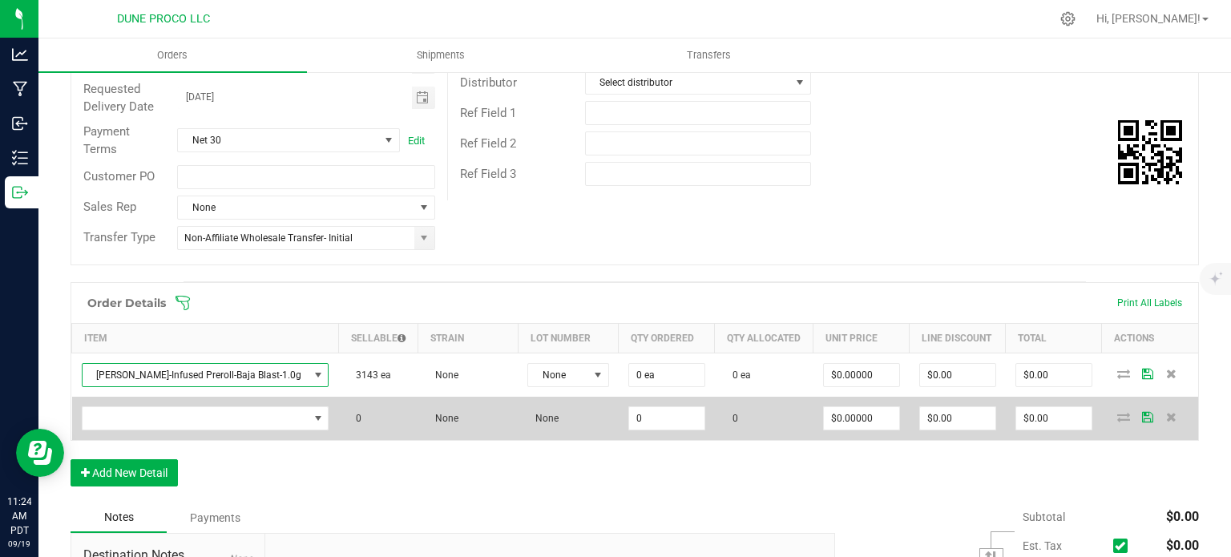
click at [247, 429] on td at bounding box center [205, 418] width 267 height 43
click at [248, 417] on span "NO DATA FOUND" at bounding box center [196, 418] width 226 height 22
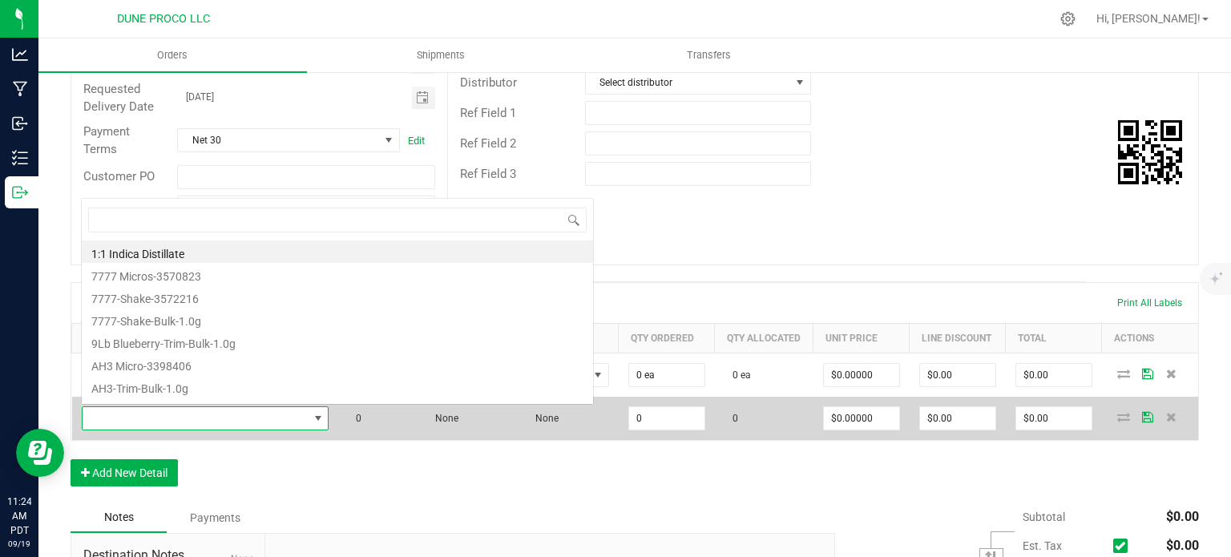
scroll to position [80091, 79910]
type input "[PERSON_NAME]-Infused Preroll-Blue [PERSON_NAME] Muffins-1.0g"
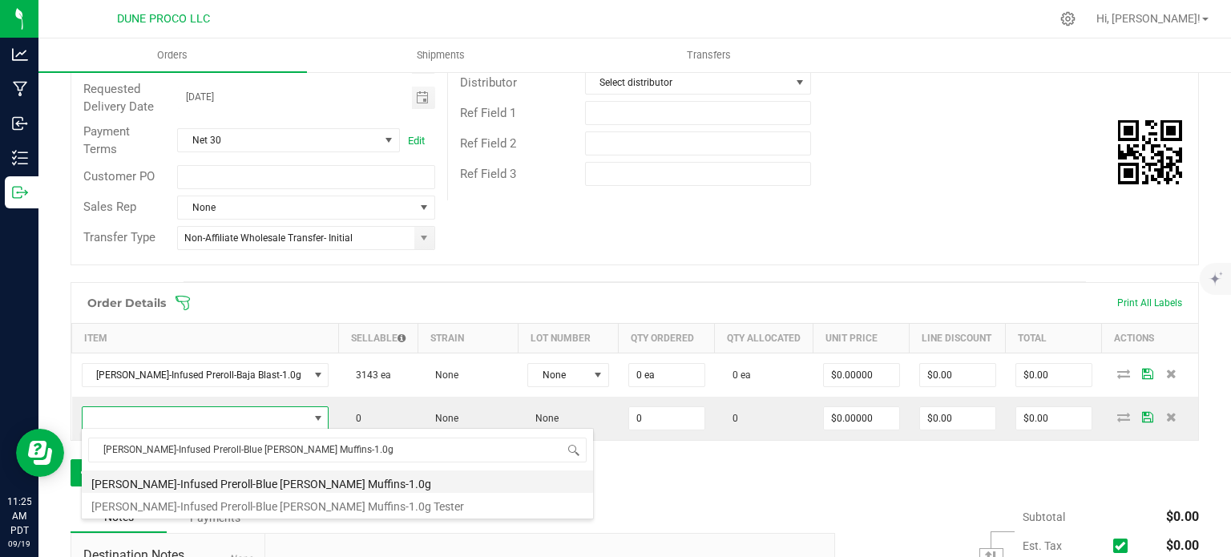
click at [228, 480] on li "[PERSON_NAME]-Infused Preroll-Blue [PERSON_NAME] Muffins-1.0g" at bounding box center [337, 481] width 511 height 22
type input "0 ea"
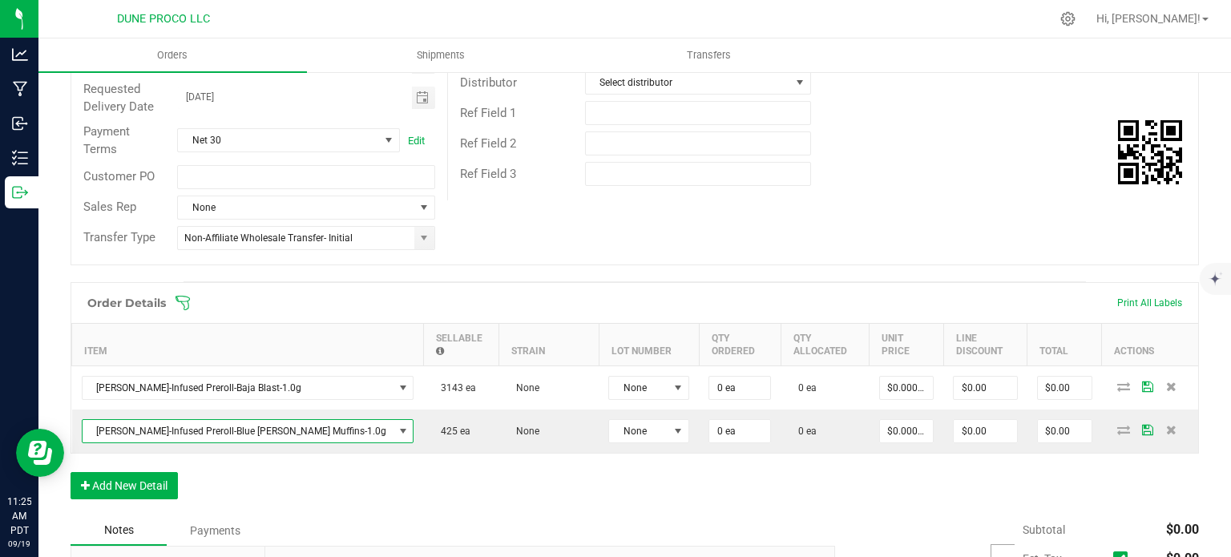
click at [600, 464] on div "Order Details Print All Labels Item Sellable Strain Lot Number Qty Ordered Qty …" at bounding box center [635, 398] width 1128 height 233
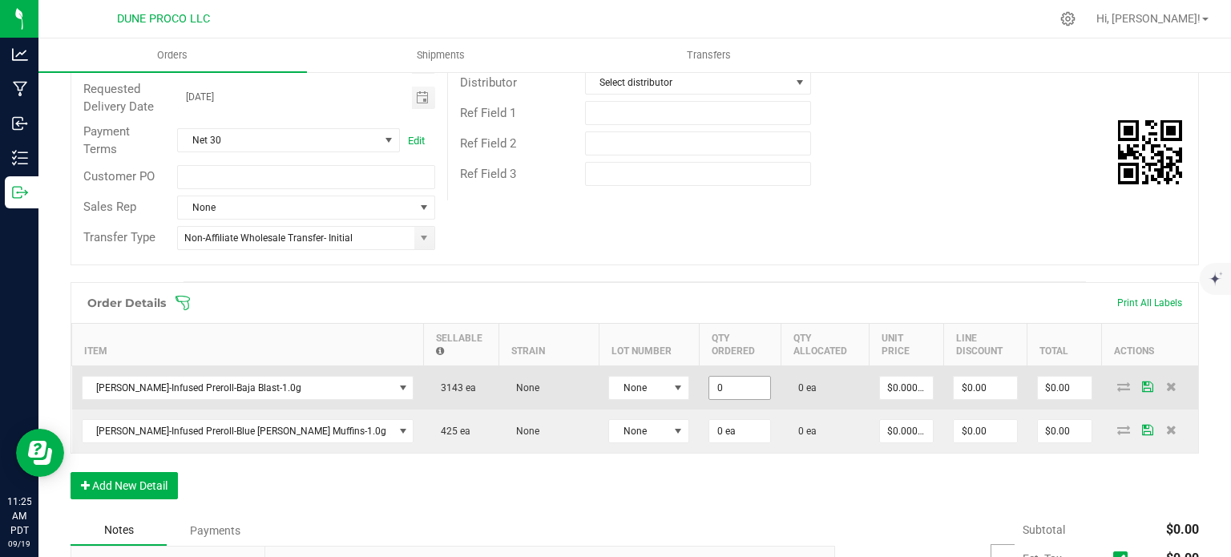
click at [709, 377] on input "0" at bounding box center [739, 388] width 61 height 22
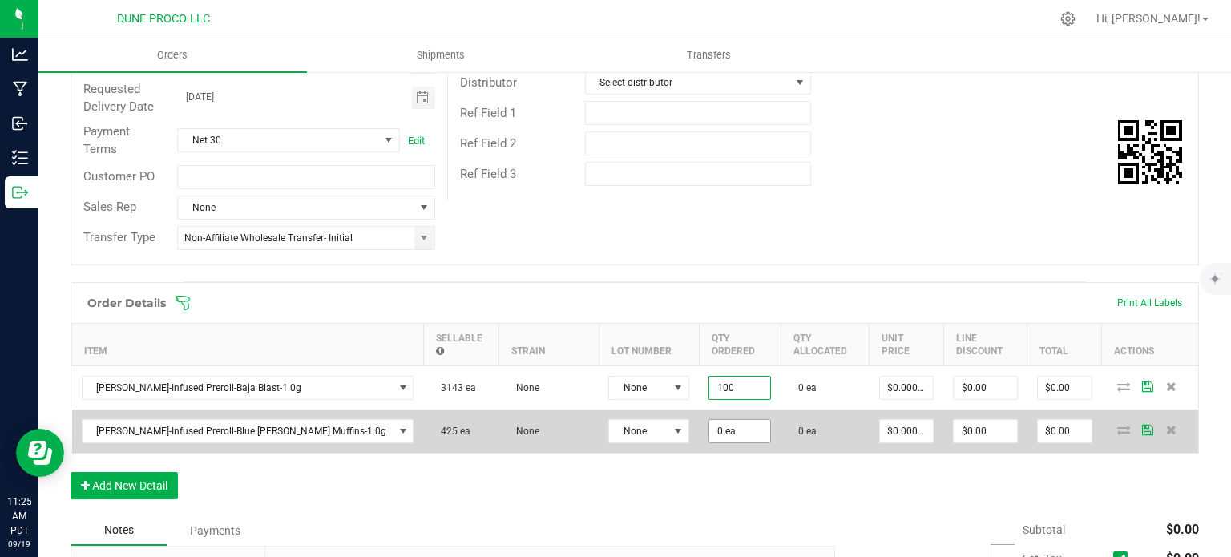
type input "100 ea"
click at [709, 425] on input "0" at bounding box center [739, 431] width 61 height 22
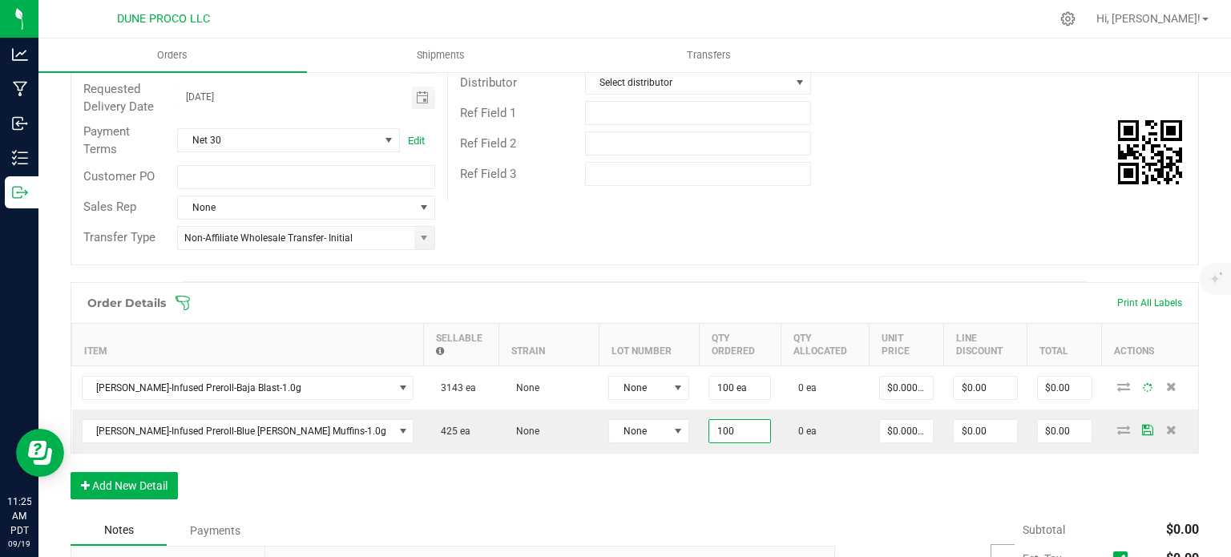
type input "100 ea"
click at [625, 453] on div "Order Details Print All Labels Item Sellable Strain Lot Number Qty Ordered Qty …" at bounding box center [635, 398] width 1128 height 233
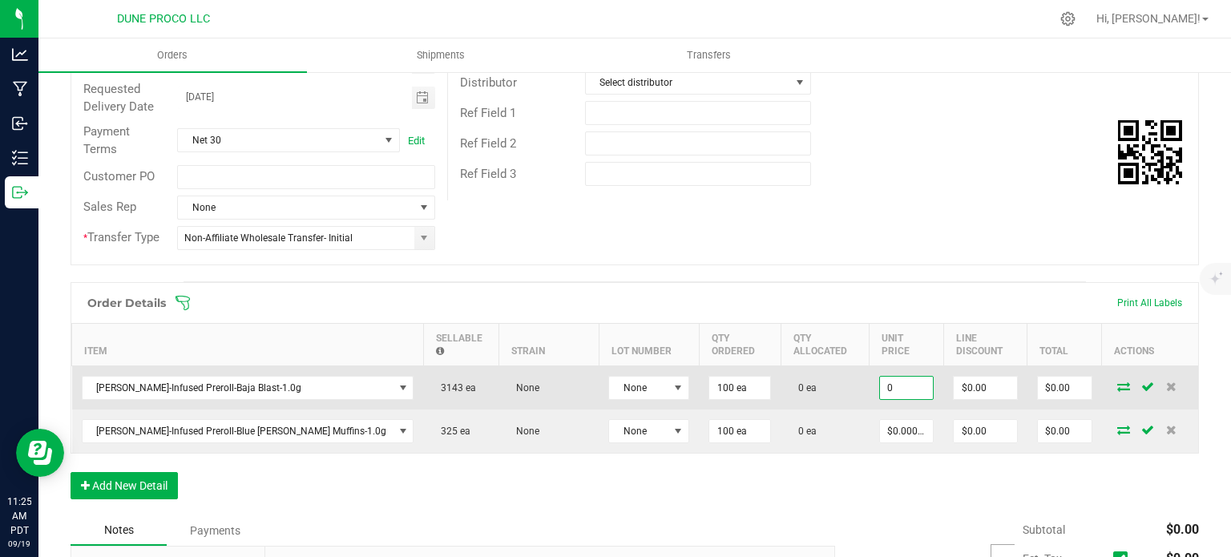
click at [880, 377] on input "0" at bounding box center [907, 388] width 54 height 22
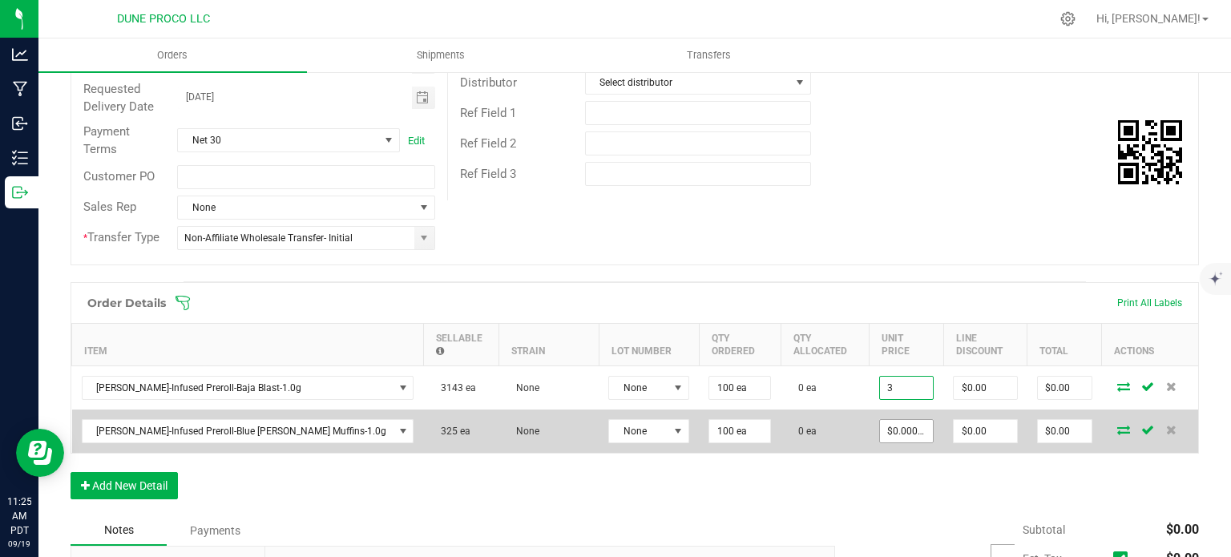
type input "$3.00000"
type input "$300.00"
click at [880, 422] on input "0" at bounding box center [907, 431] width 54 height 22
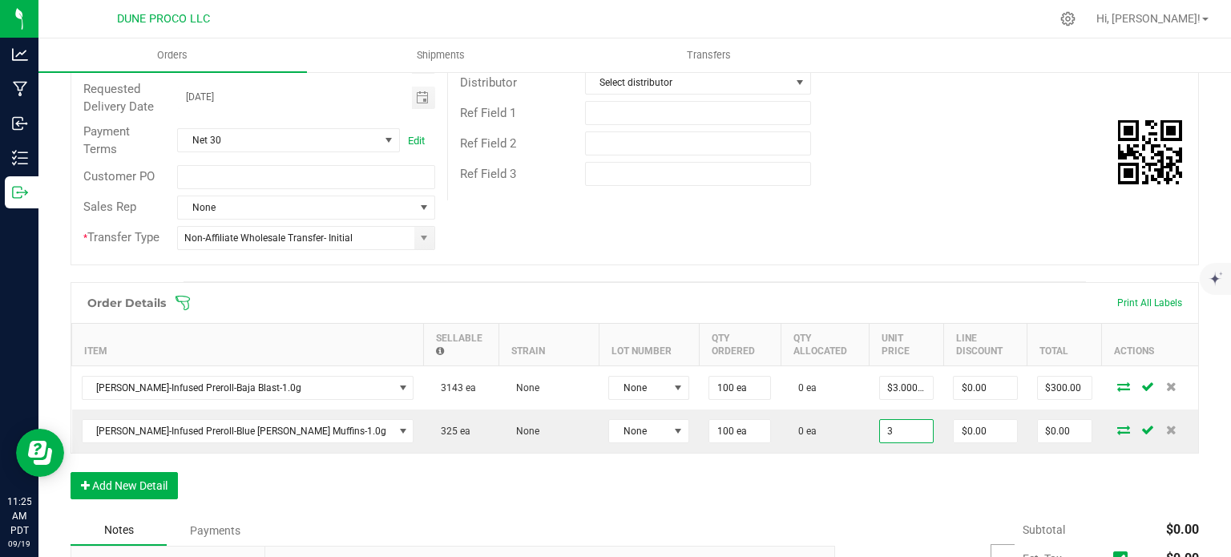
type input "$3.00000"
type input "$300.00"
click at [826, 456] on div "Order Details Print All Labels Item Sellable Strain Lot Number Qty Ordered Qty …" at bounding box center [635, 398] width 1128 height 233
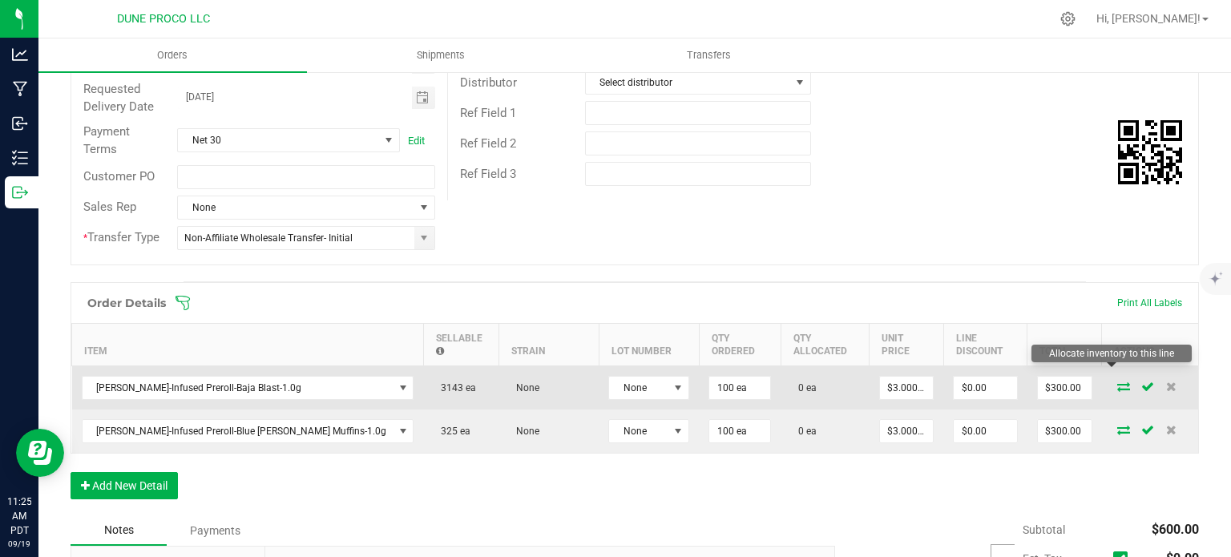
click at [1117, 381] on icon at bounding box center [1123, 386] width 13 height 10
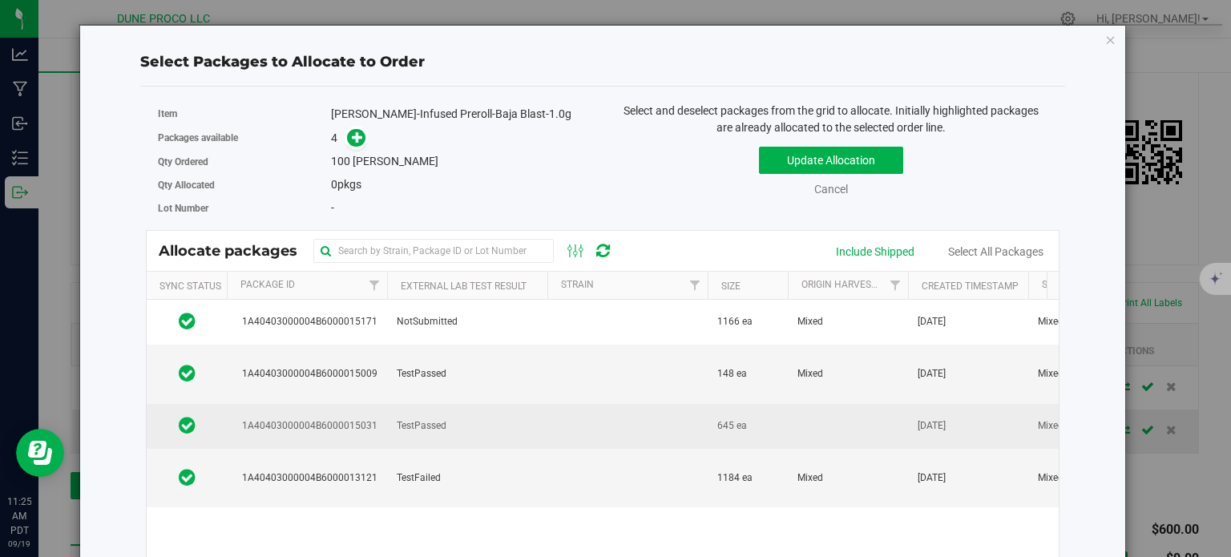
click at [352, 419] on span "1A40403000004B6000015031" at bounding box center [306, 425] width 141 height 15
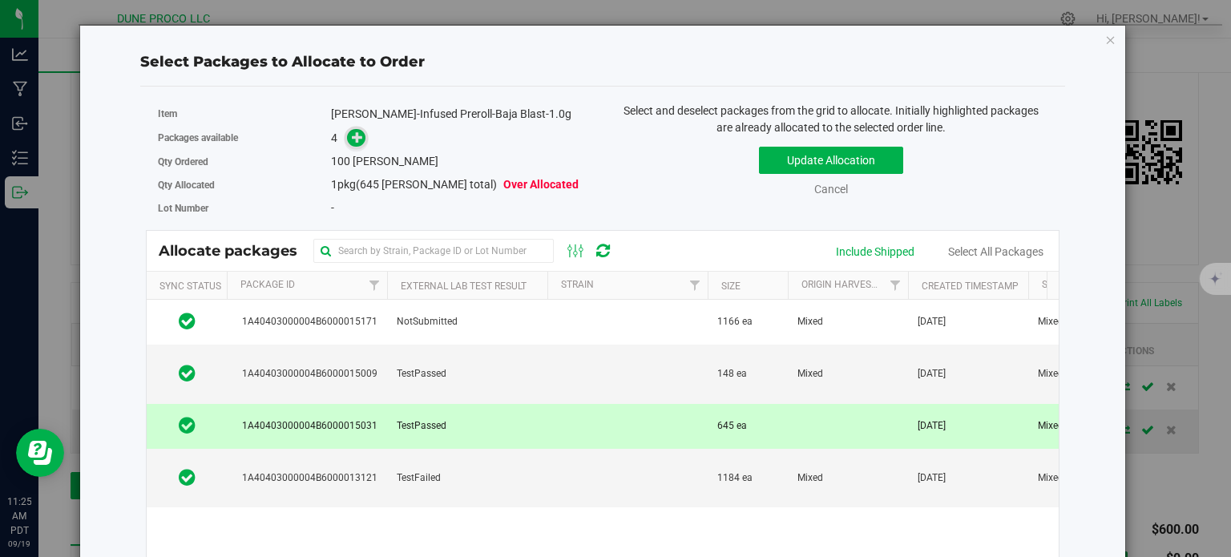
click at [356, 135] on icon at bounding box center [358, 137] width 12 height 12
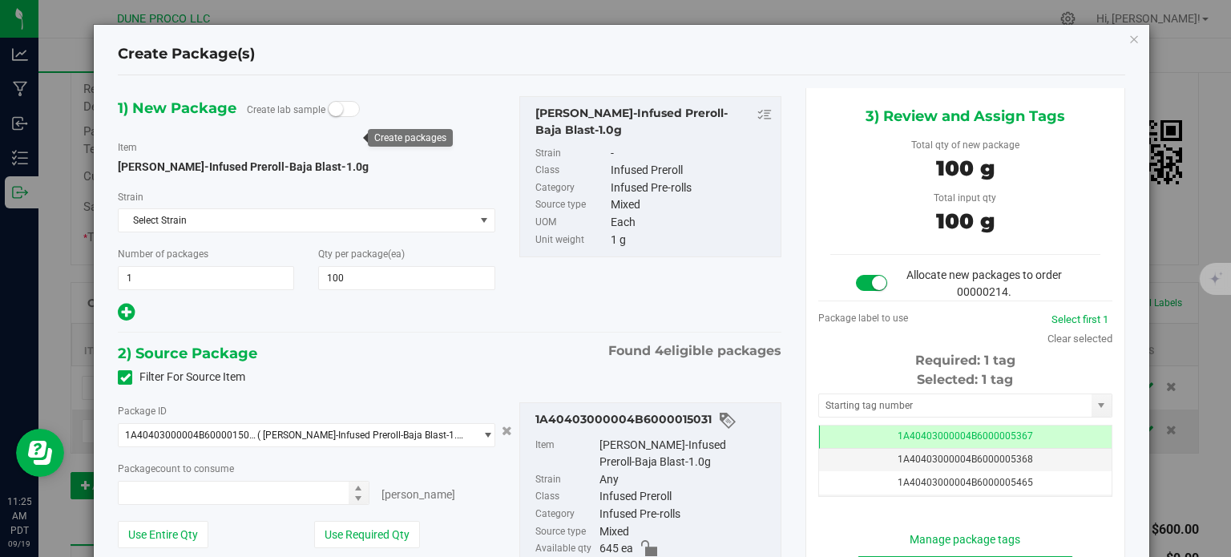
type input "100 ea"
click at [840, 432] on td "1A40403000004B6000005367" at bounding box center [965, 436] width 292 height 23
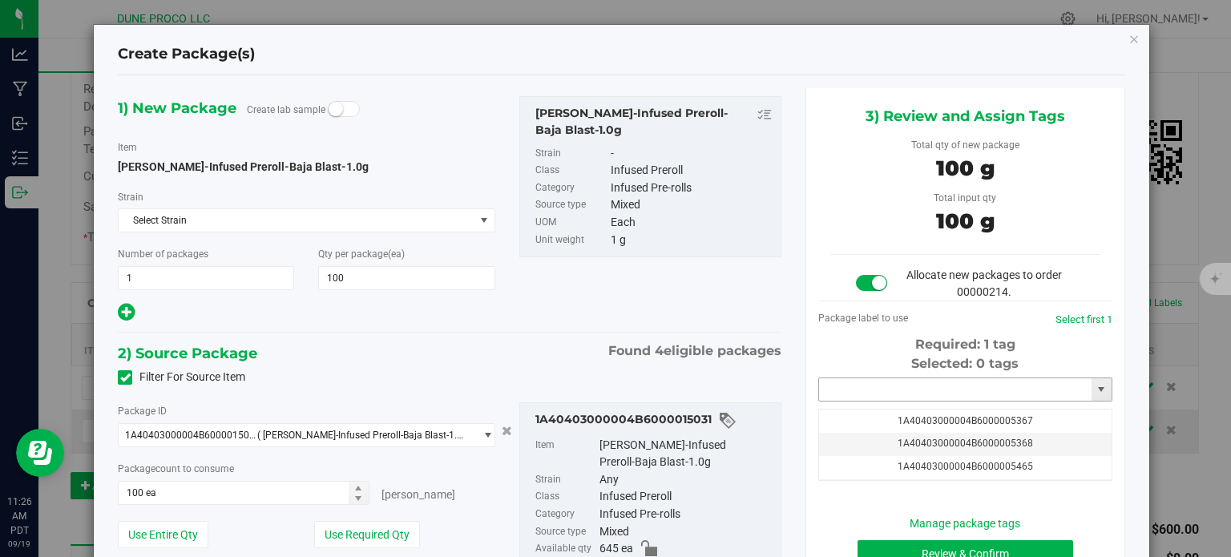
click at [845, 391] on input "text" at bounding box center [955, 389] width 272 height 22
click at [917, 422] on li "1A40403000004B6000014210" at bounding box center [955, 417] width 289 height 24
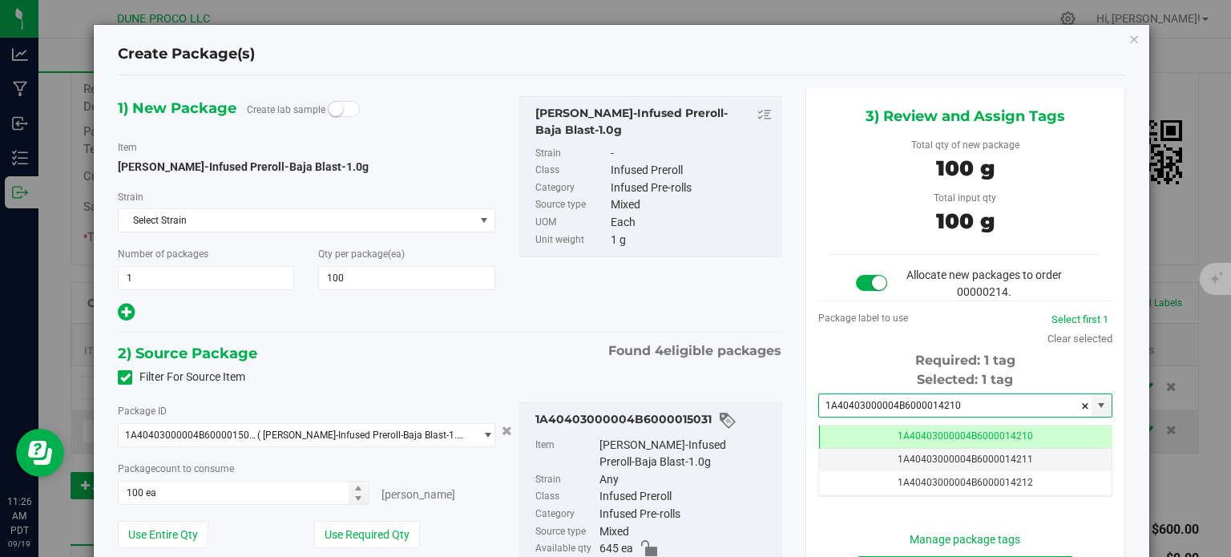
type input "1A40403000004B6000014210"
click at [805, 433] on div "3) Review and Assign Tags Total qty of new package 100 g Total input qty 100 g …" at bounding box center [965, 356] width 320 height 536
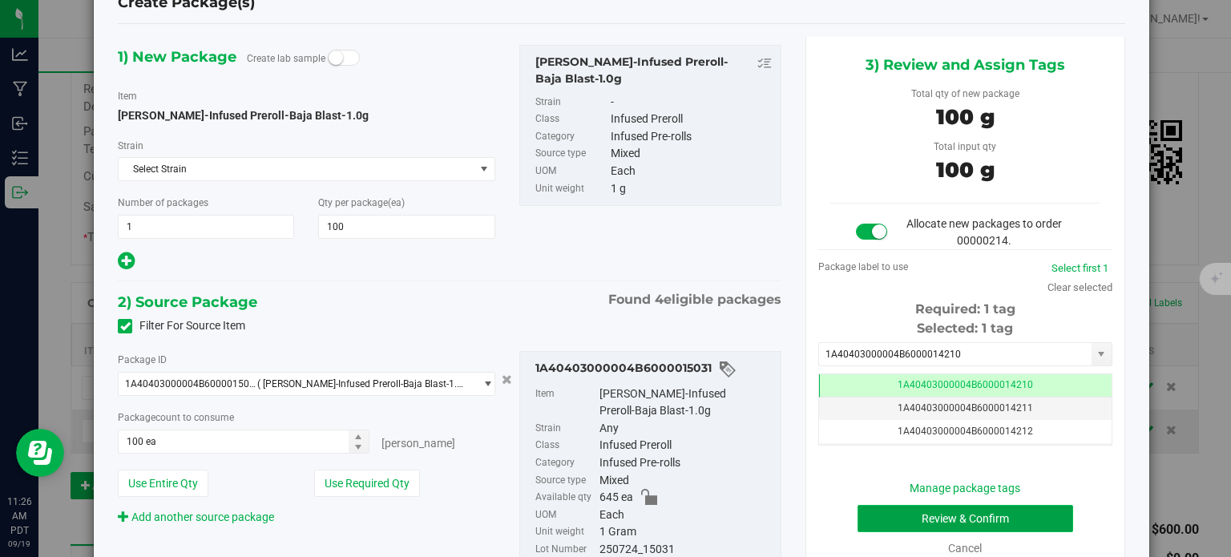
click at [881, 514] on button "Review & Confirm" at bounding box center [965, 518] width 216 height 27
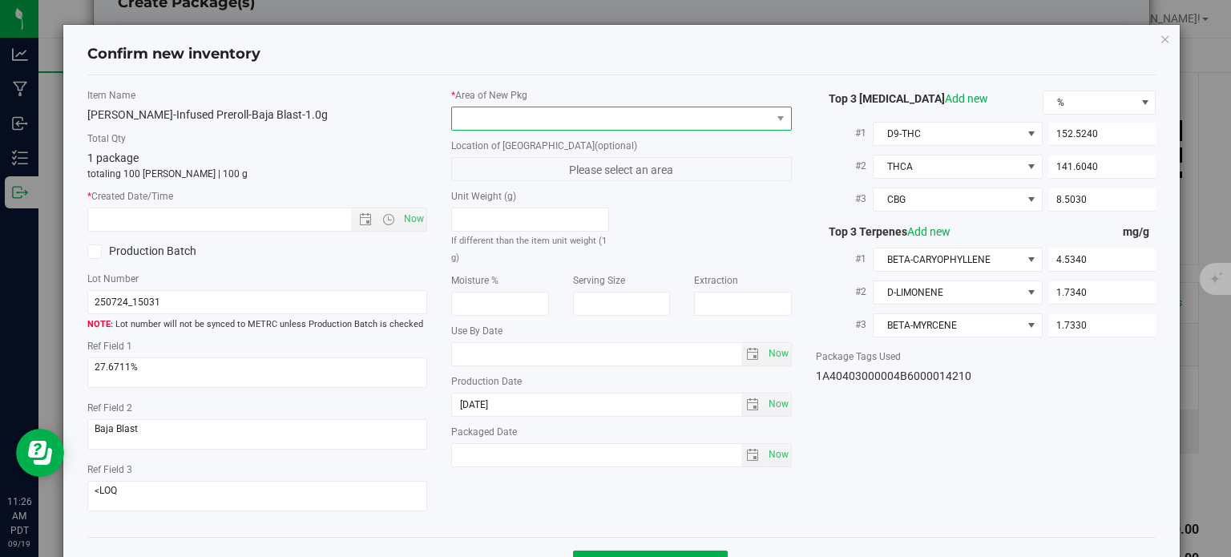
click at [573, 115] on span at bounding box center [611, 118] width 319 height 22
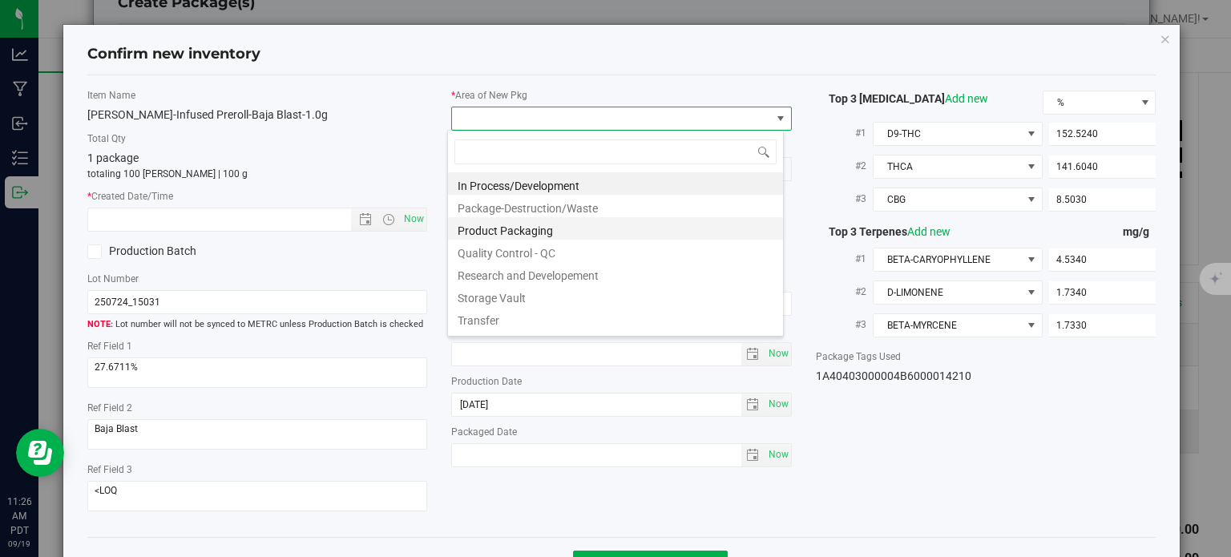
click at [526, 227] on li "Product Packaging" at bounding box center [615, 228] width 335 height 22
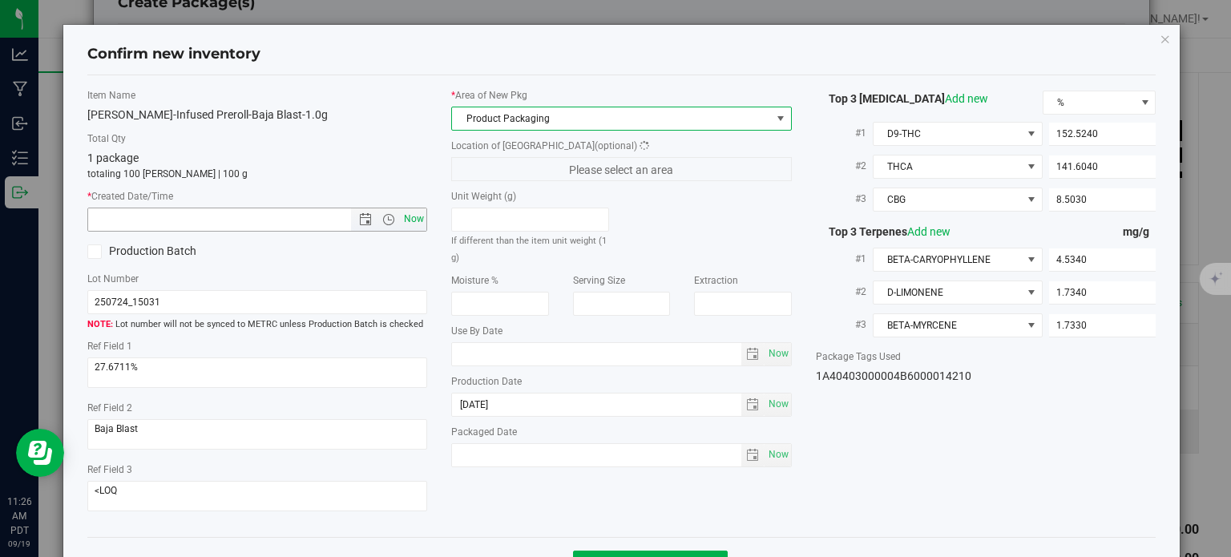
click at [404, 216] on span "Now" at bounding box center [414, 218] width 27 height 23
type input "[DATE] 11:26 AM"
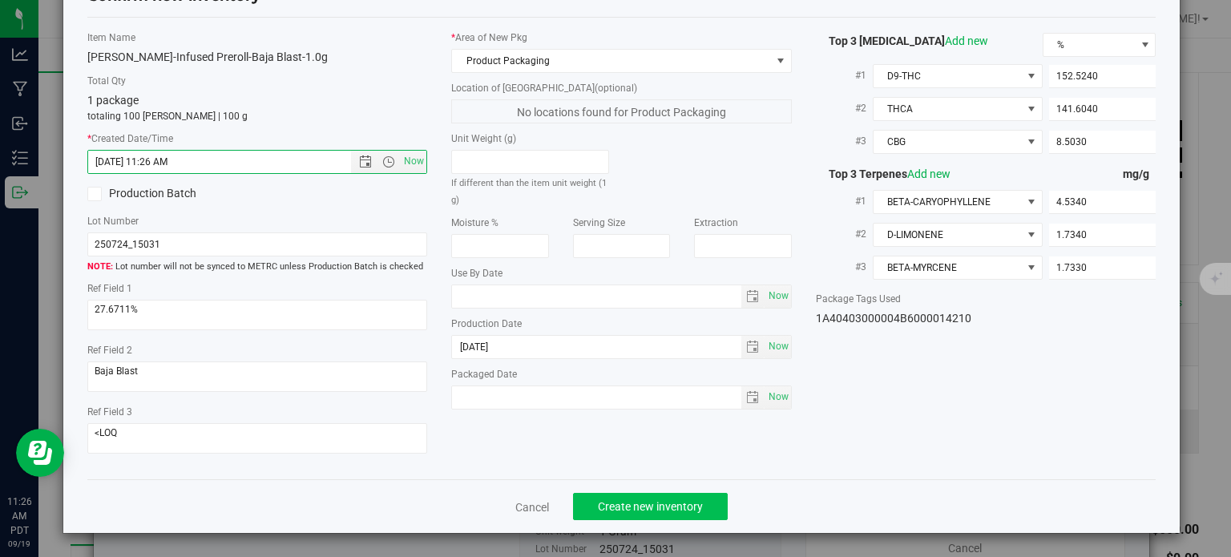
drag, startPoint x: 624, startPoint y: 488, endPoint x: 625, endPoint y: 501, distance: 12.8
click at [622, 489] on div "Cancel Create new inventory" at bounding box center [621, 506] width 1069 height 54
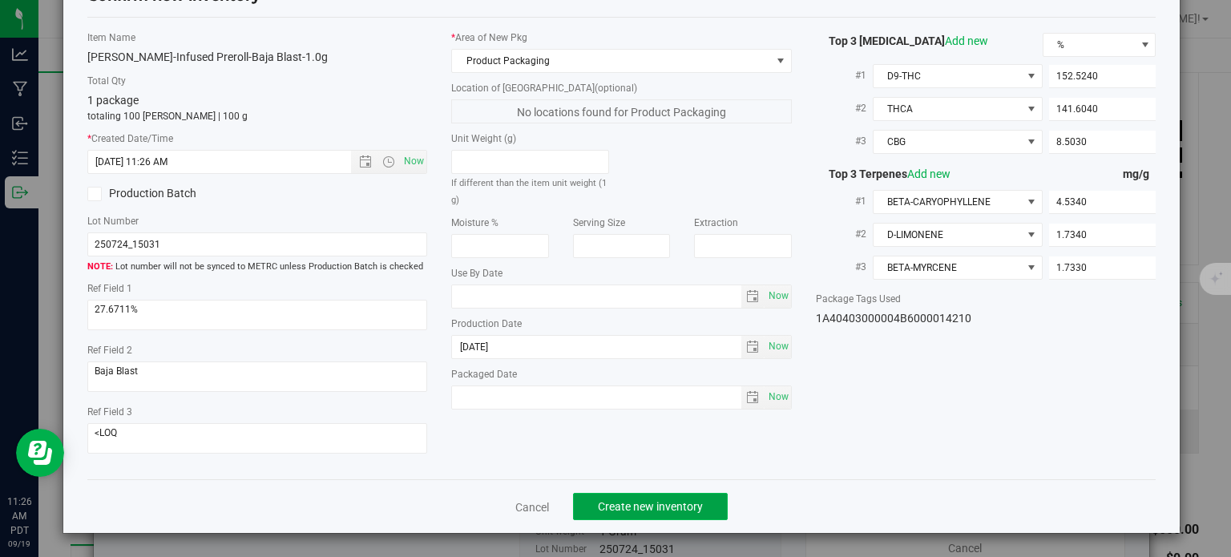
click at [625, 502] on span "Create new inventory" at bounding box center [650, 506] width 105 height 13
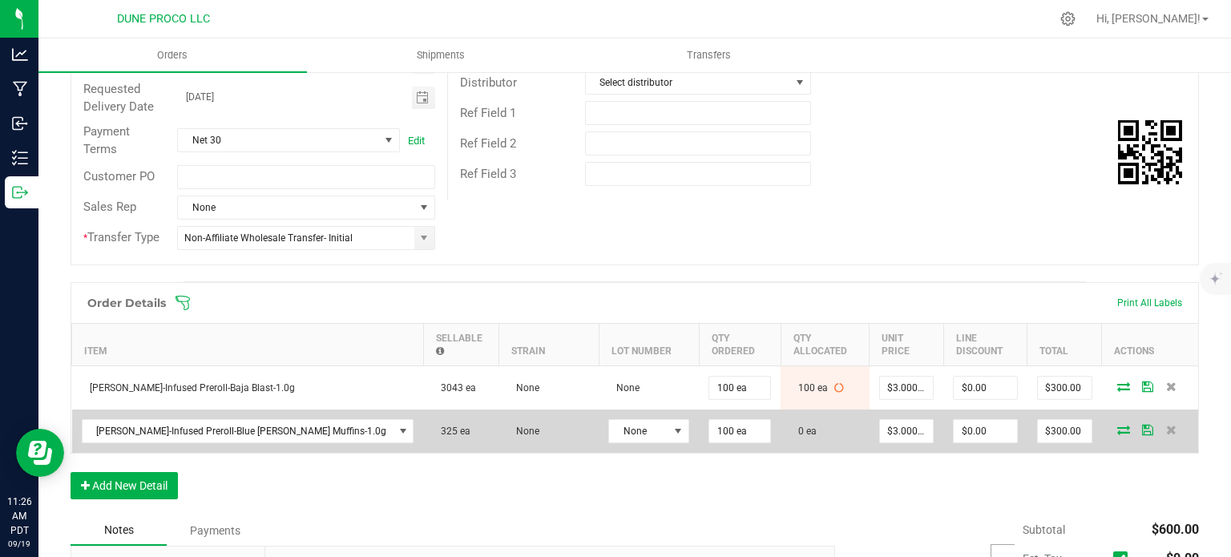
click at [1117, 425] on icon at bounding box center [1123, 430] width 13 height 10
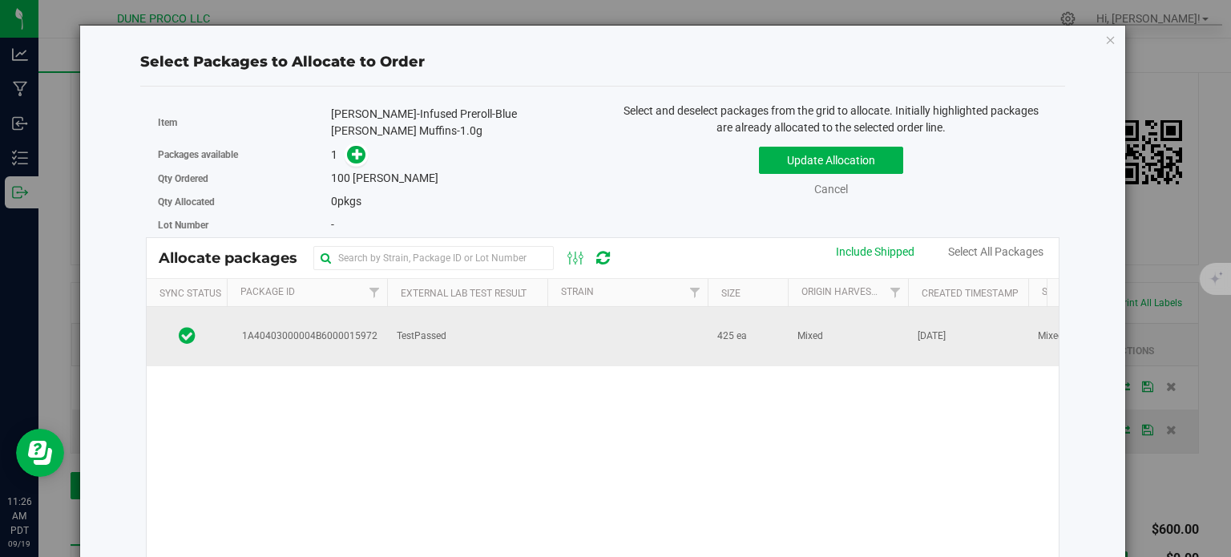
click at [323, 328] on span "1A40403000004B6000015972" at bounding box center [306, 335] width 141 height 15
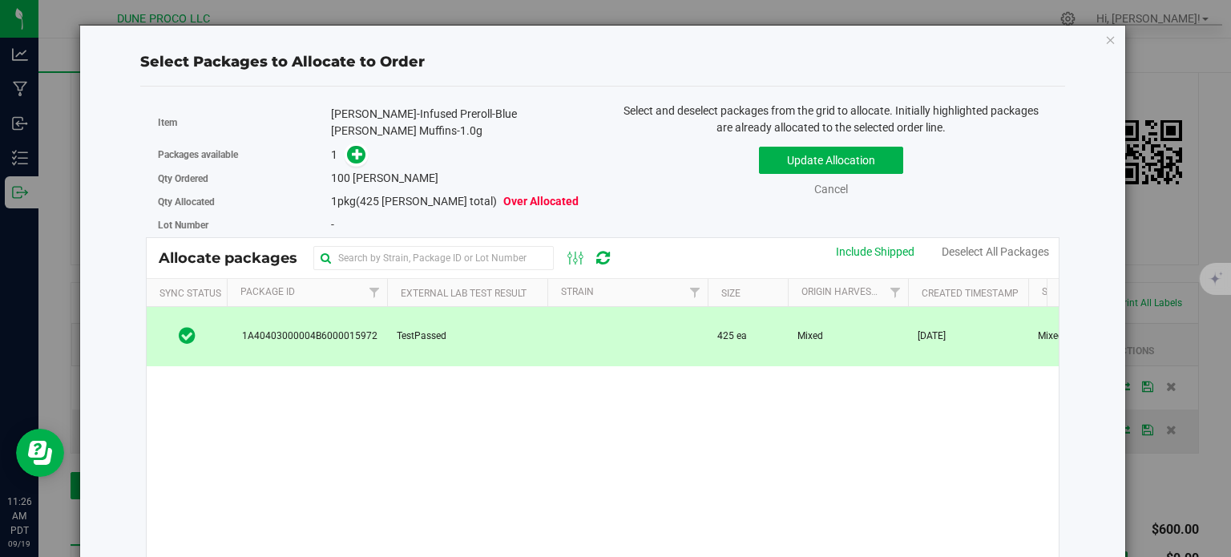
click at [362, 147] on div "Packages available 1" at bounding box center [374, 155] width 433 height 25
click at [352, 148] on icon at bounding box center [357, 153] width 11 height 11
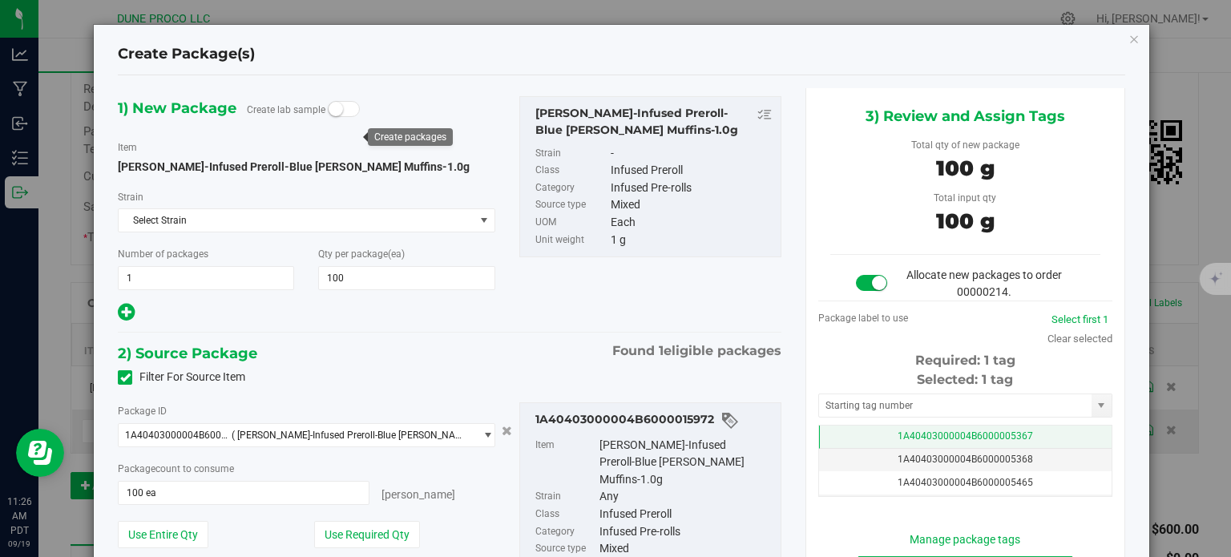
click at [832, 437] on td "1A40403000004B6000005367" at bounding box center [965, 436] width 292 height 23
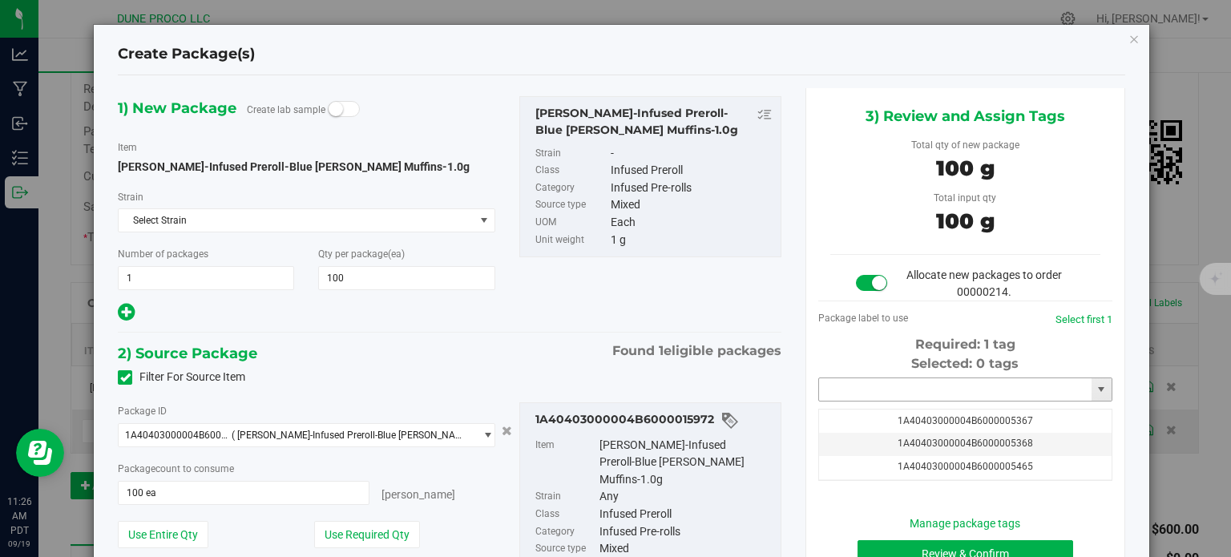
click at [839, 394] on input "text" at bounding box center [955, 389] width 272 height 22
click at [882, 419] on li "1A40403000004B6000014211" at bounding box center [955, 417] width 289 height 24
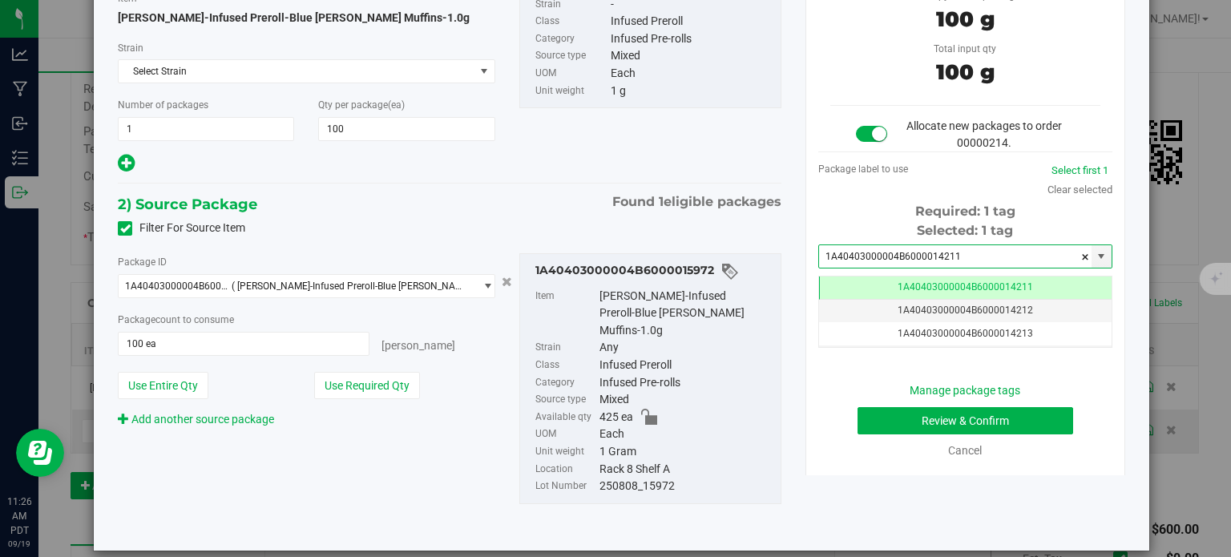
type input "1A40403000004B6000014211"
click at [905, 419] on button "Review & Confirm" at bounding box center [965, 420] width 216 height 27
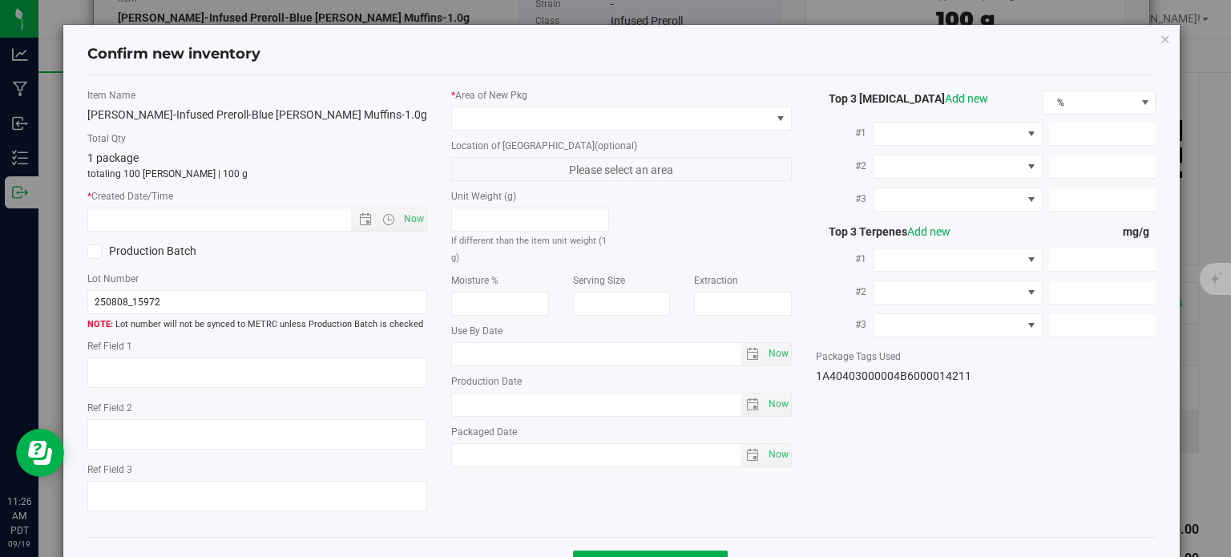
type textarea "27.2752%"
type textarea "0.0560616%"
type input "242.2830"
type input "34.7426"
type input "11.0638"
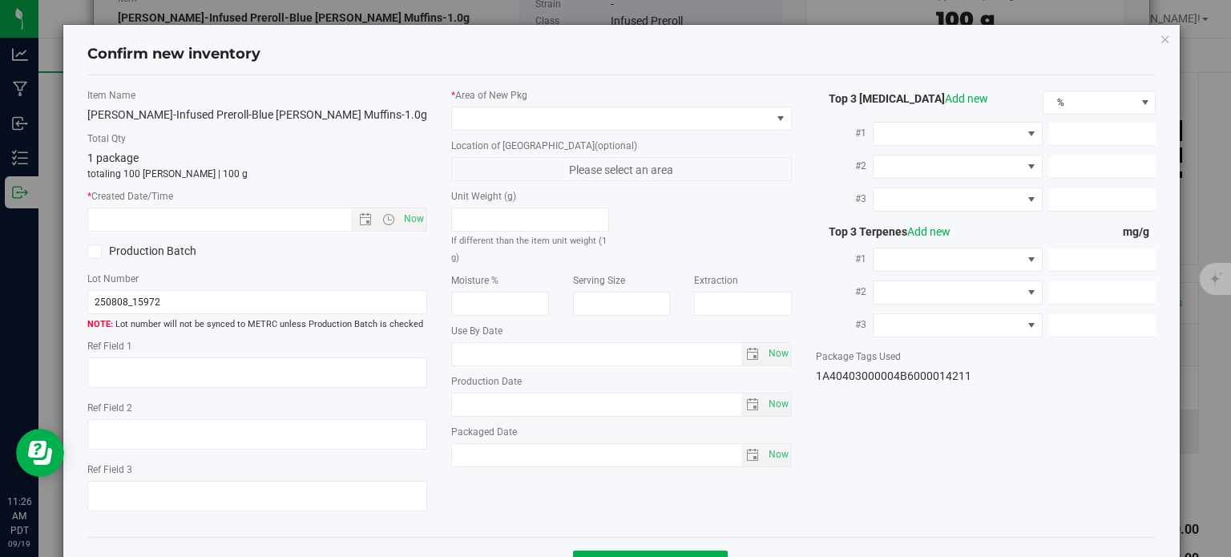
type input "7.1650"
type input "4.4880"
type input "2.6620"
type input "[DATE]"
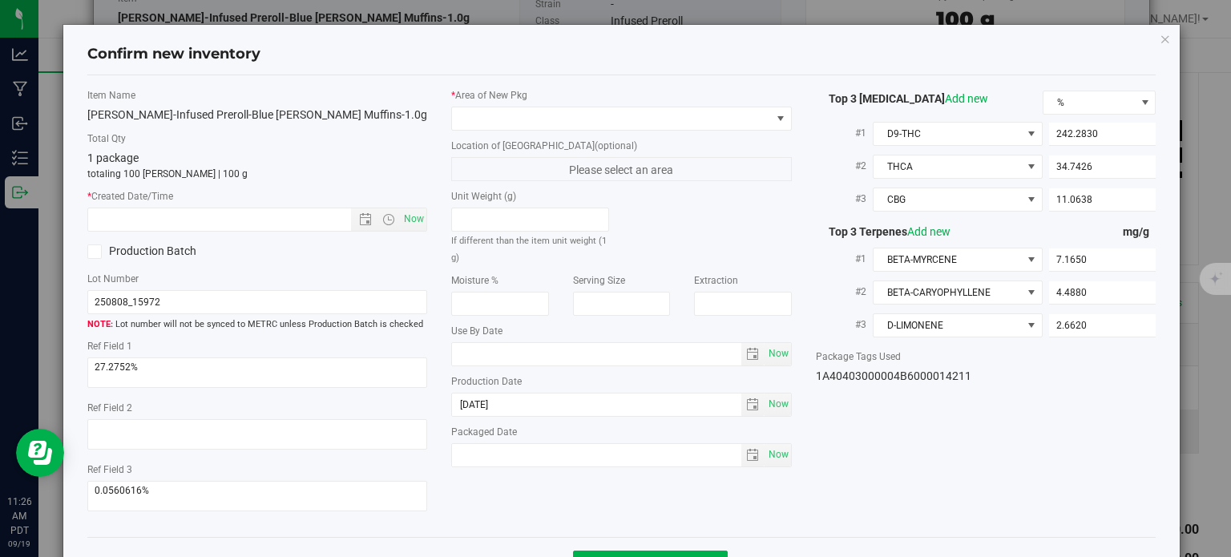
click at [643, 131] on div "* Area of [GEOGRAPHIC_DATA] Location of [GEOGRAPHIC_DATA] (optional) Please sel…" at bounding box center [621, 281] width 365 height 387
click at [633, 124] on span at bounding box center [611, 118] width 319 height 22
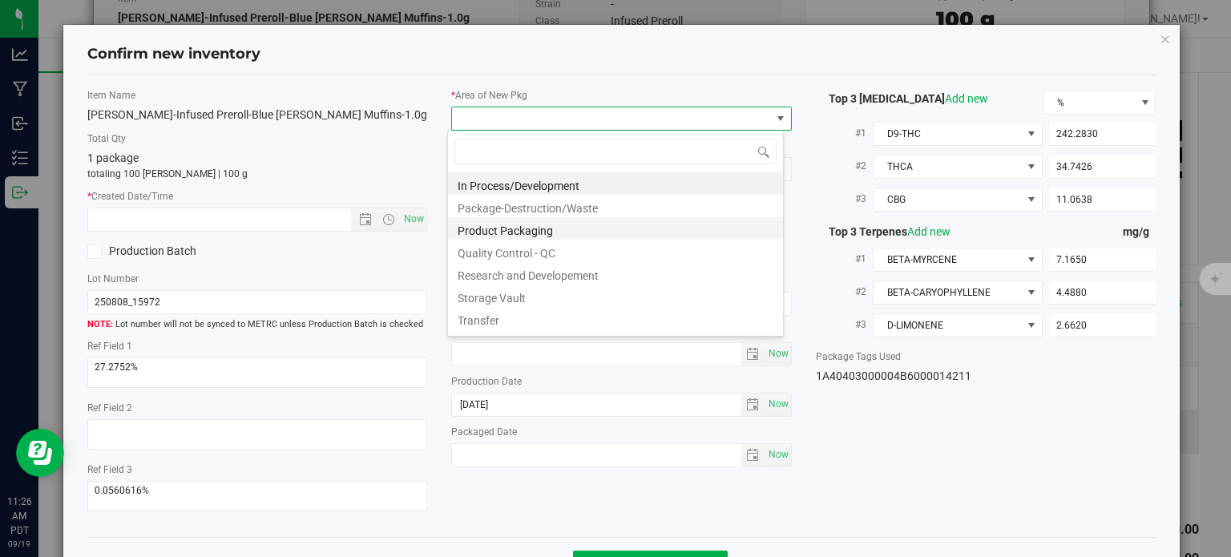
click at [543, 235] on li "Product Packaging" at bounding box center [615, 228] width 335 height 22
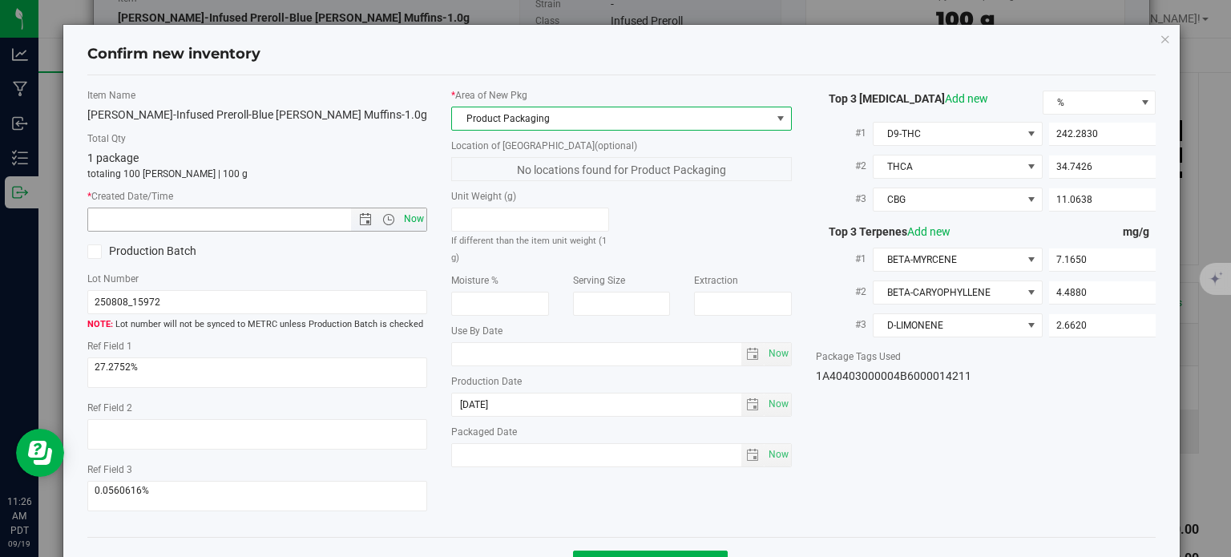
click at [407, 223] on span "Now" at bounding box center [414, 218] width 27 height 23
type input "[DATE] 11:26 AM"
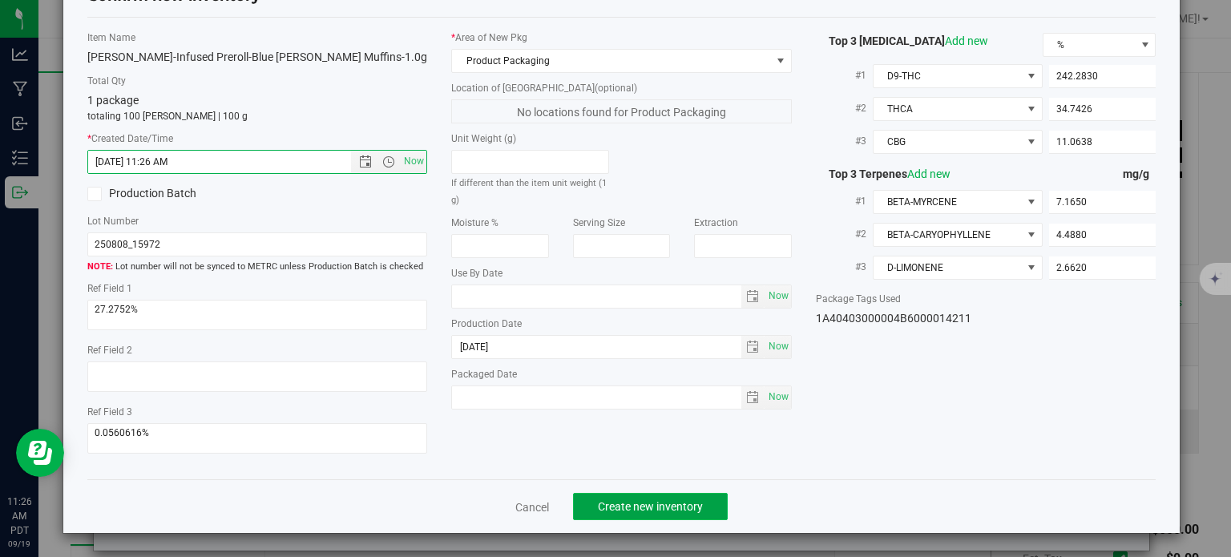
click at [624, 514] on button "Create new inventory" at bounding box center [650, 506] width 155 height 27
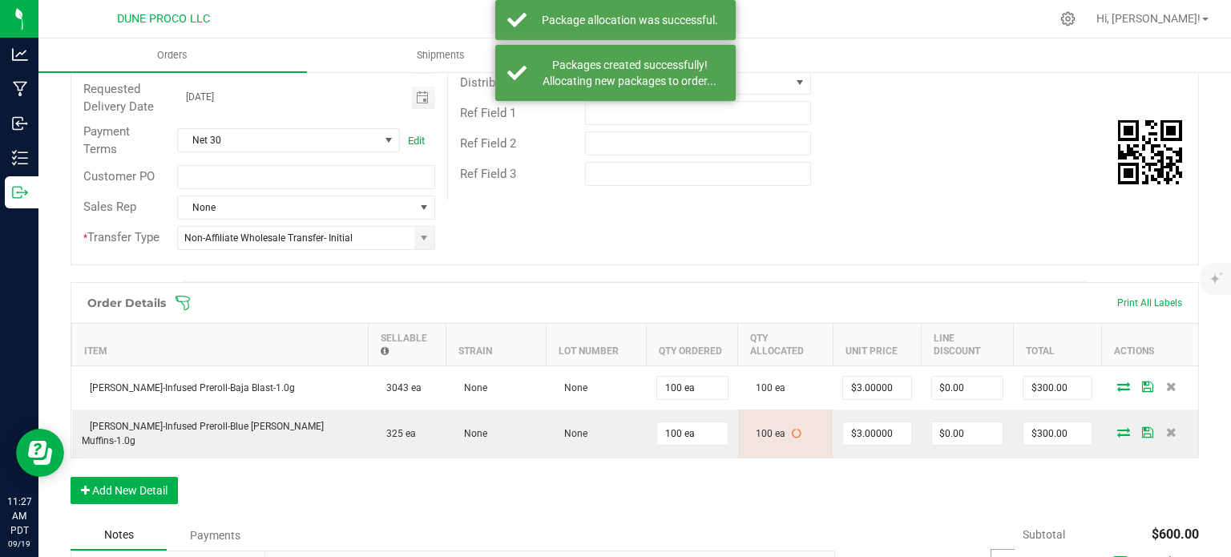
click at [884, 276] on div "Order details Export PDF Done Editing Order # 00000214 Status Allocated Order D…" at bounding box center [635, 321] width 1128 height 892
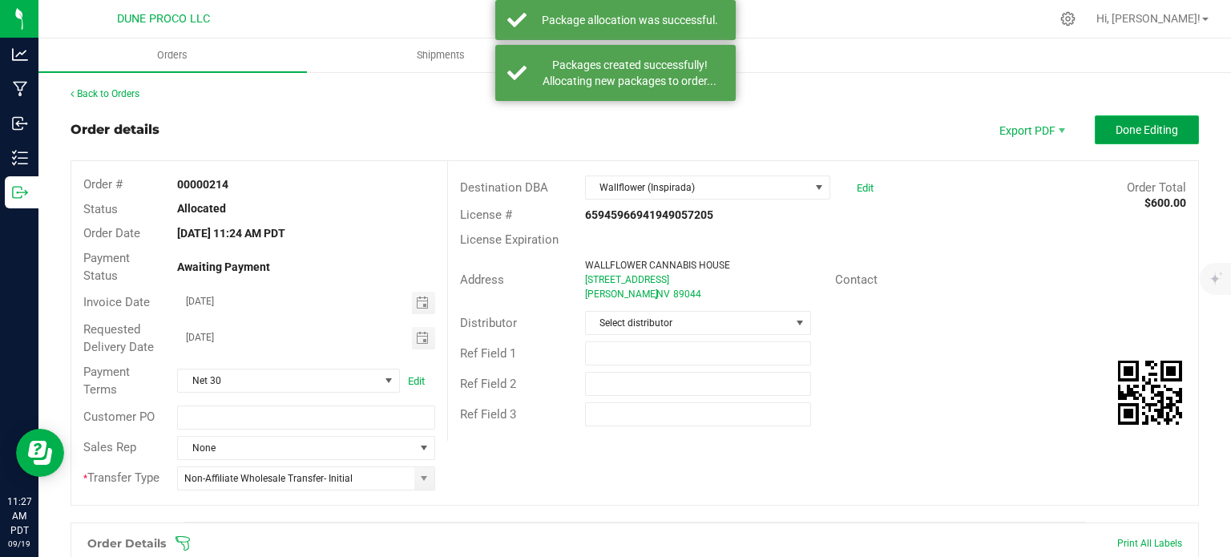
click at [1129, 130] on span "Done Editing" at bounding box center [1146, 129] width 62 height 13
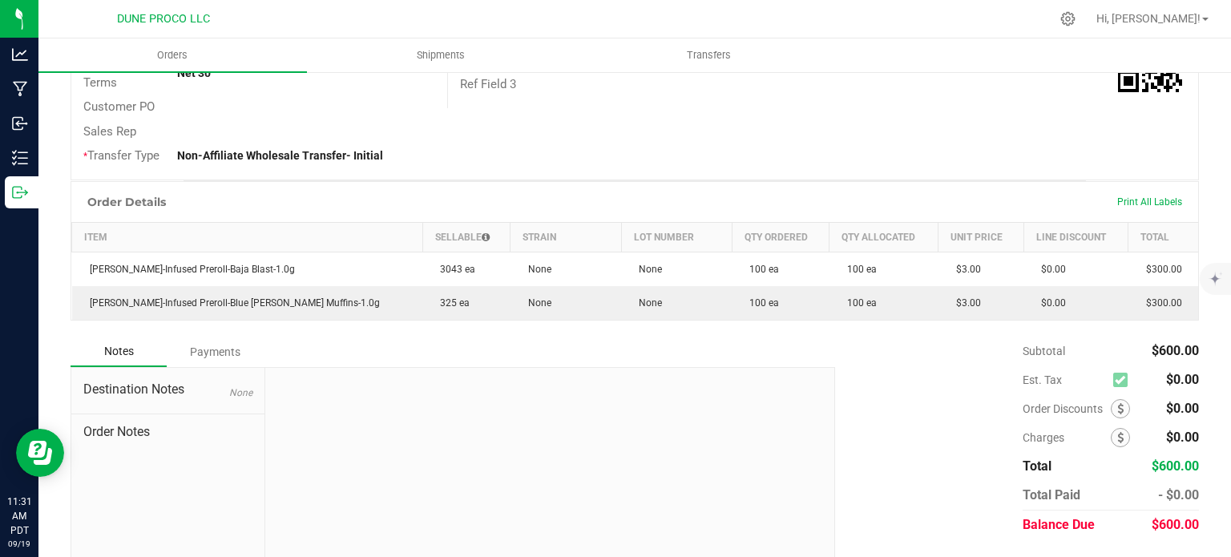
scroll to position [343, 0]
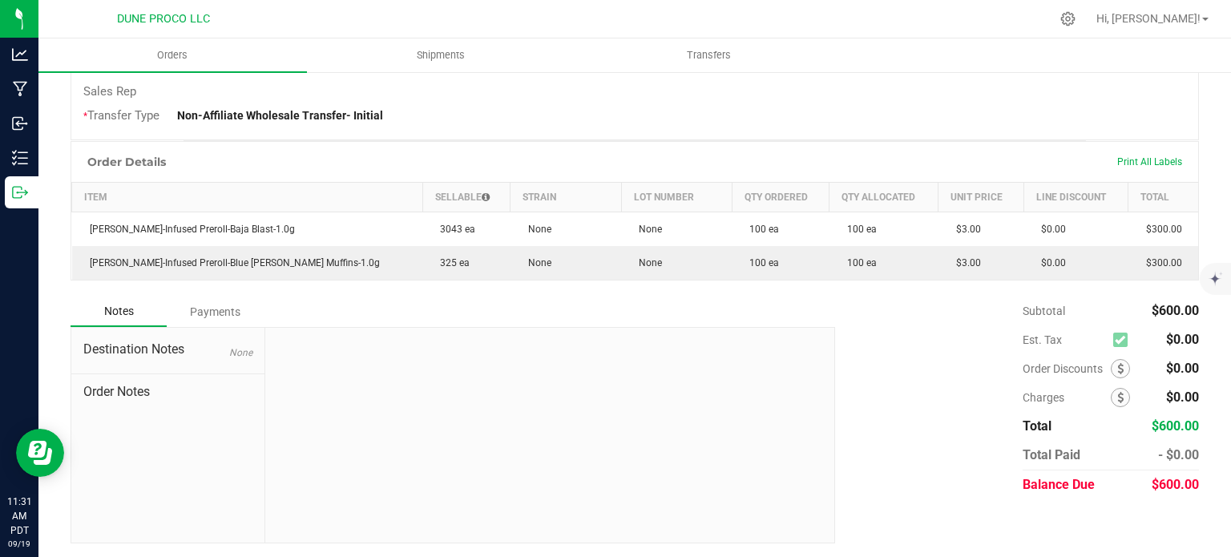
click at [1151, 486] on span "$600.00" at bounding box center [1174, 484] width 47 height 15
copy span "600.00"
click at [613, 320] on div "Notes Payments" at bounding box center [447, 311] width 752 height 30
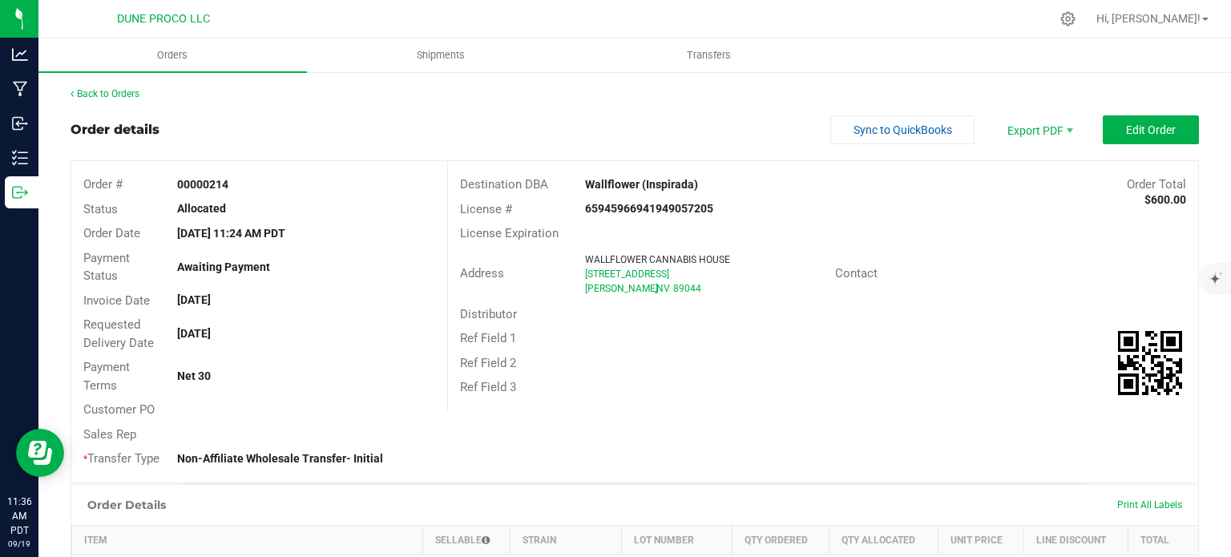
drag, startPoint x: 676, startPoint y: 288, endPoint x: 569, endPoint y: 267, distance: 109.5
click at [569, 267] on div "Address WALLFLOWER CANNABIS HOUSE [STREET_ADDRESS] [GEOGRAPHIC_DATA] , NV 89044" at bounding box center [641, 274] width 387 height 50
click at [569, 267] on div "Address" at bounding box center [512, 273] width 129 height 18
click at [1202, 18] on span at bounding box center [1205, 19] width 6 height 3
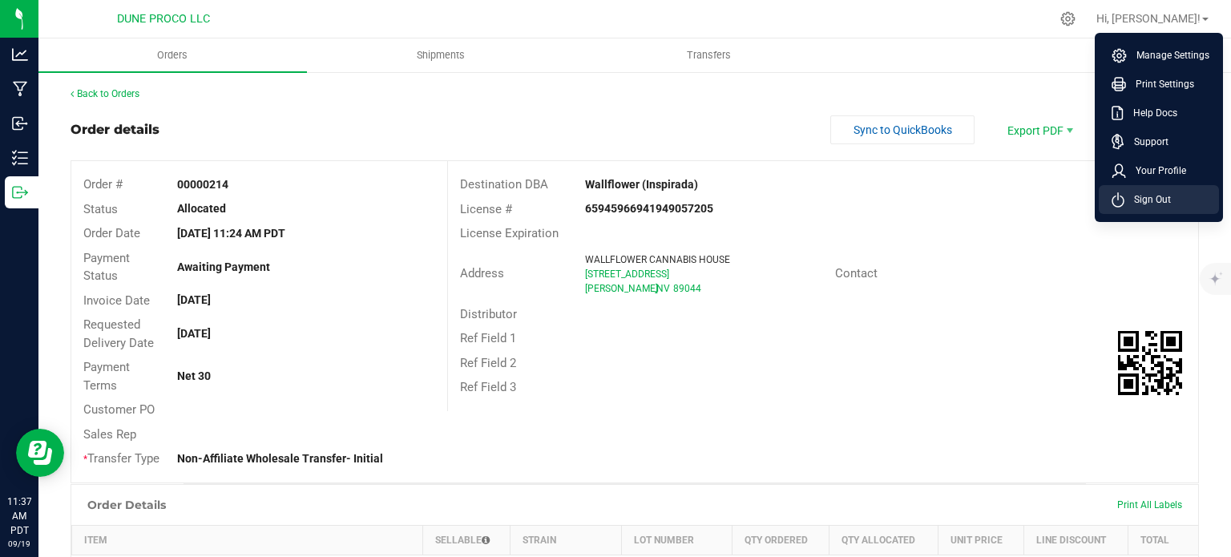
click at [1128, 198] on span "Sign Out" at bounding box center [1147, 199] width 46 height 16
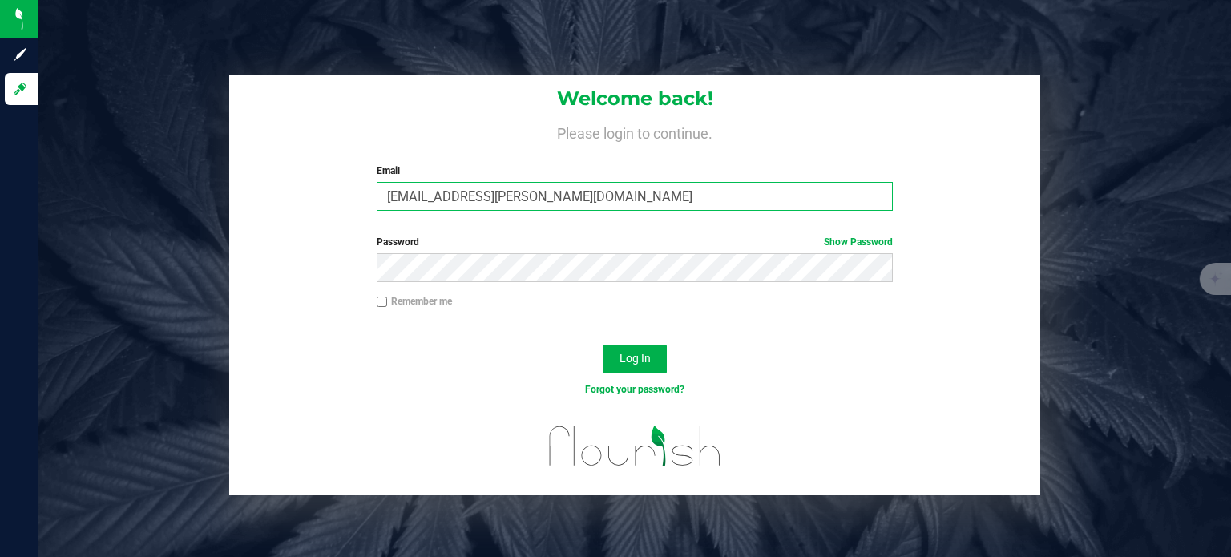
click at [577, 201] on input "[EMAIL_ADDRESS][PERSON_NAME][DOMAIN_NAME]" at bounding box center [635, 196] width 517 height 29
type input "[EMAIL_ADDRESS][DOMAIN_NAME]"
click at [629, 344] on button "Log In" at bounding box center [634, 358] width 64 height 29
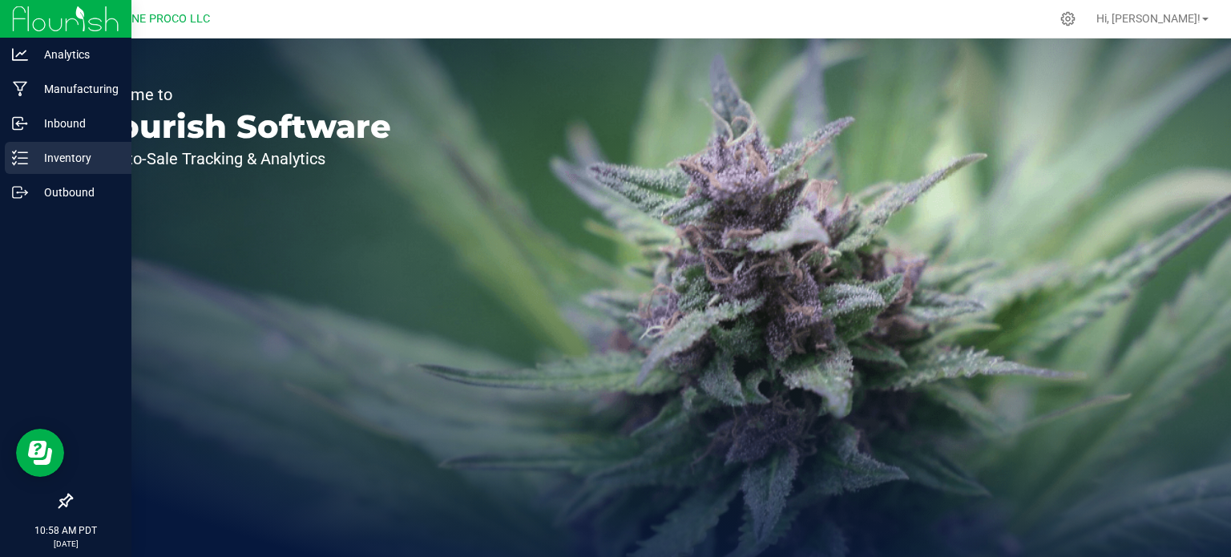
click at [16, 153] on icon at bounding box center [20, 158] width 16 height 16
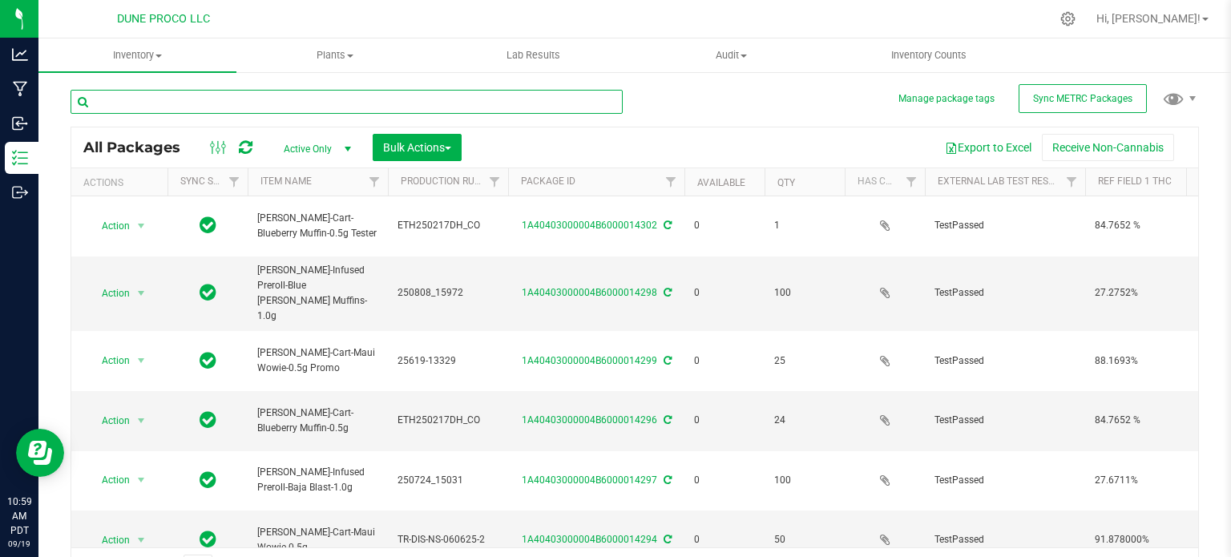
click at [301, 96] on input "text" at bounding box center [347, 102] width 552 height 24
paste input "15031"
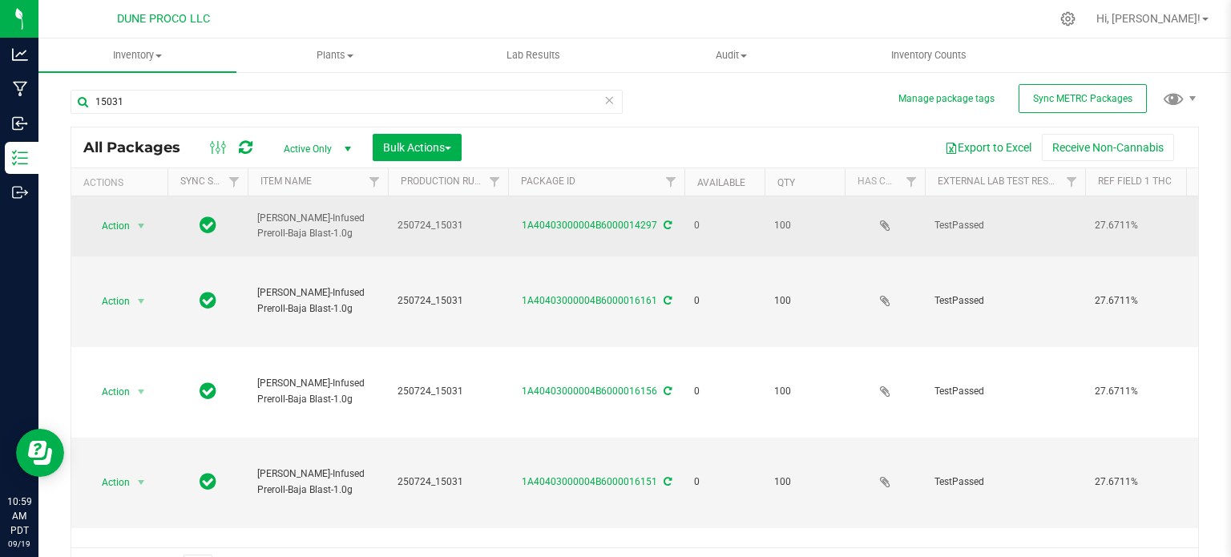
click at [284, 216] on span "[PERSON_NAME]-Infused Preroll-Baja Blast-1.0g" at bounding box center [317, 226] width 121 height 30
copy tr "[PERSON_NAME]-Infused Preroll-Baja Blast-1.0g"
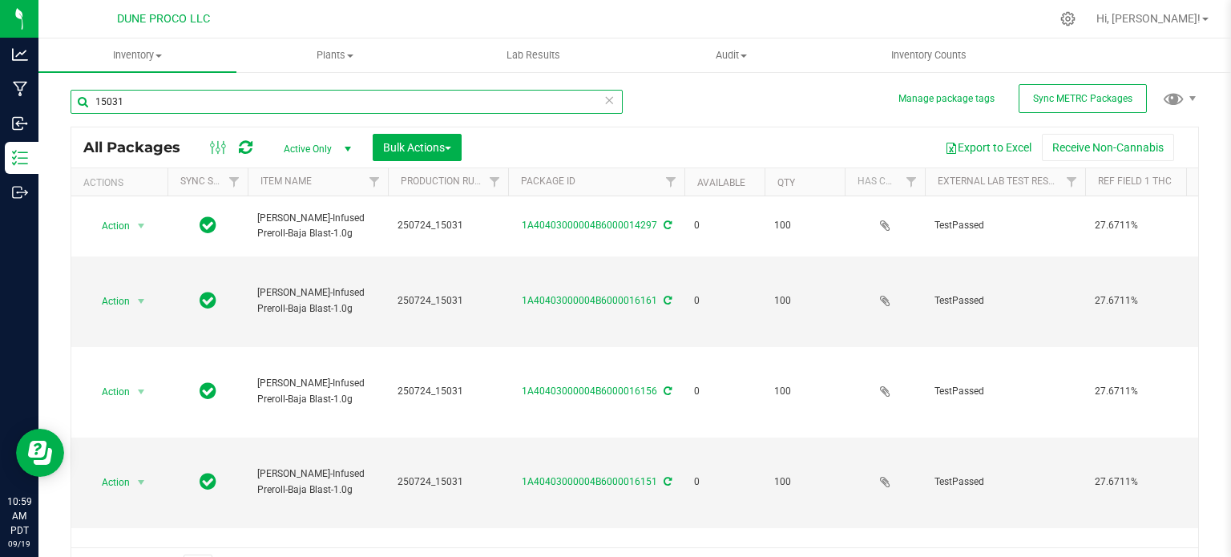
click at [232, 95] on input "15031" at bounding box center [347, 102] width 552 height 24
paste input "972"
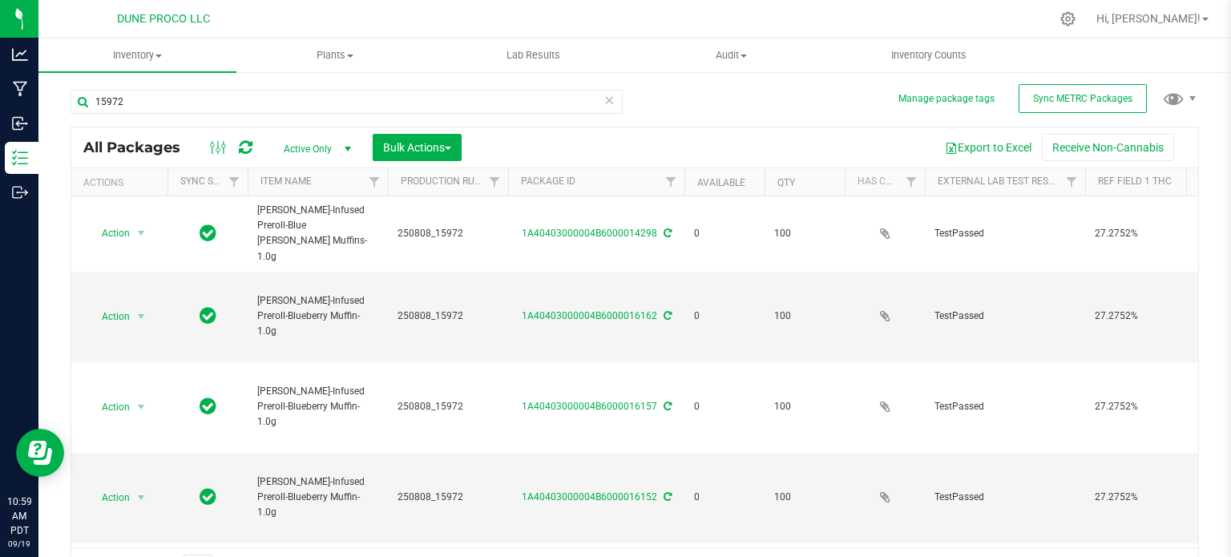
click at [281, 212] on span "[PERSON_NAME]-Infused Preroll-Blue [PERSON_NAME] Muffins-1.0g" at bounding box center [317, 234] width 121 height 62
copy tr "[PERSON_NAME]-Infused Preroll-Blue [PERSON_NAME] Muffins-1.0g"
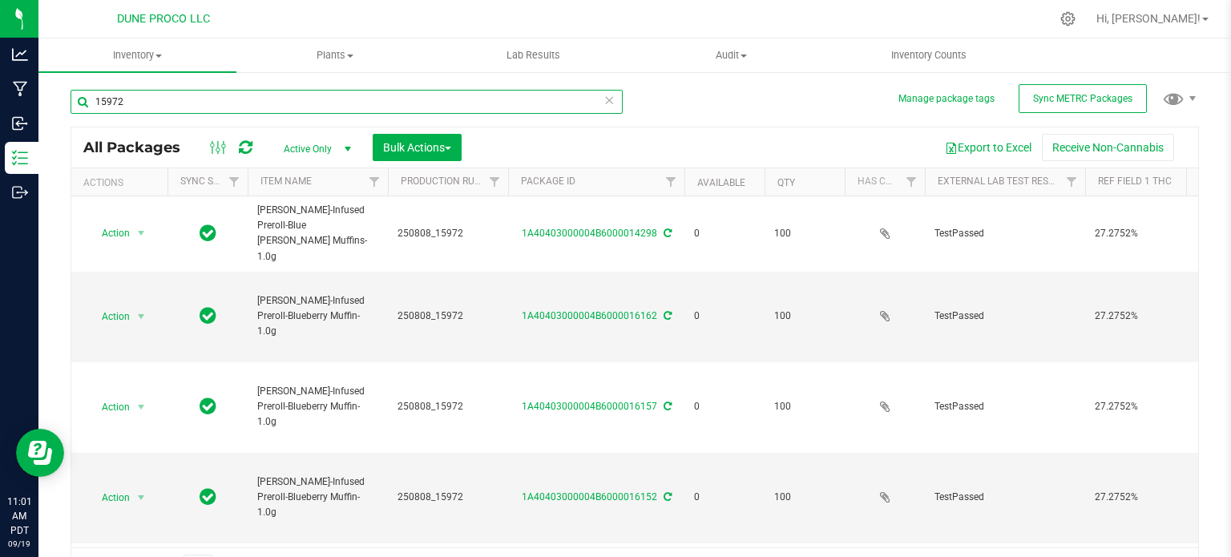
click at [179, 102] on input "15972" at bounding box center [347, 102] width 552 height 24
click at [212, 99] on input "15972" at bounding box center [347, 102] width 552 height 24
paste input "031"
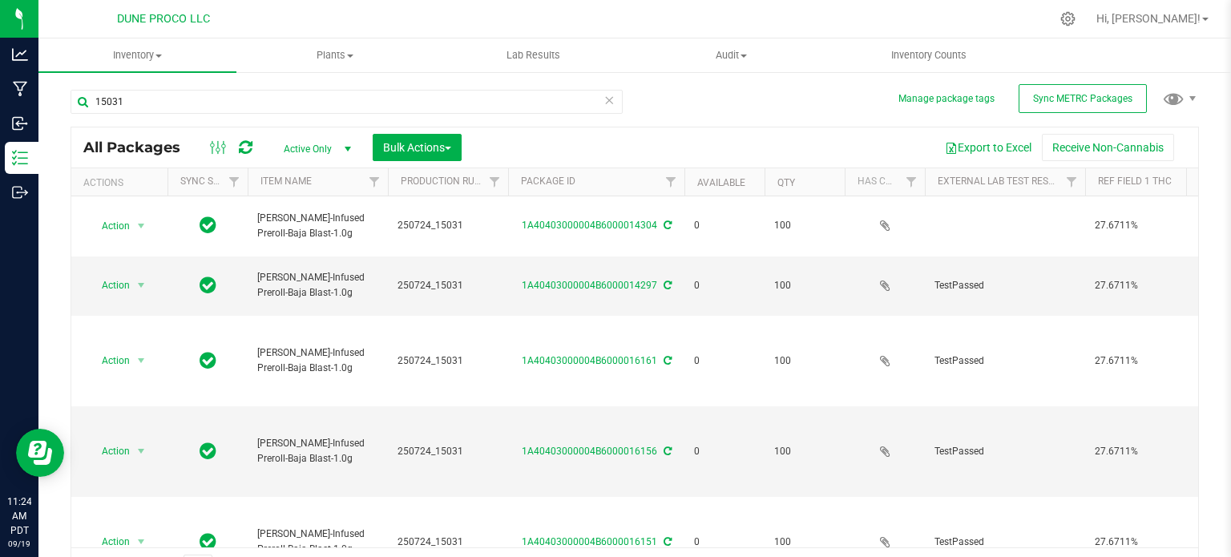
click at [288, 211] on span "[PERSON_NAME]-Infused Preroll-Baja Blast-1.0g" at bounding box center [317, 226] width 121 height 30
copy tr "[PERSON_NAME]-Infused Preroll-Baja Blast-1.0g"
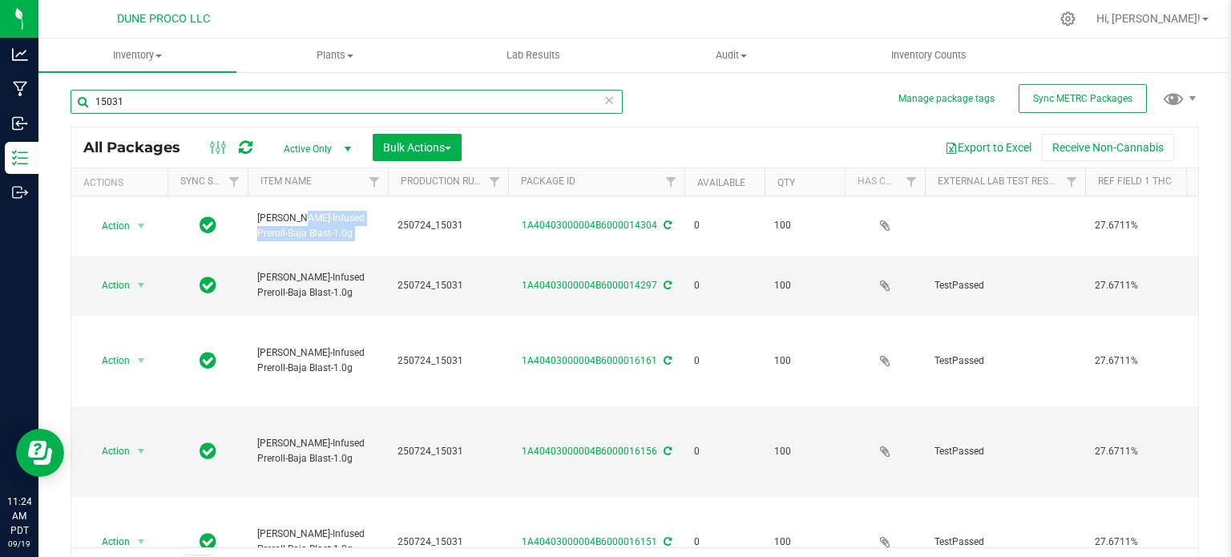
click at [250, 107] on input "15031" at bounding box center [347, 102] width 552 height 24
paste input "972"
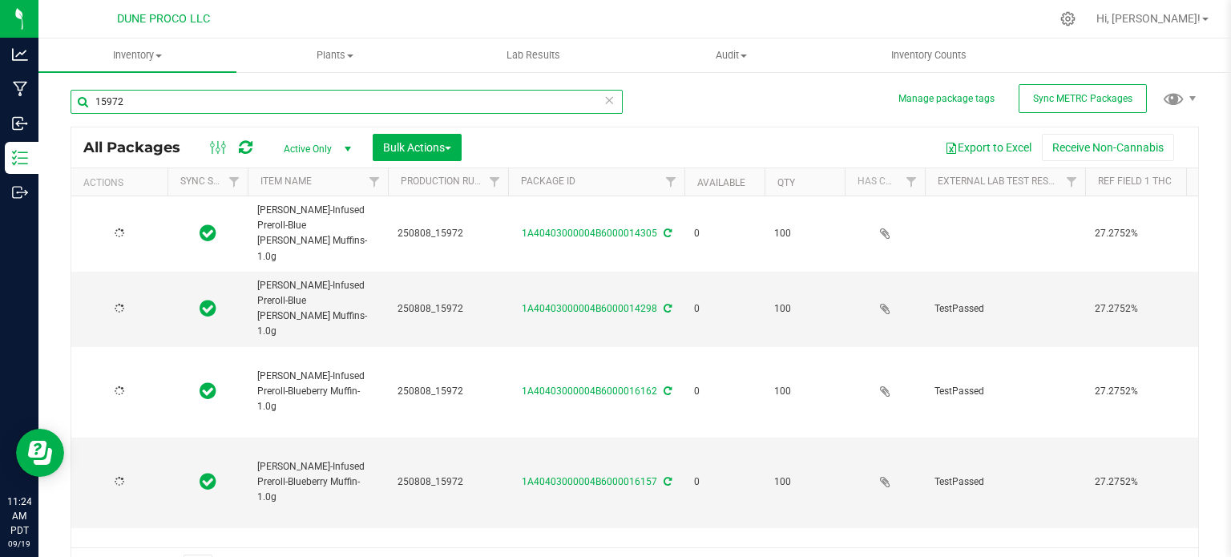
type input "15972"
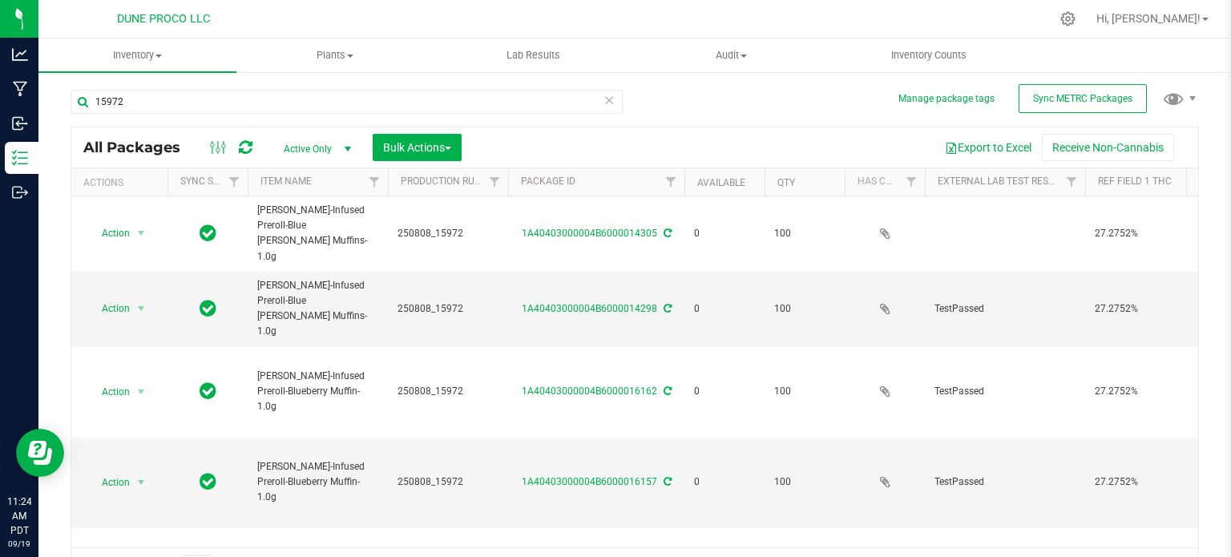
click at [285, 212] on span "[PERSON_NAME]-Infused Preroll-Blue [PERSON_NAME] Muffins-1.0g" at bounding box center [317, 234] width 121 height 62
copy tr "[PERSON_NAME]-Infused Preroll-Blue [PERSON_NAME] Muffins-1.0g"
